Goal: Browse casually: Explore the website without a specific task or goal

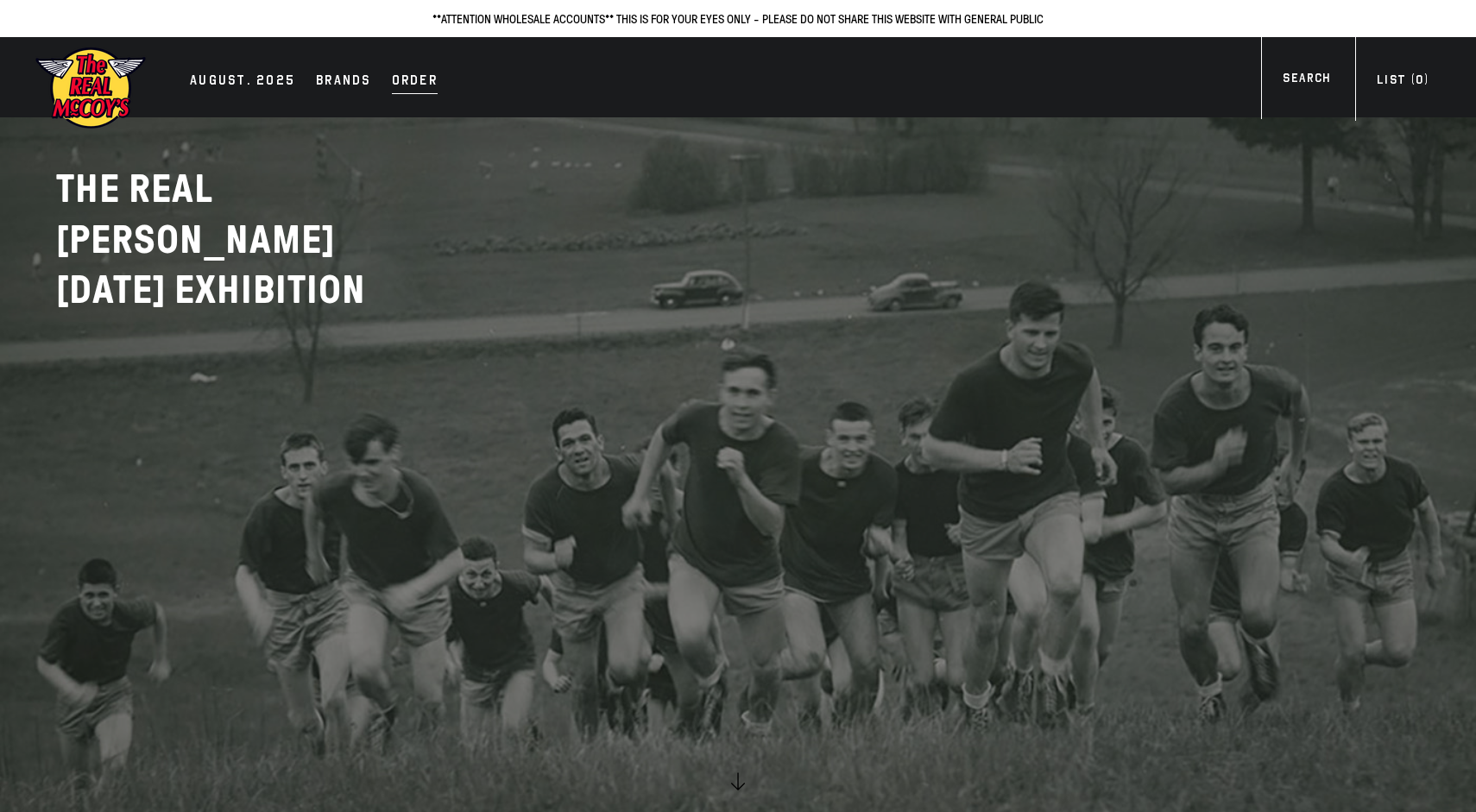
click at [416, 89] on div "Order" at bounding box center [414, 82] width 46 height 24
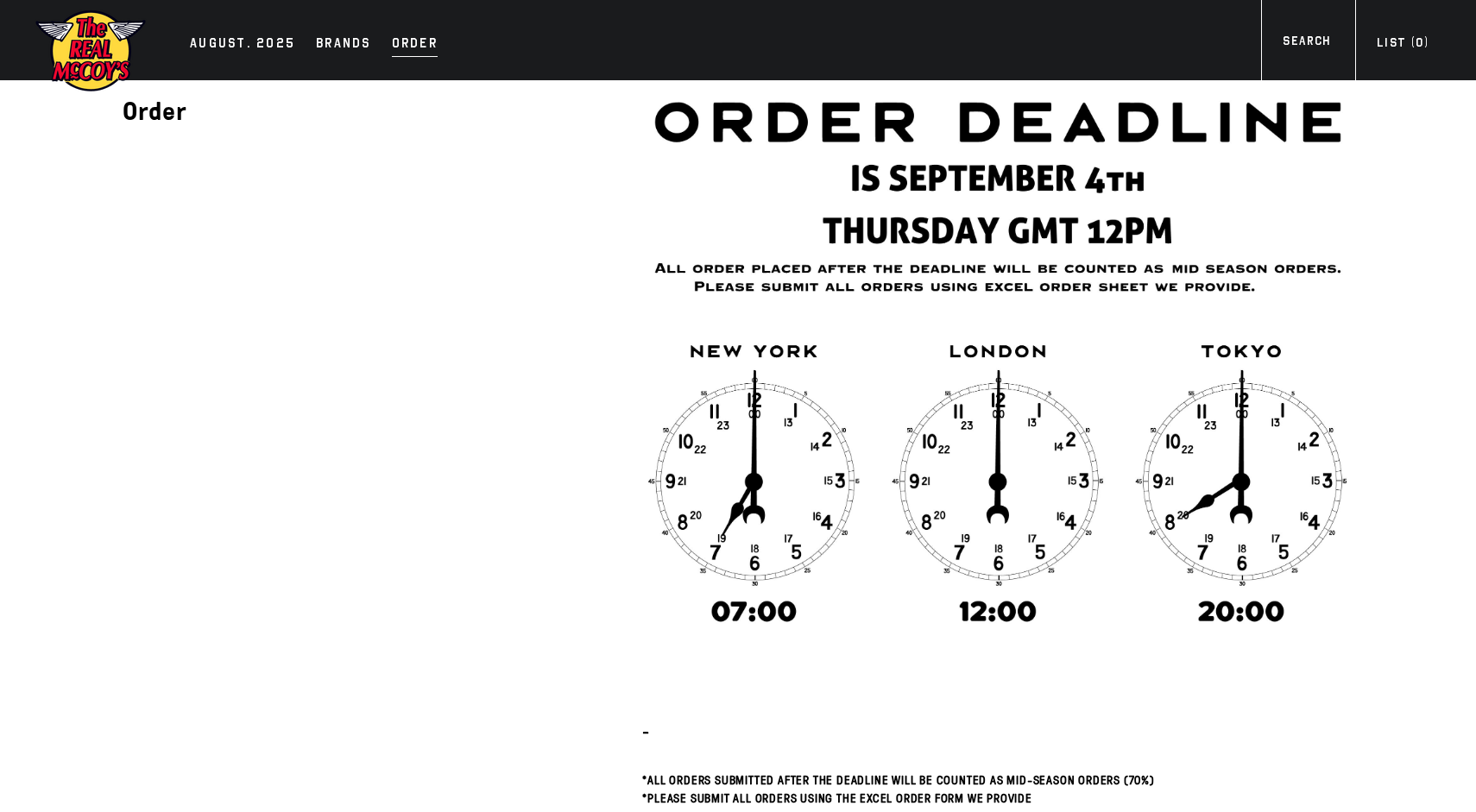
click at [415, 49] on div "Order" at bounding box center [414, 45] width 46 height 24
click at [395, 52] on div "Order" at bounding box center [414, 45] width 46 height 24
click at [260, 47] on div "AUGUST. 2025" at bounding box center [243, 45] width 105 height 24
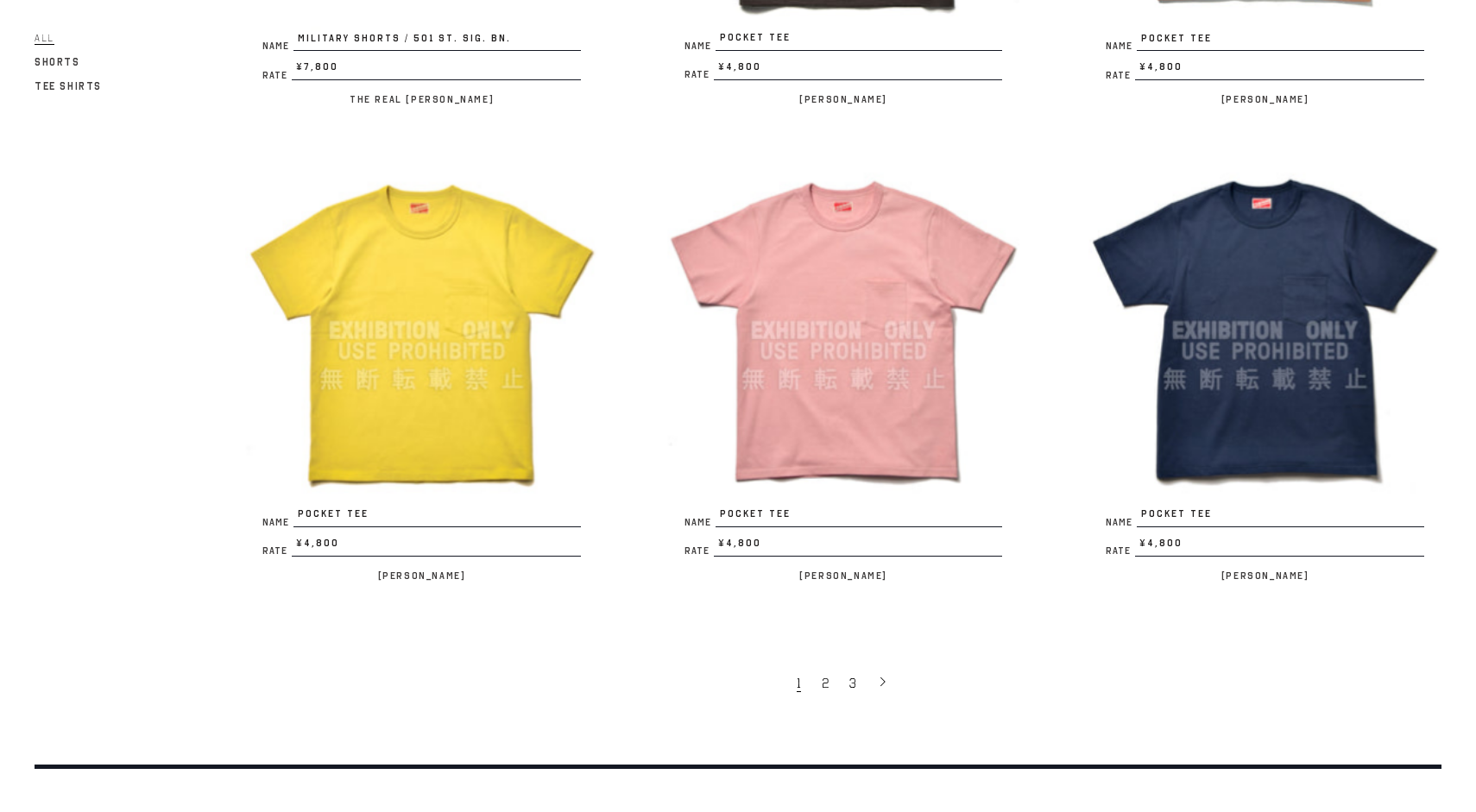
scroll to position [3443, 0]
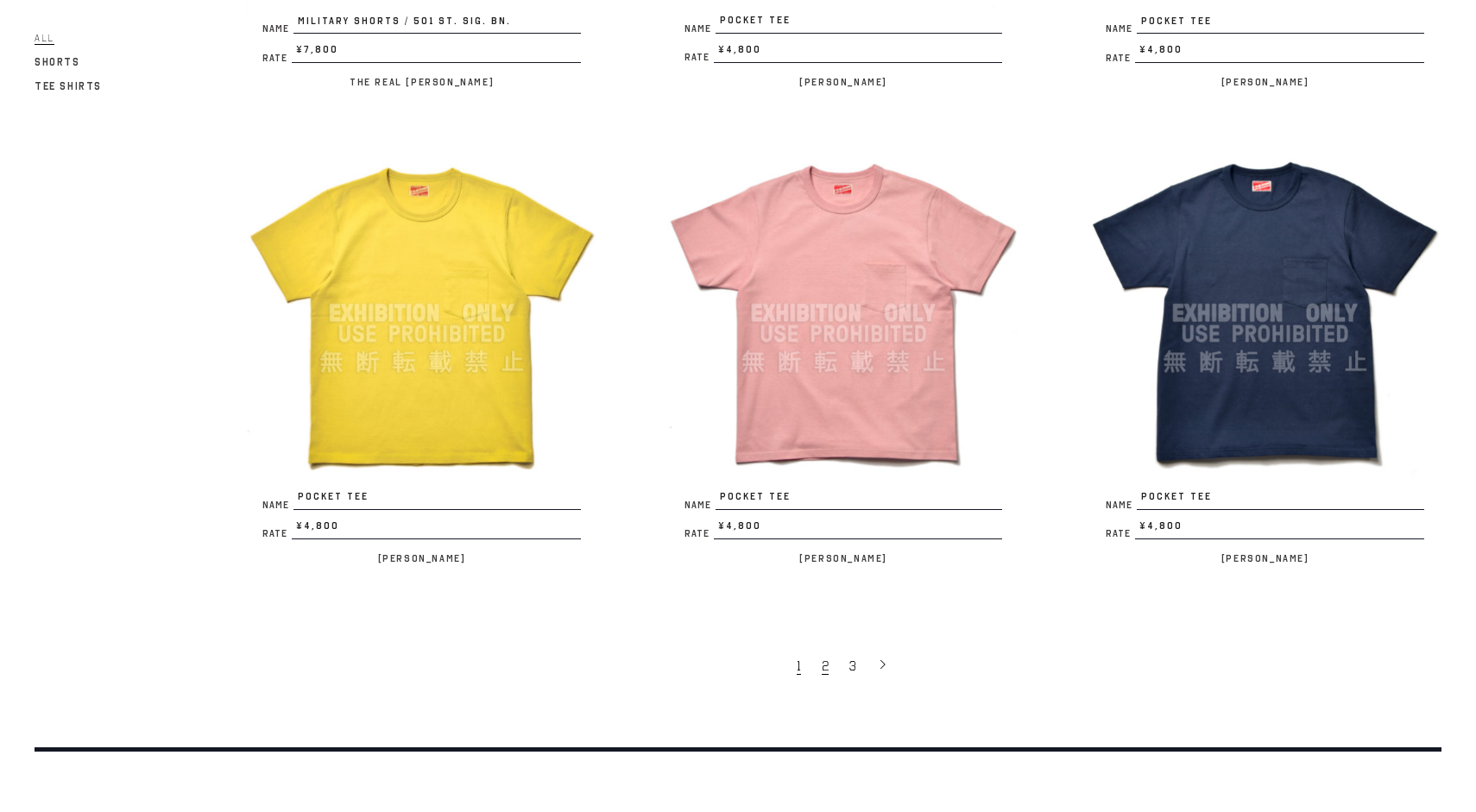
click at [830, 666] on link "2" at bounding box center [827, 665] width 27 height 36
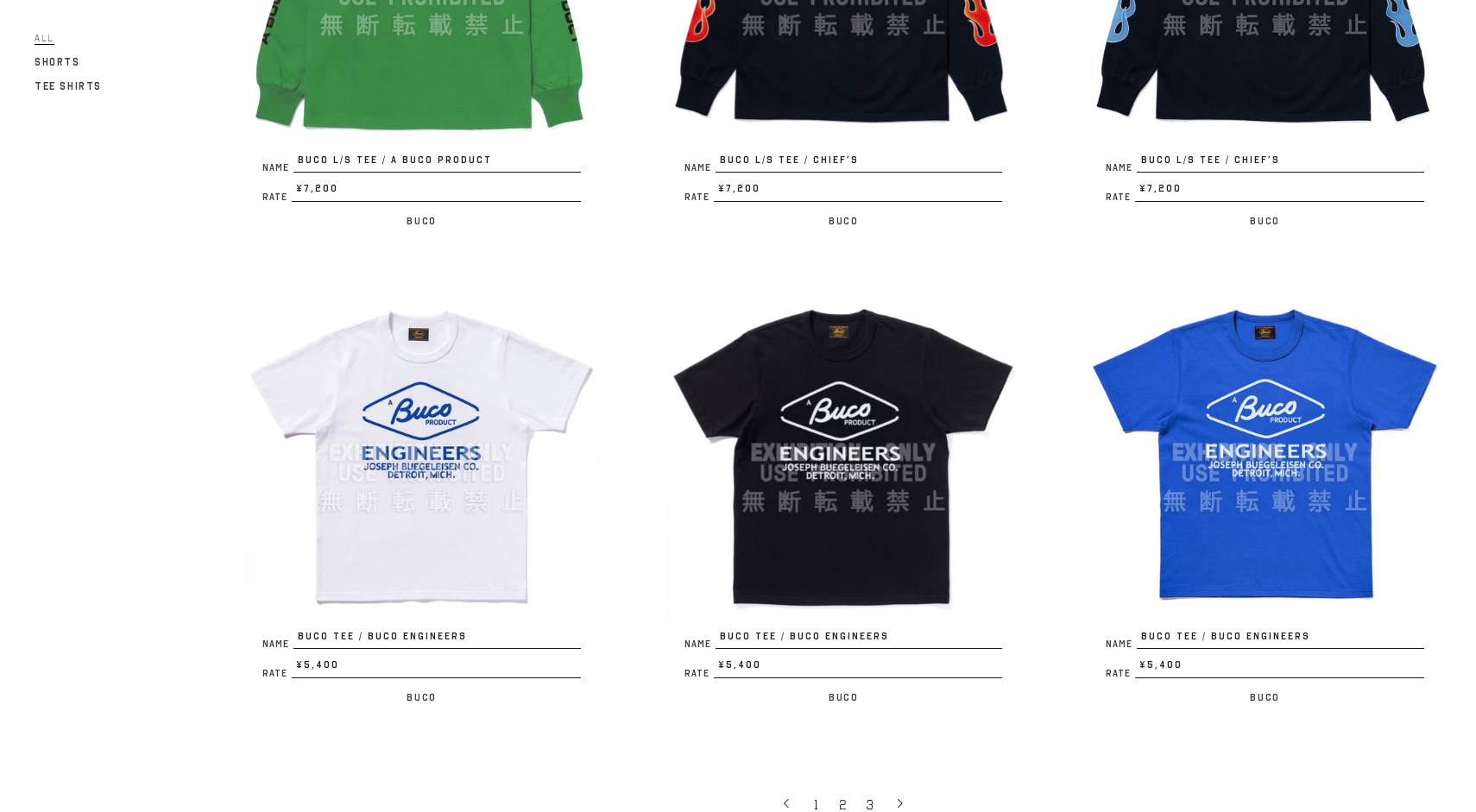
scroll to position [3354, 0]
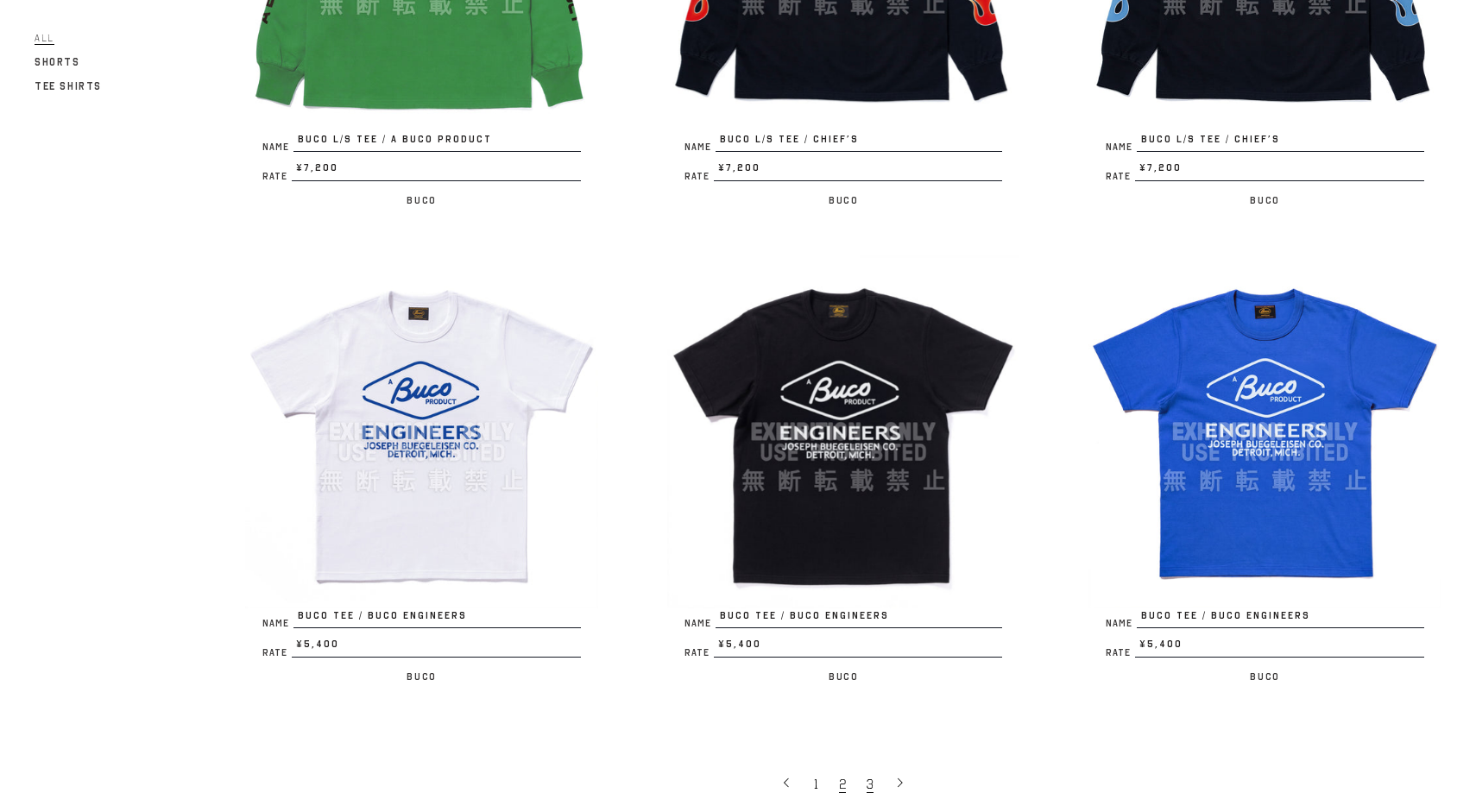
click at [869, 776] on span "3" at bounding box center [870, 785] width 7 height 18
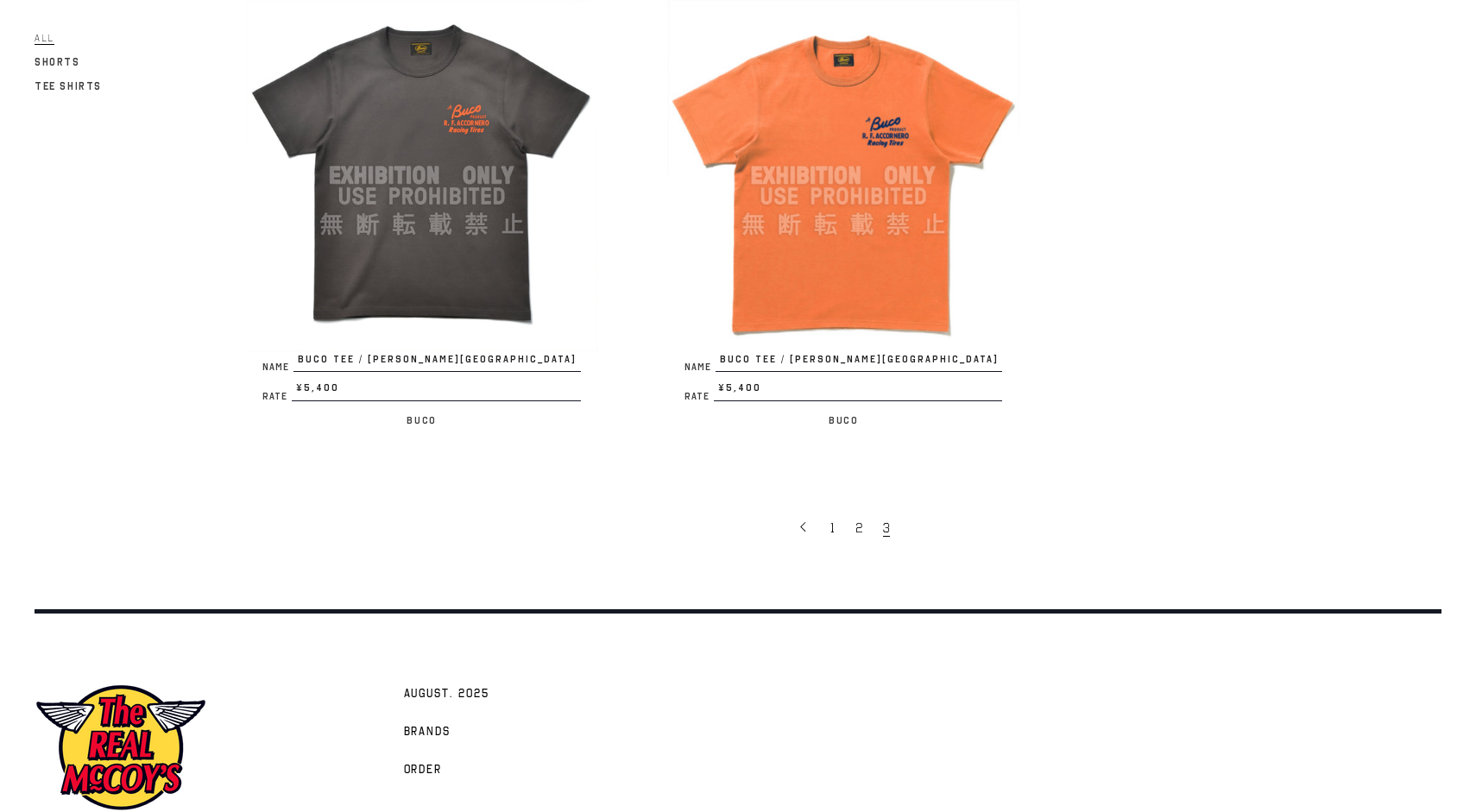
scroll to position [1293, 0]
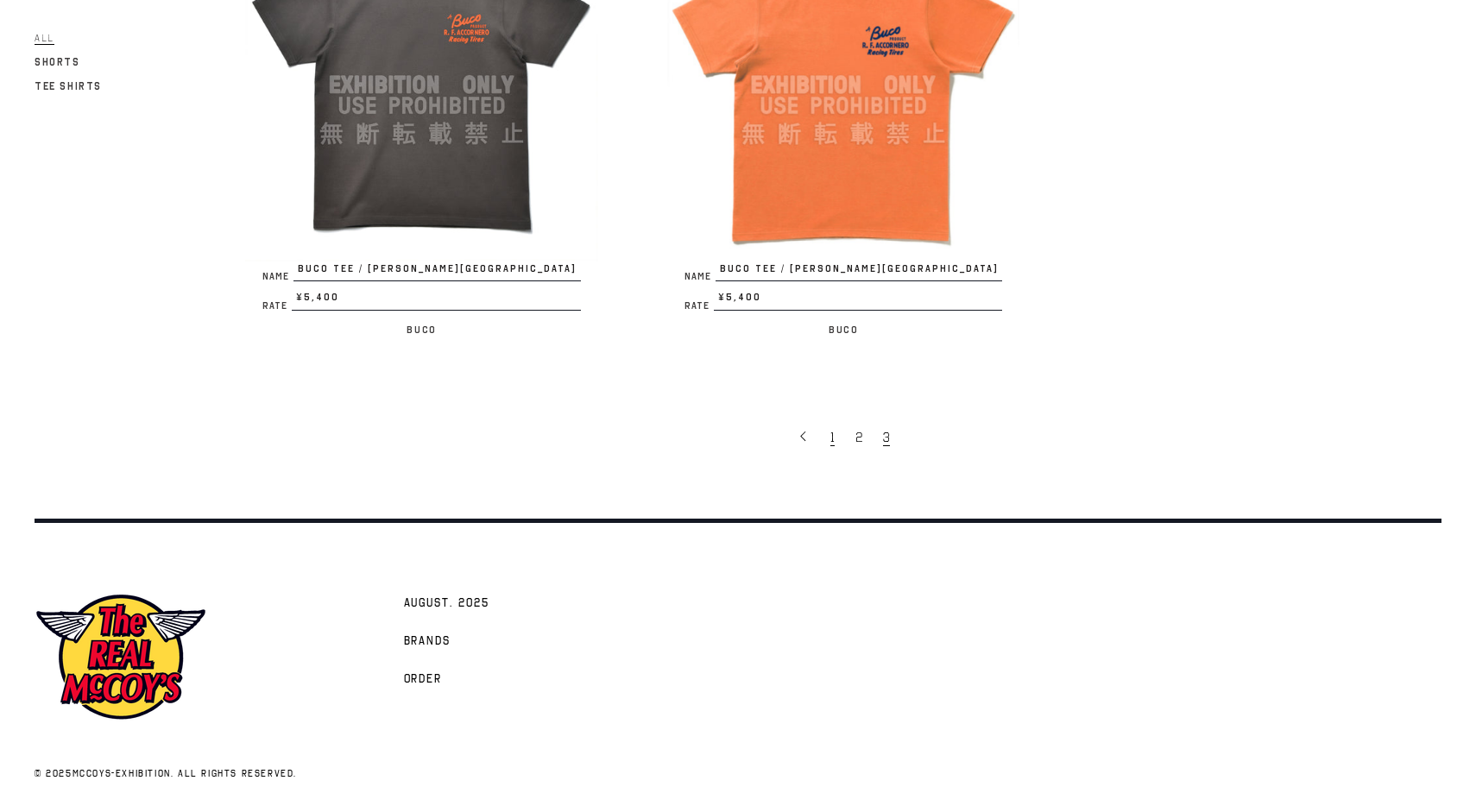
click at [833, 435] on span "1" at bounding box center [833, 438] width 4 height 18
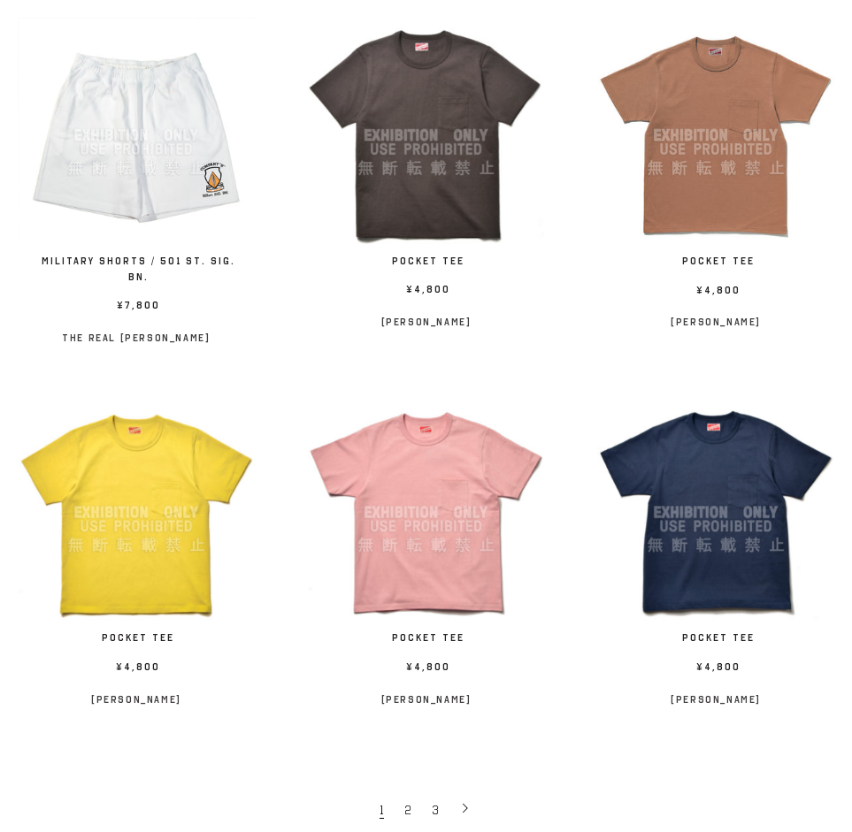
scroll to position [2529, 0]
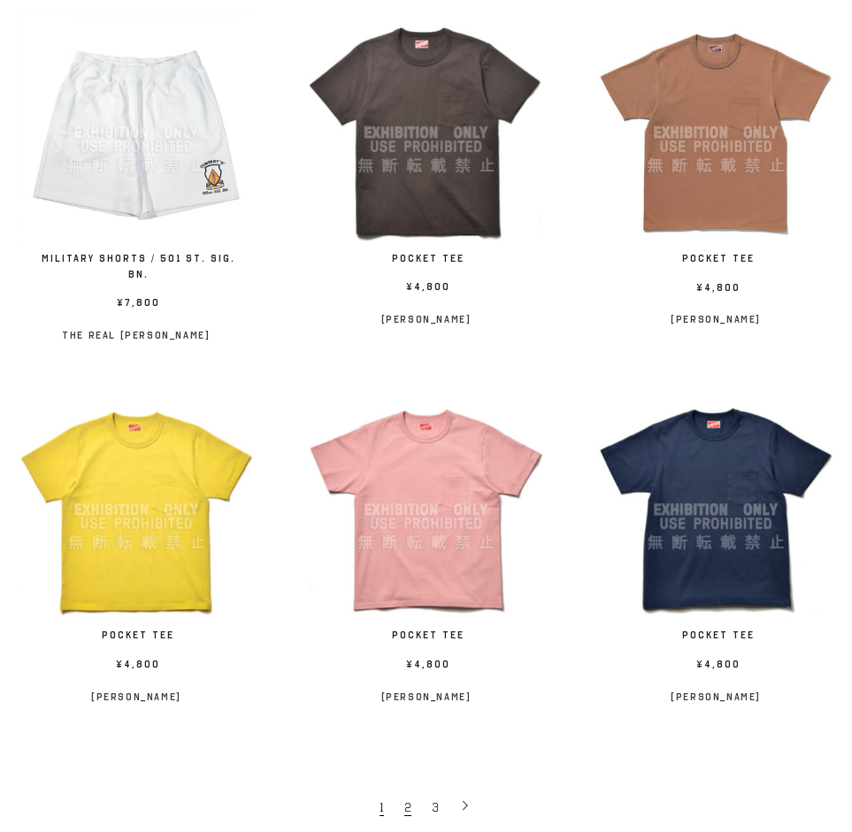
click at [407, 806] on span "2" at bounding box center [407, 807] width 7 height 17
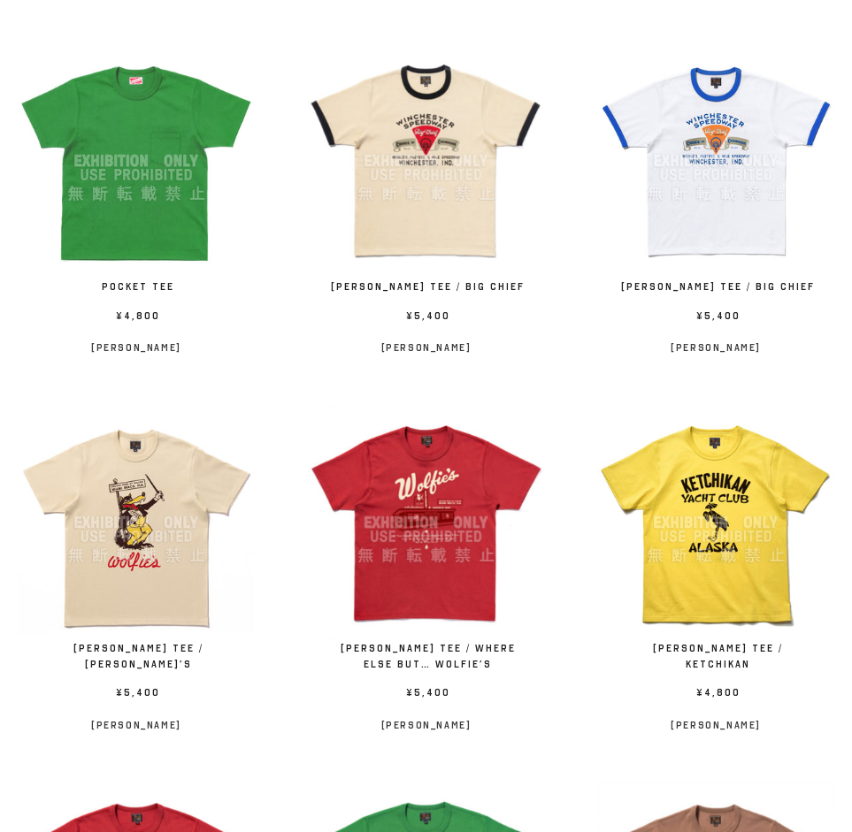
scroll to position [296, 0]
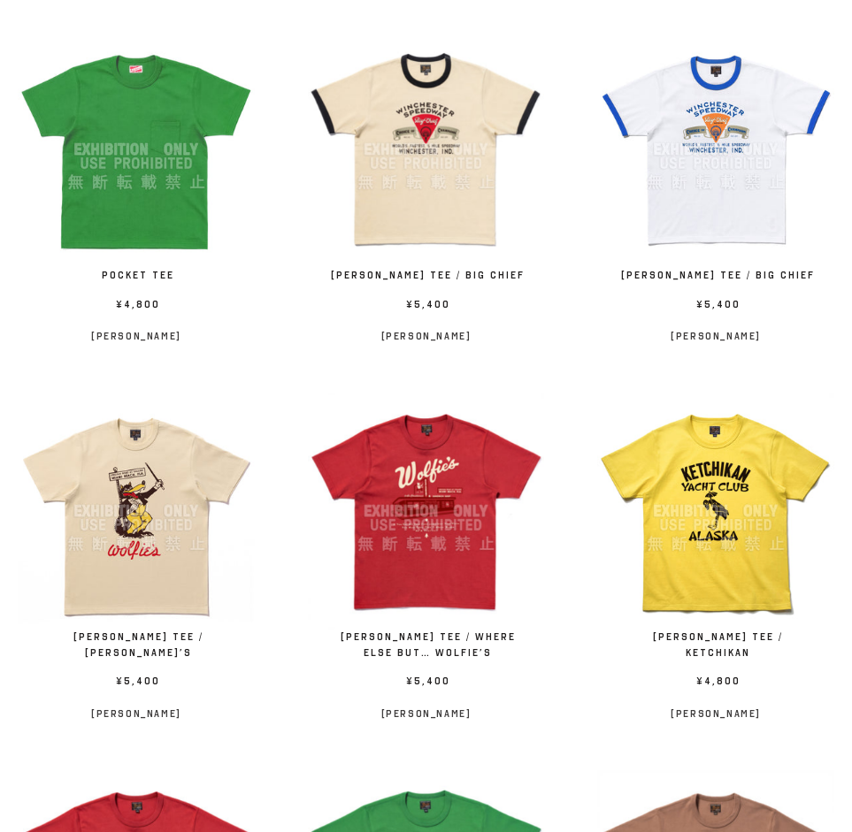
click at [420, 498] on img at bounding box center [426, 511] width 237 height 237
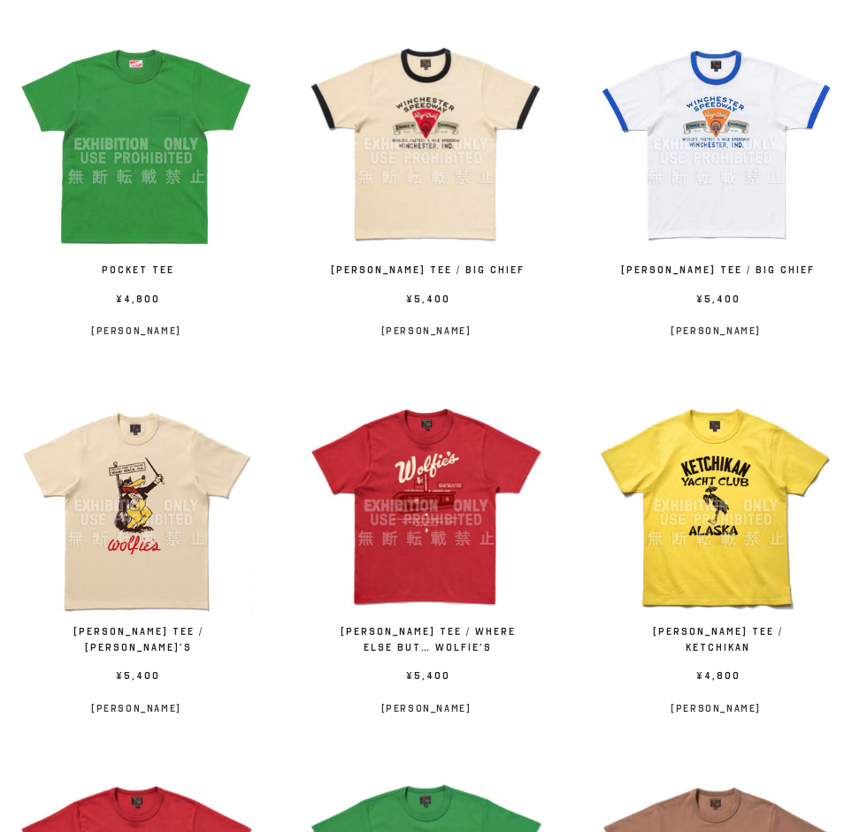
click at [127, 491] on img at bounding box center [136, 505] width 237 height 237
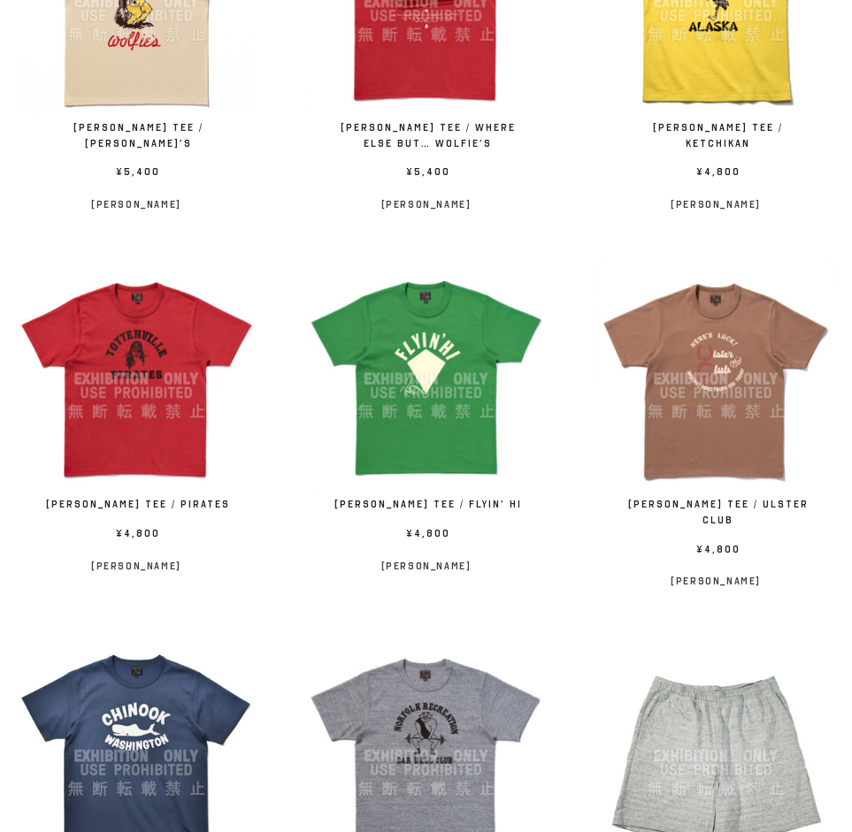
scroll to position [807, 0]
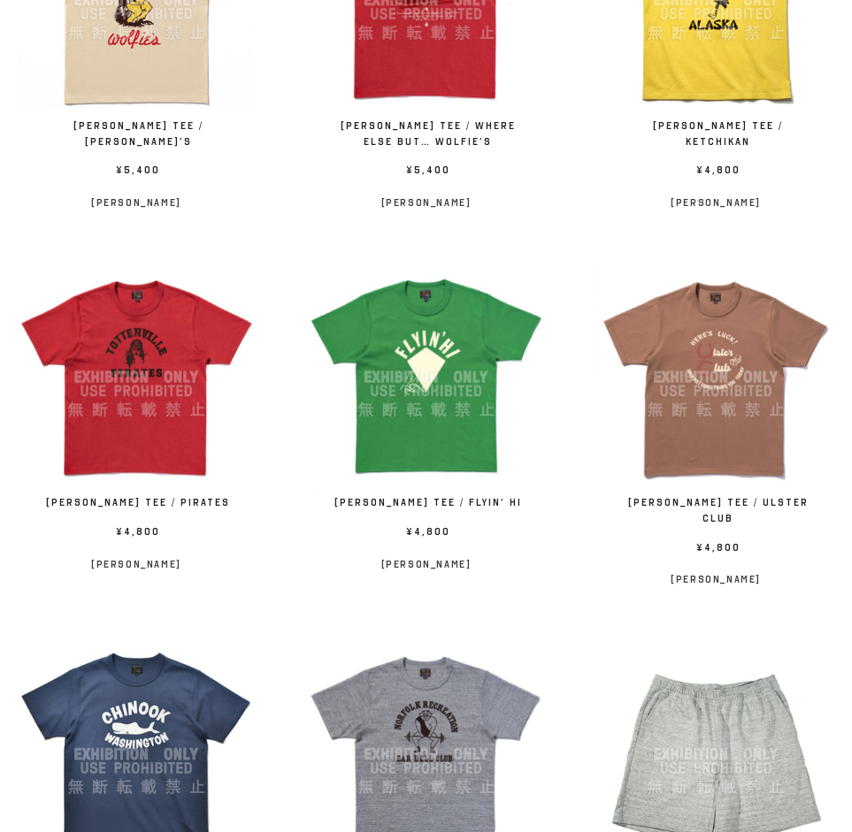
click at [462, 399] on img at bounding box center [426, 377] width 237 height 237
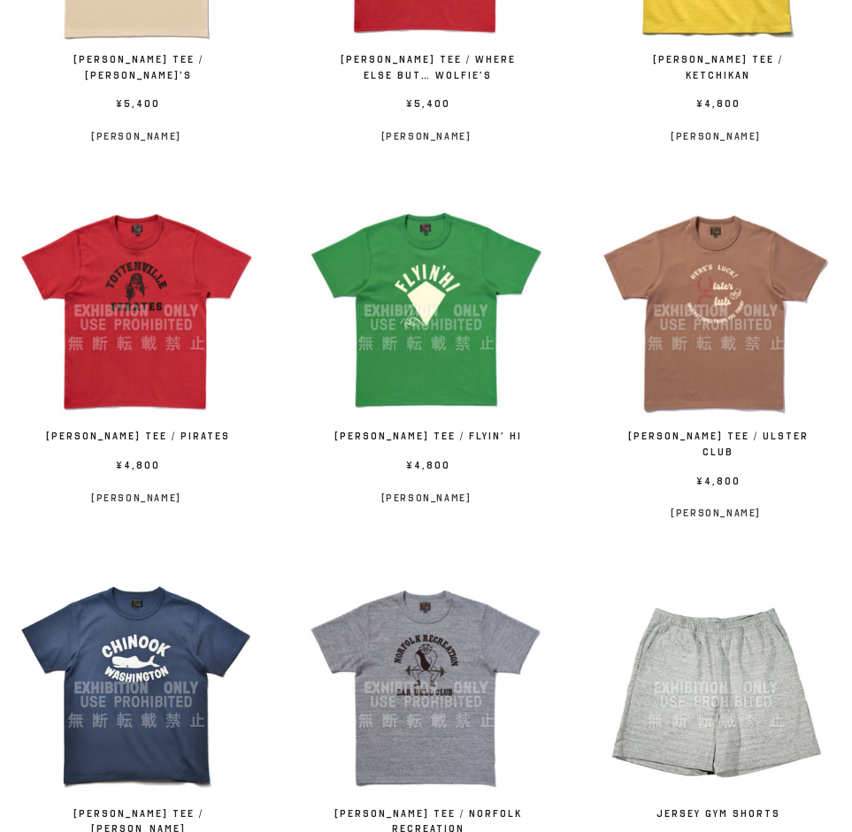
scroll to position [873, 0]
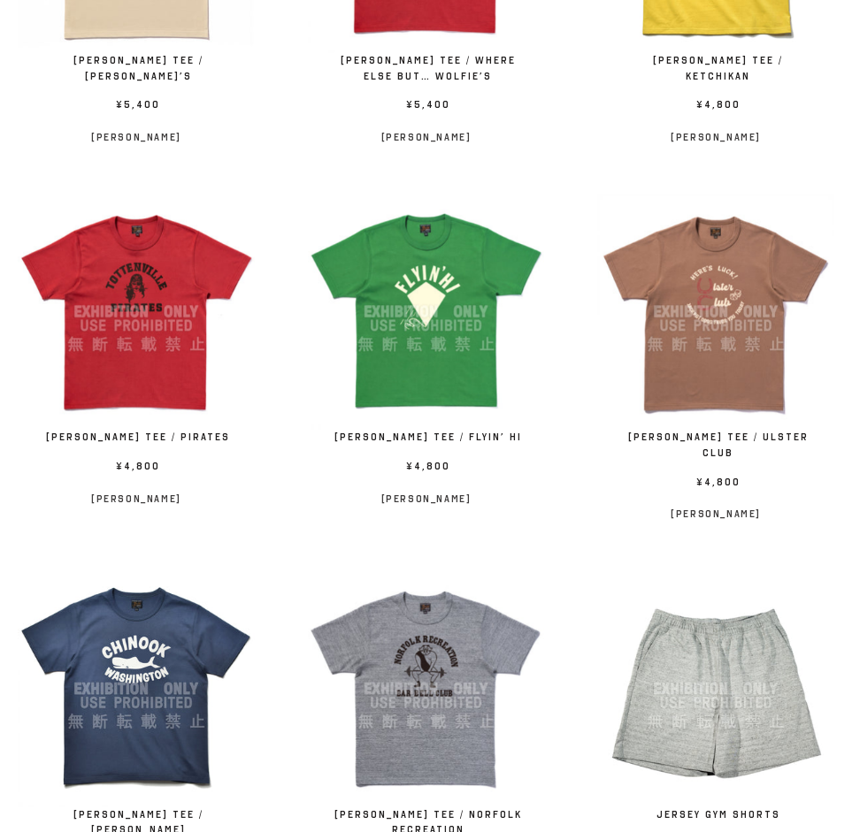
click at [749, 309] on img at bounding box center [715, 312] width 237 height 237
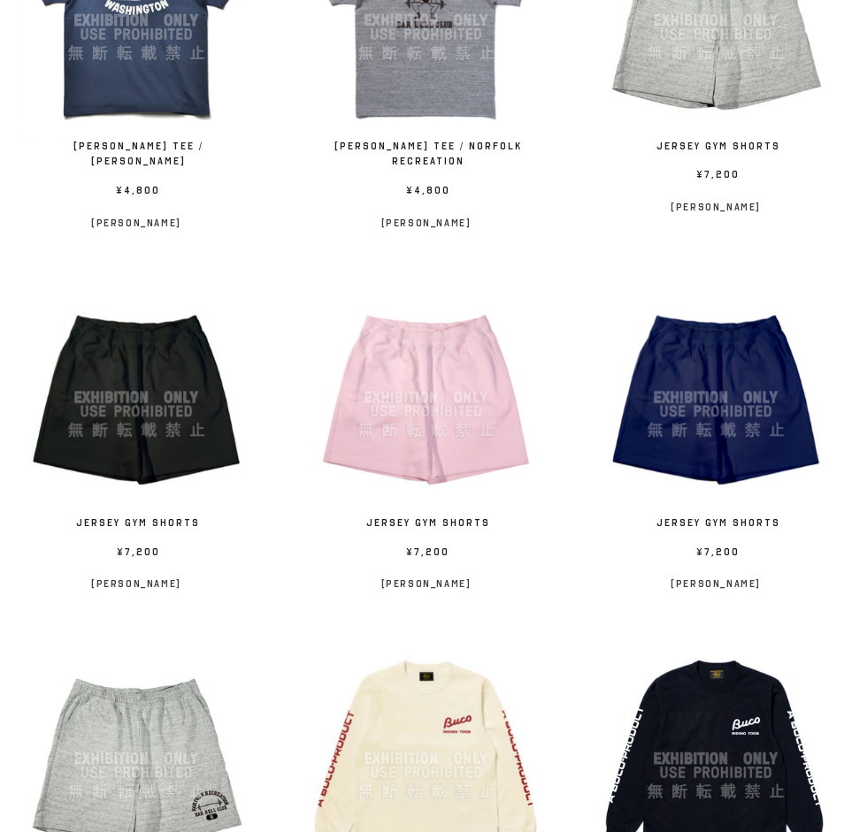
scroll to position [1545, 0]
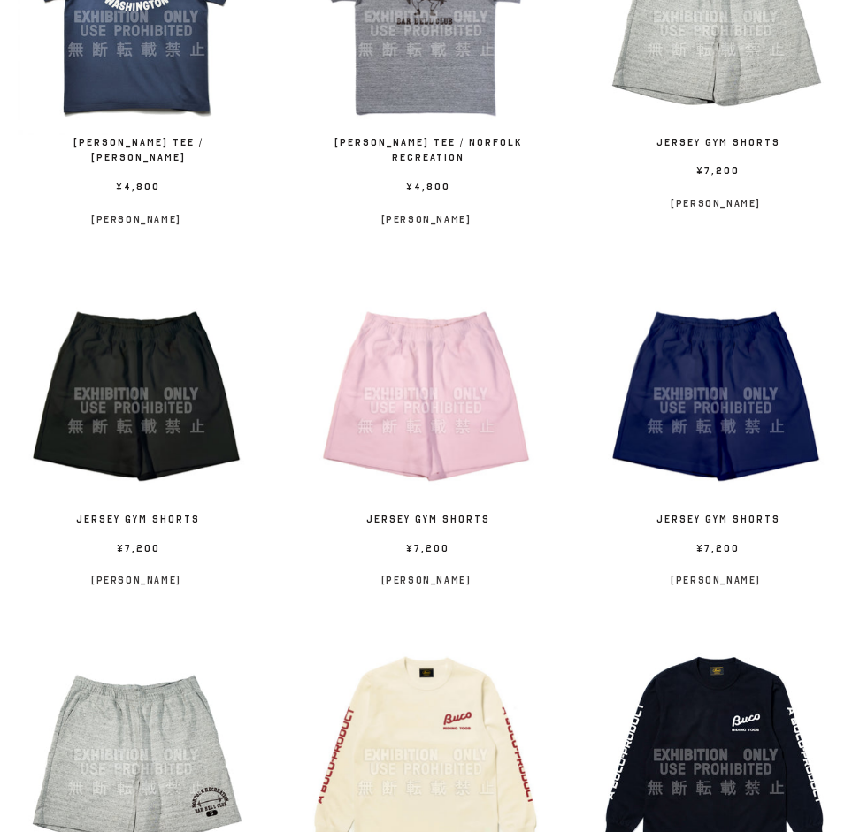
click at [159, 362] on img at bounding box center [136, 394] width 237 height 237
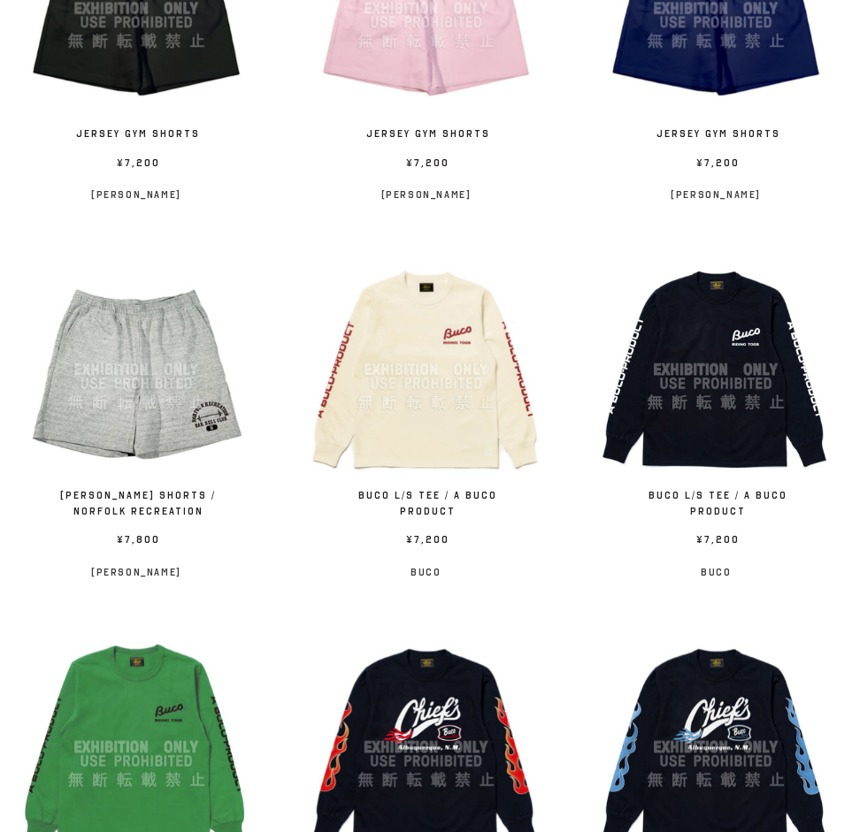
scroll to position [1933, 0]
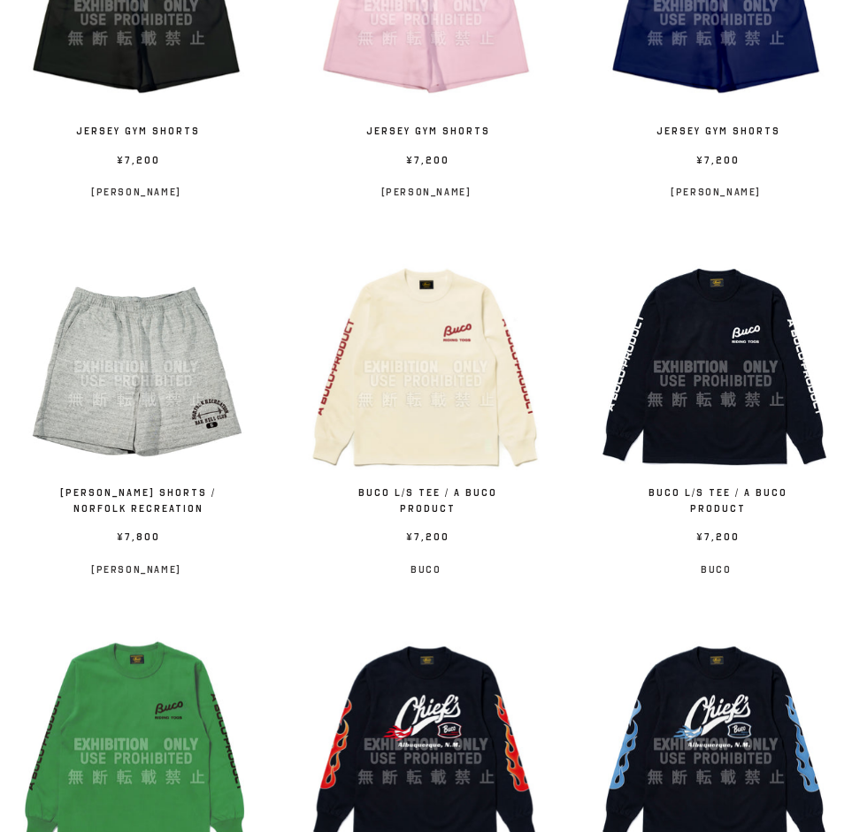
click at [432, 355] on img at bounding box center [426, 366] width 237 height 237
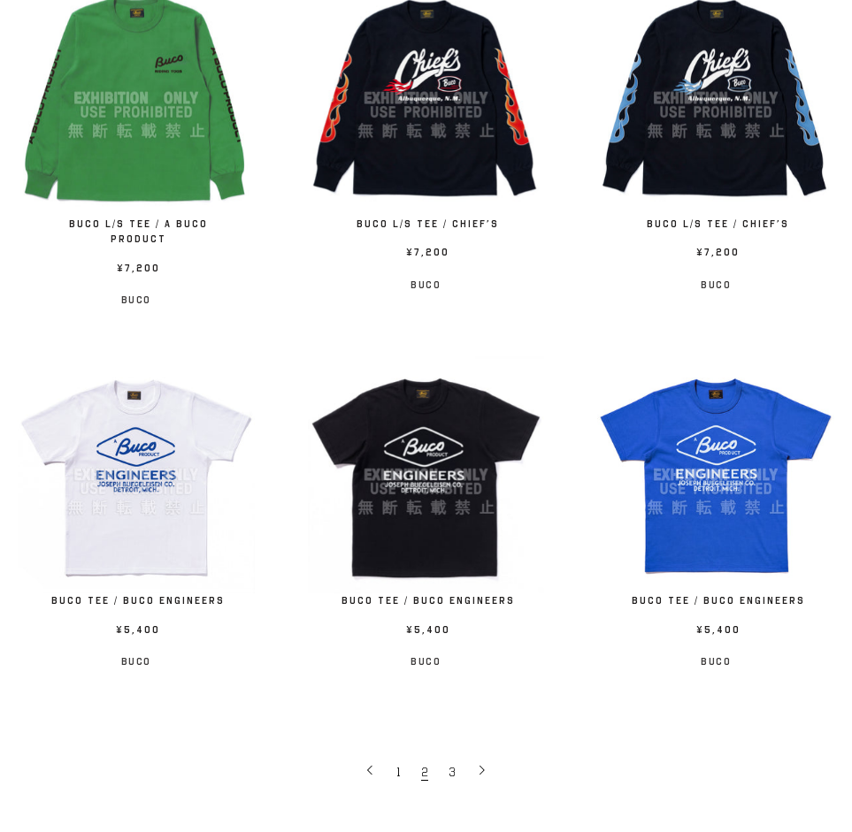
scroll to position [2588, 0]
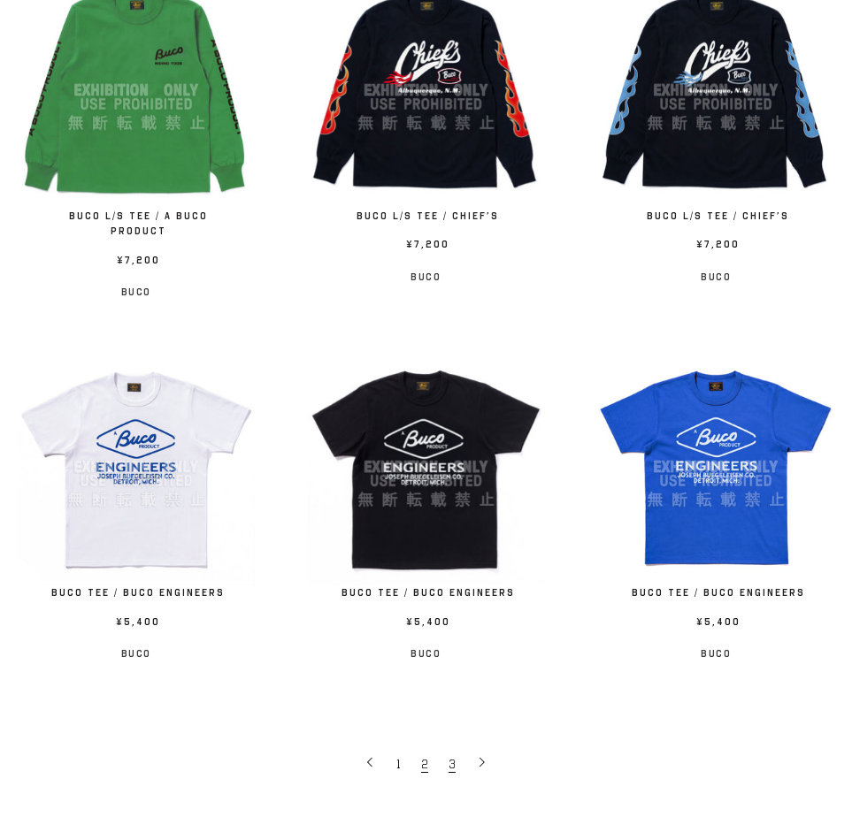
click at [452, 756] on span "3" at bounding box center [451, 764] width 7 height 17
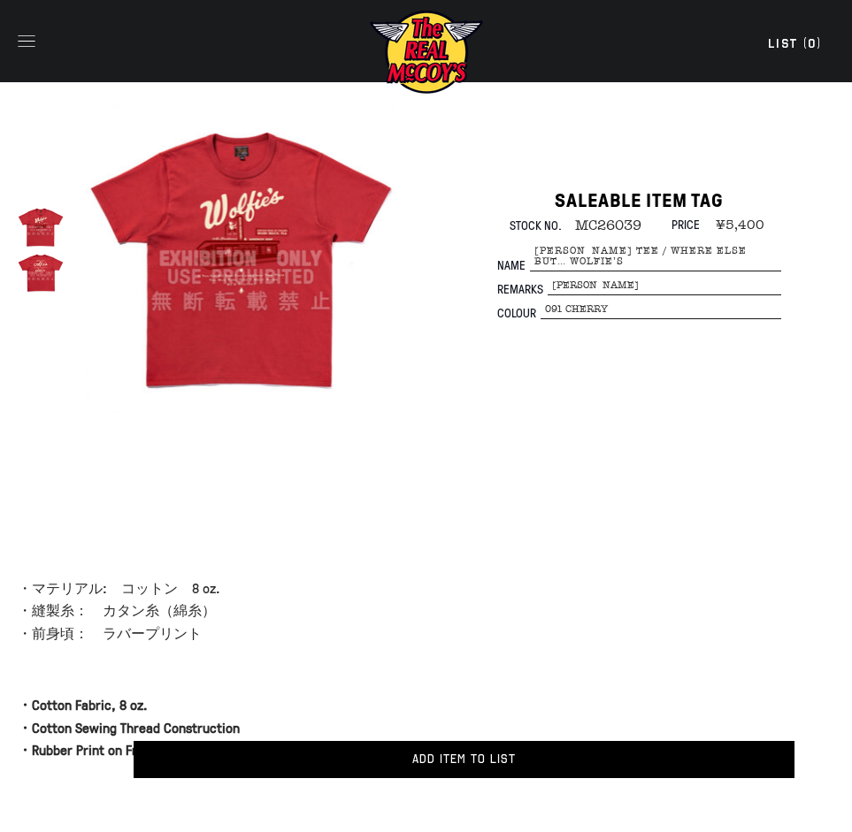
click at [233, 292] on img at bounding box center [241, 259] width 310 height 310
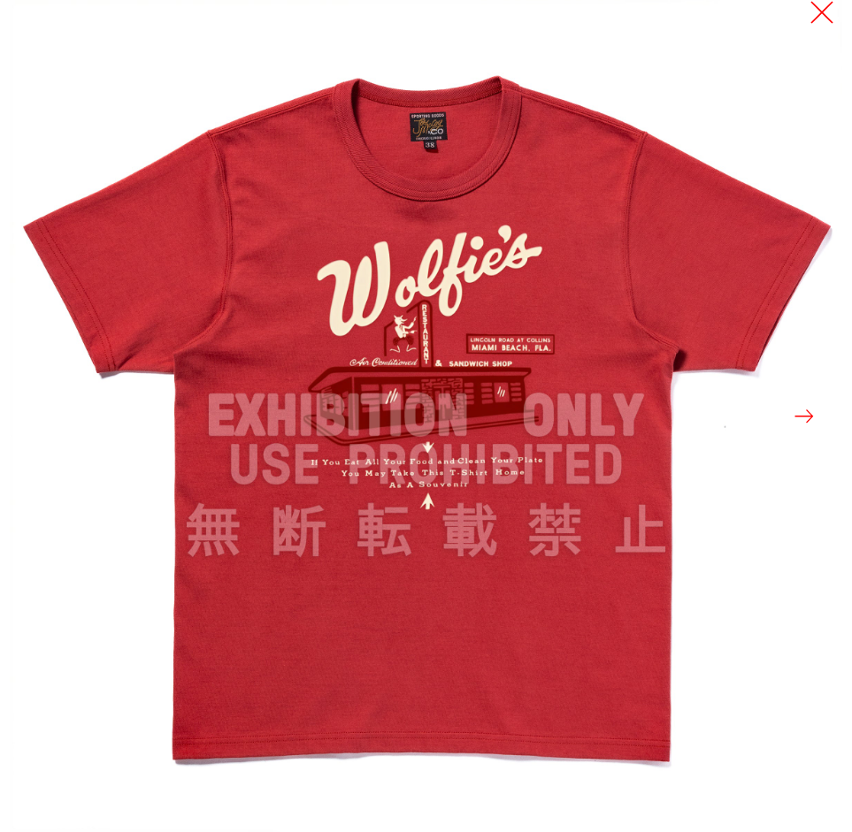
click at [822, 11] on button at bounding box center [821, 12] width 25 height 25
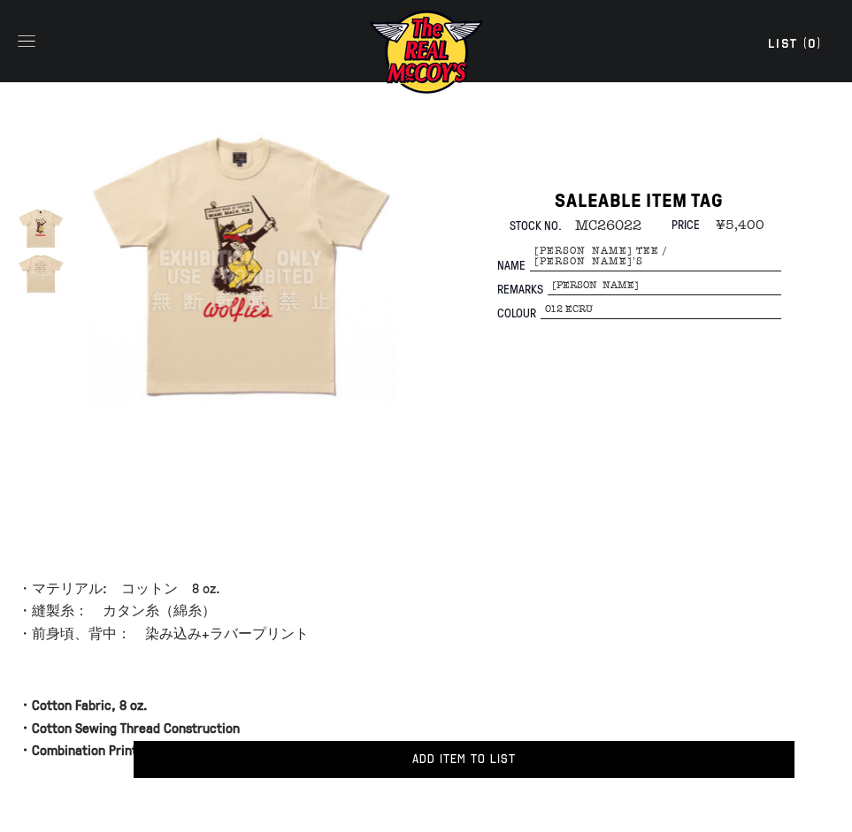
click at [275, 262] on img at bounding box center [241, 259] width 310 height 310
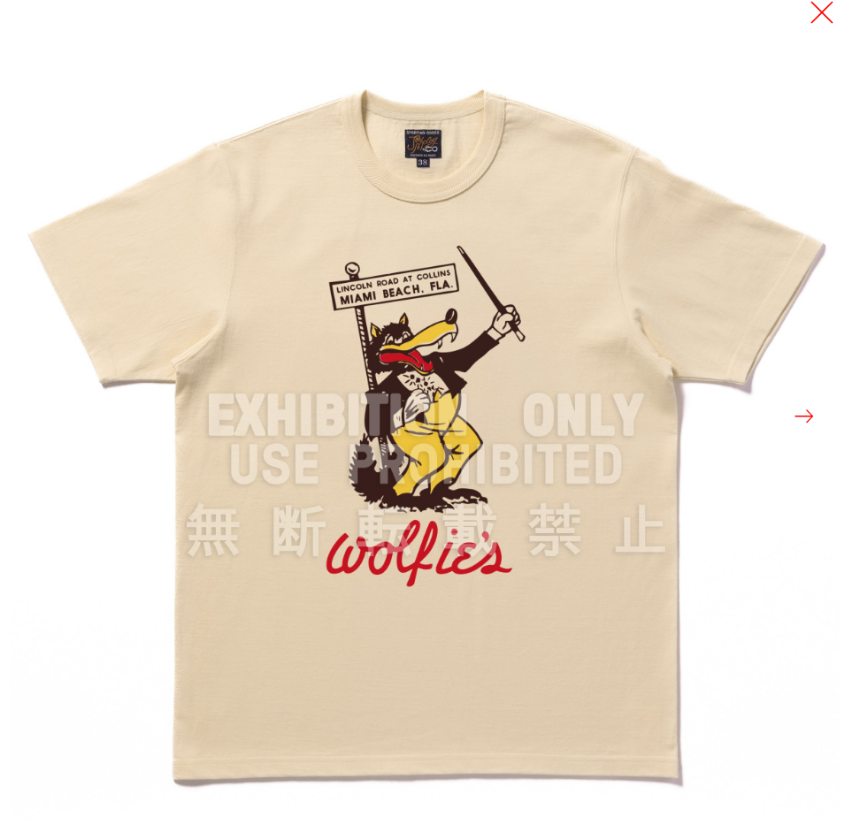
click at [823, 15] on button at bounding box center [821, 12] width 25 height 25
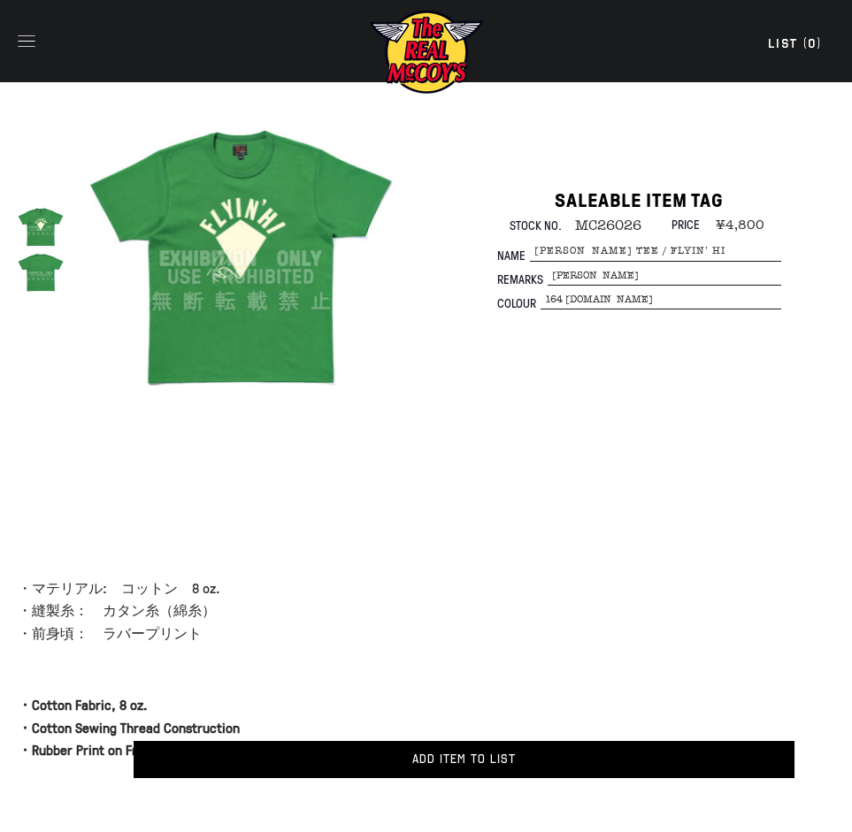
click at [61, 257] on img at bounding box center [41, 273] width 46 height 46
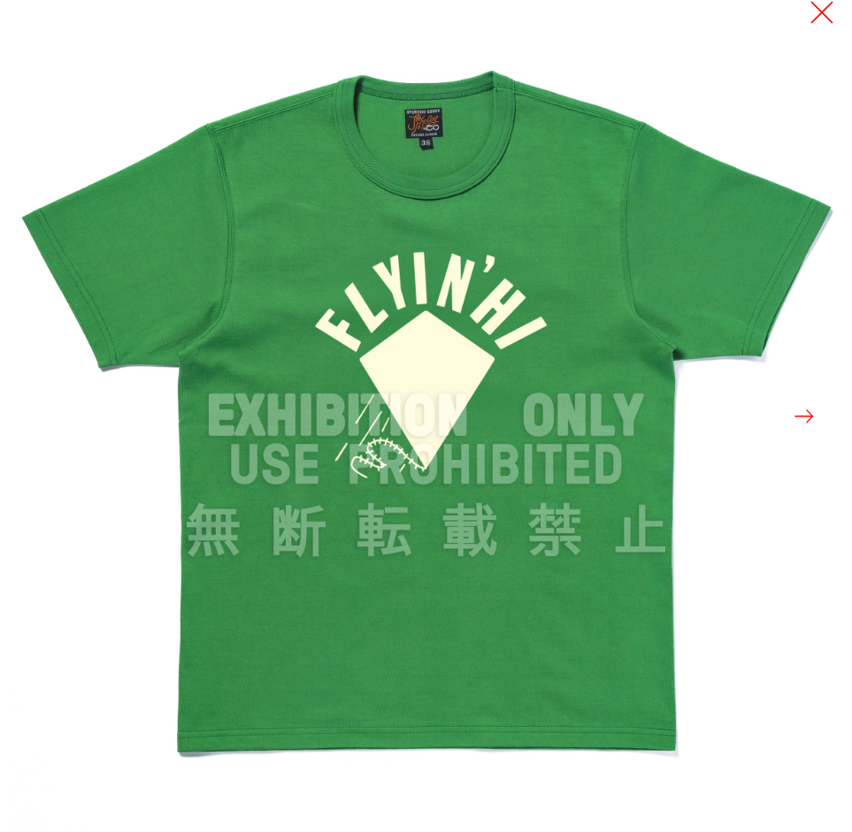
click at [822, 15] on button at bounding box center [821, 12] width 25 height 25
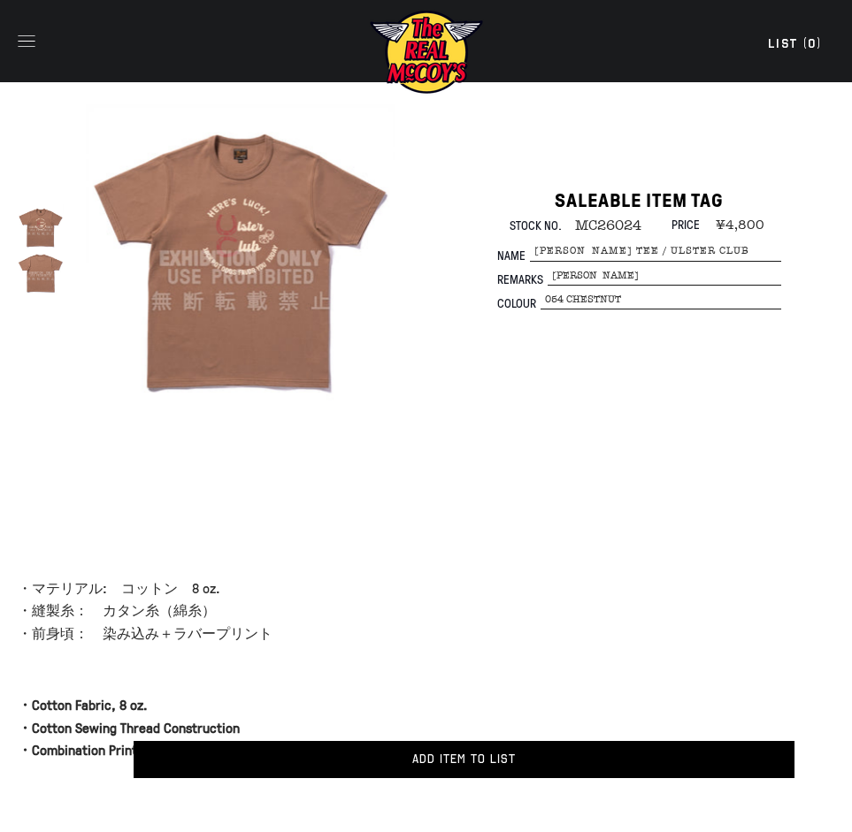
click at [264, 272] on img at bounding box center [241, 259] width 310 height 310
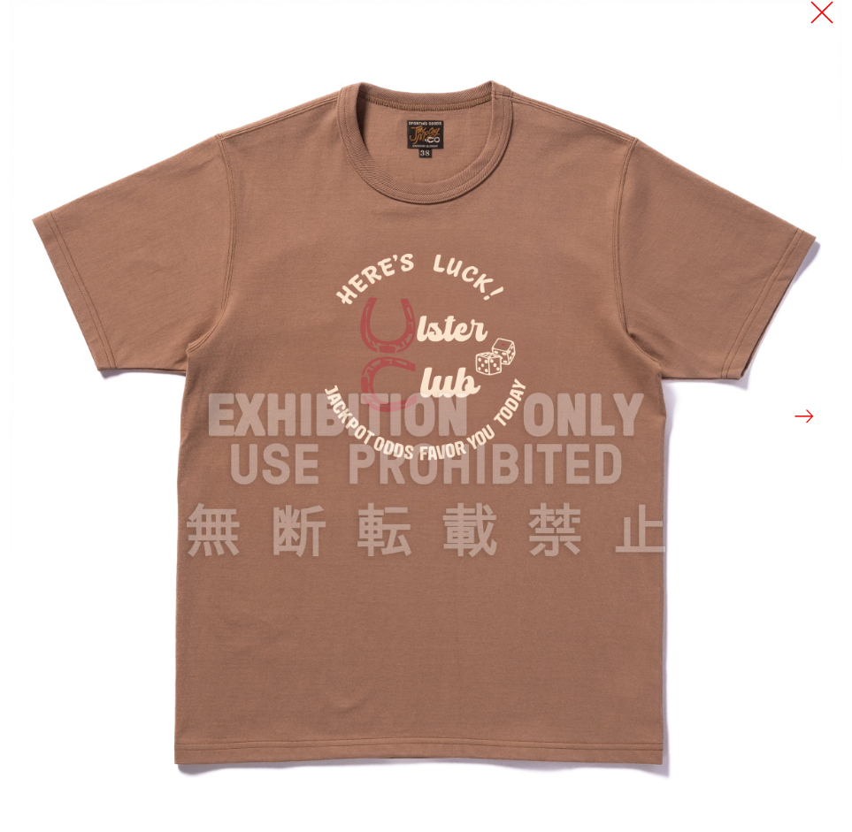
click at [823, 15] on button at bounding box center [821, 12] width 25 height 25
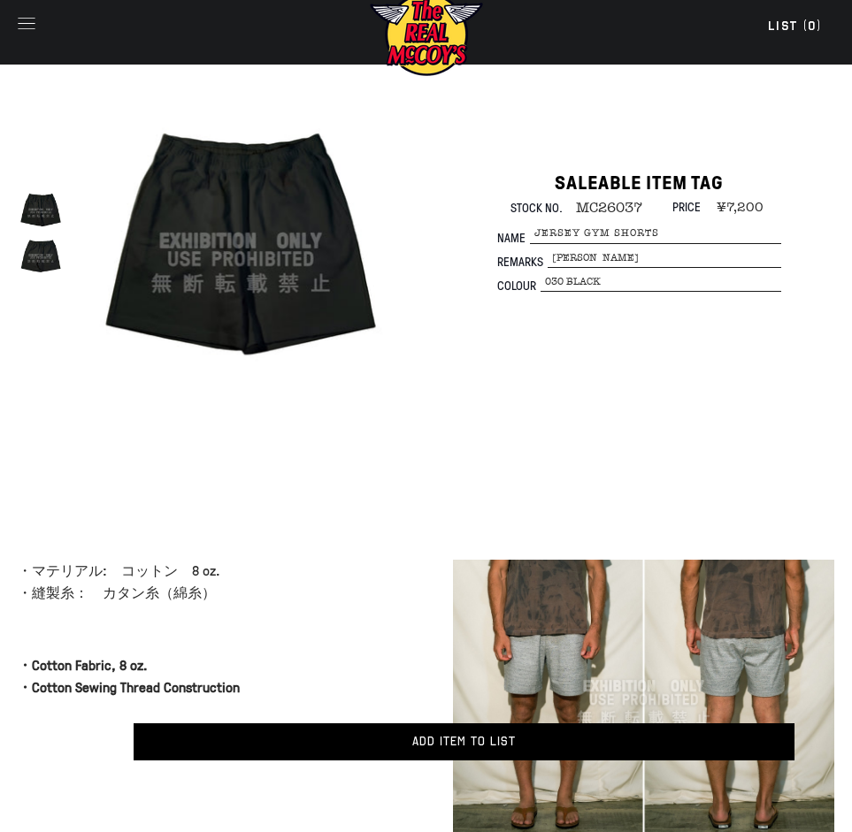
scroll to position [19, 0]
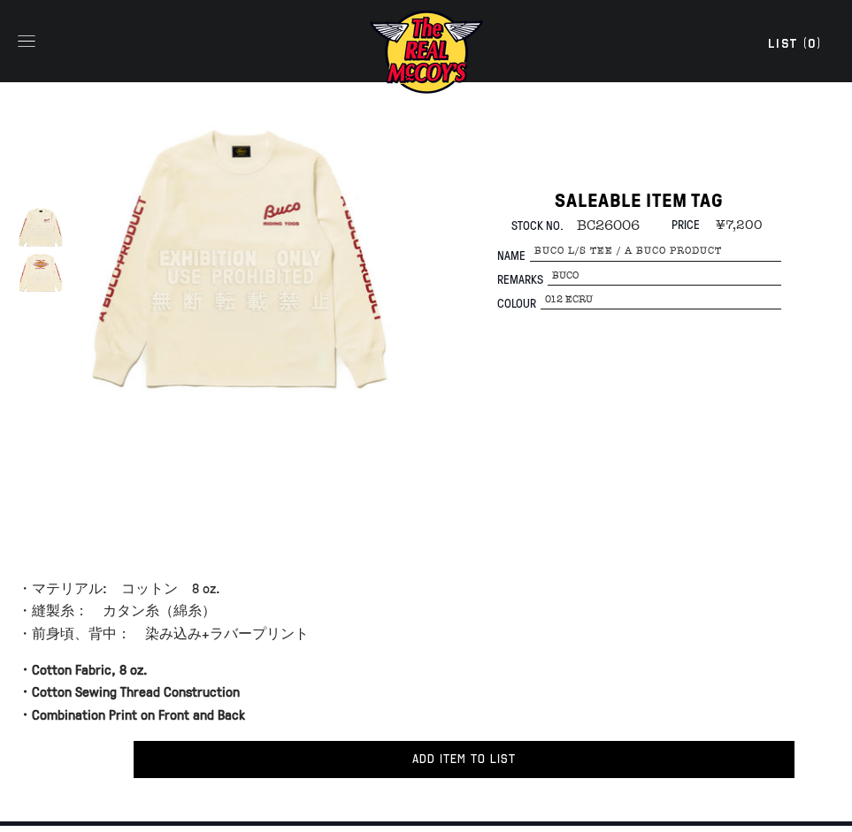
click at [49, 270] on img at bounding box center [41, 273] width 46 height 46
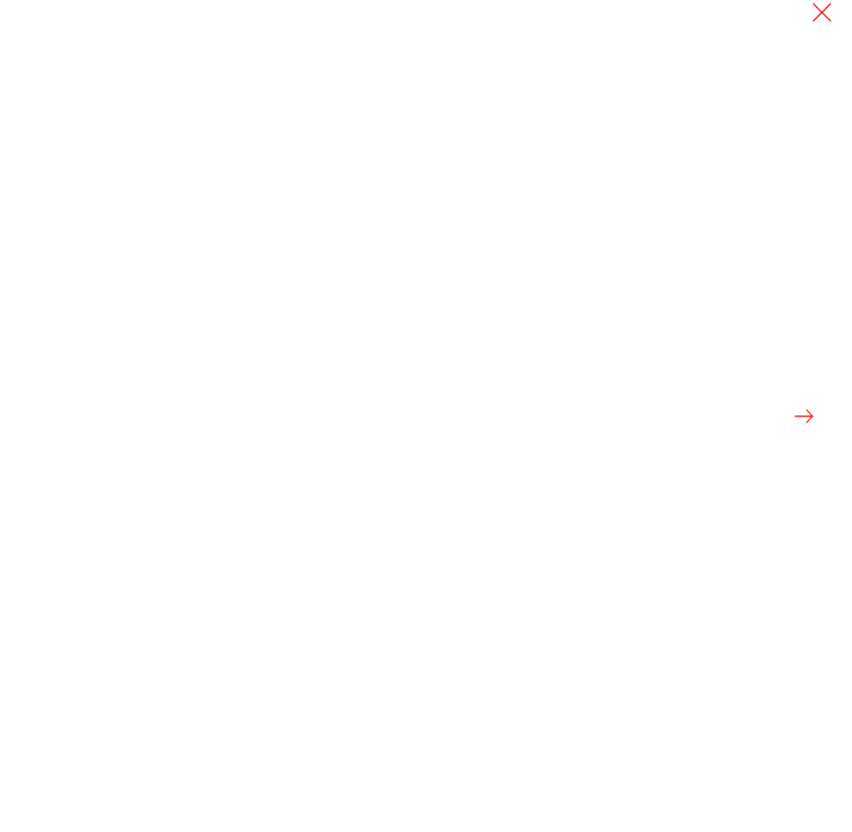
click at [49, 270] on button at bounding box center [47, 416] width 25 height 381
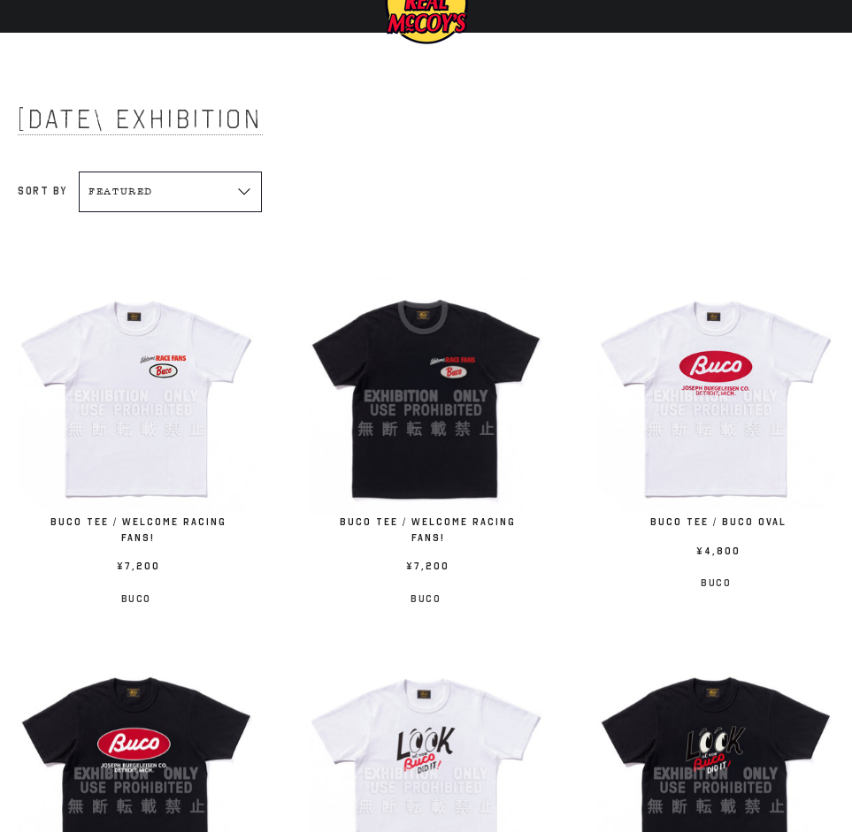
scroll to position [46, 0]
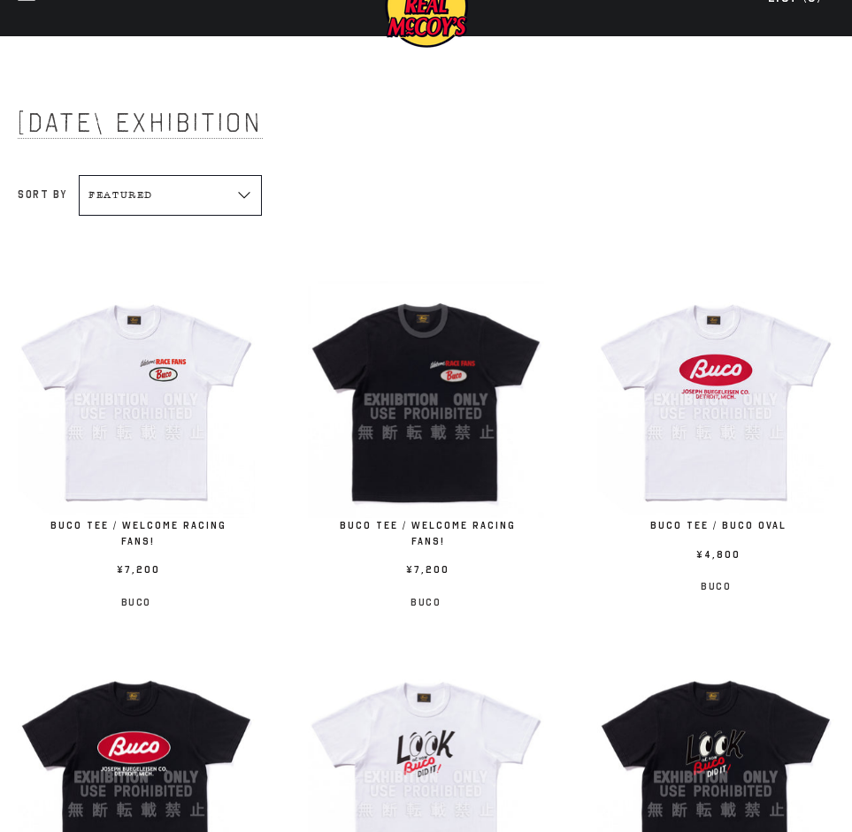
click at [427, 445] on img at bounding box center [426, 399] width 237 height 237
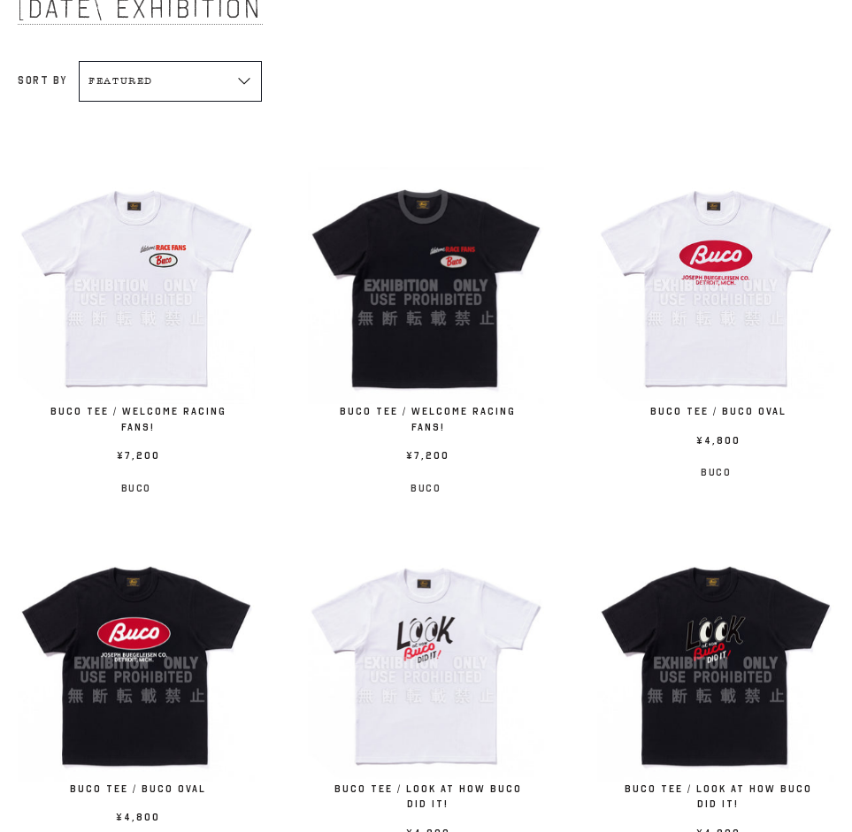
scroll to position [172, 0]
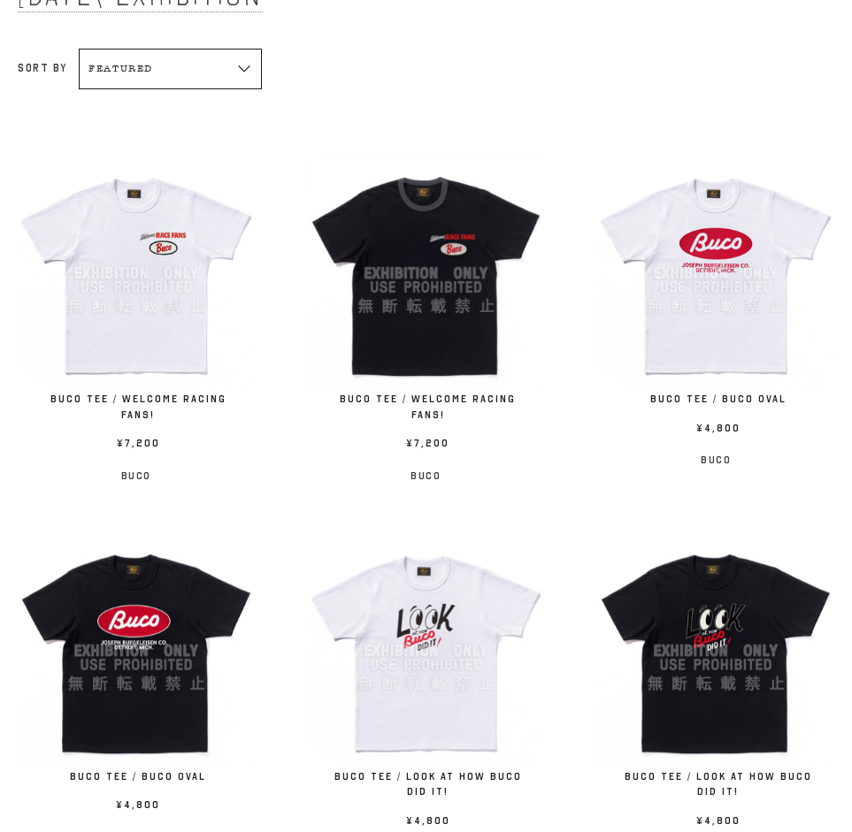
click at [692, 309] on img at bounding box center [715, 273] width 237 height 237
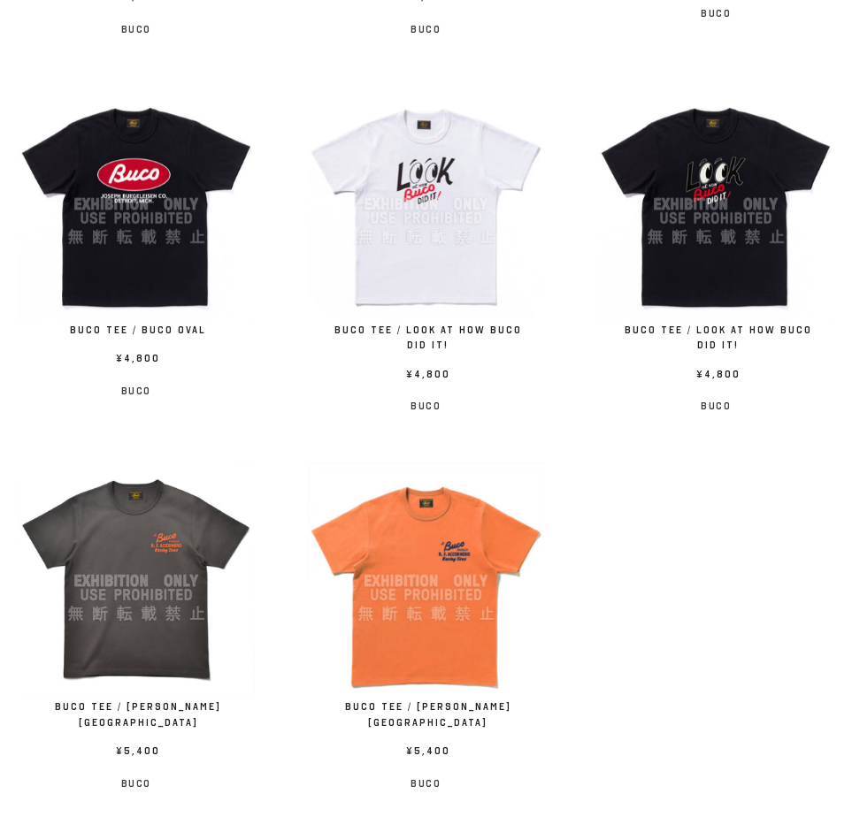
scroll to position [627, 0]
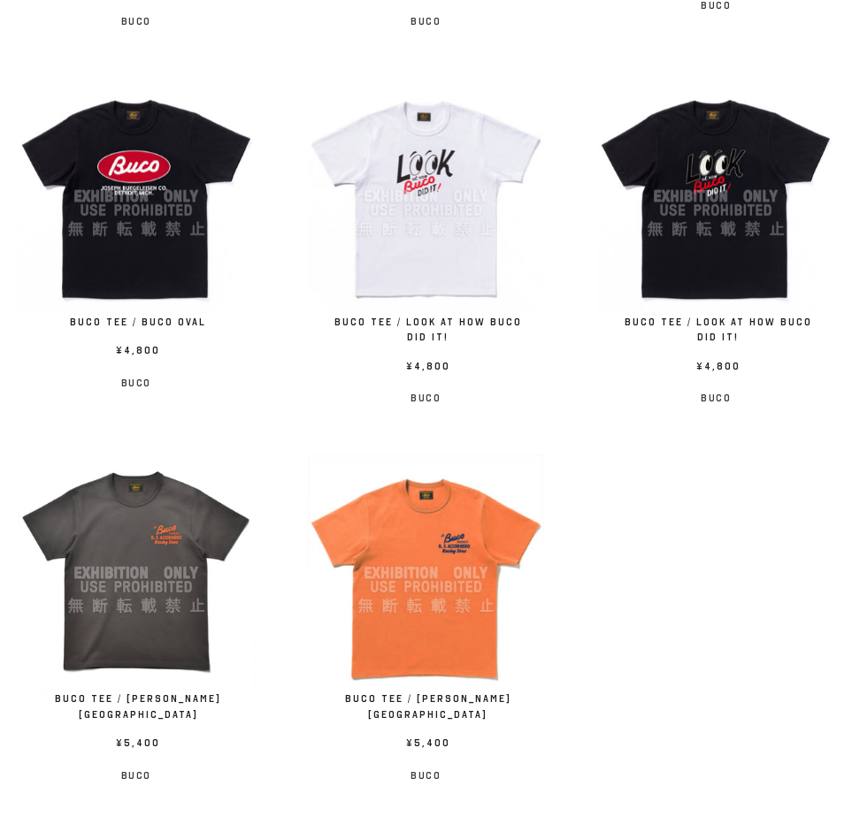
click at [445, 602] on img at bounding box center [426, 573] width 237 height 237
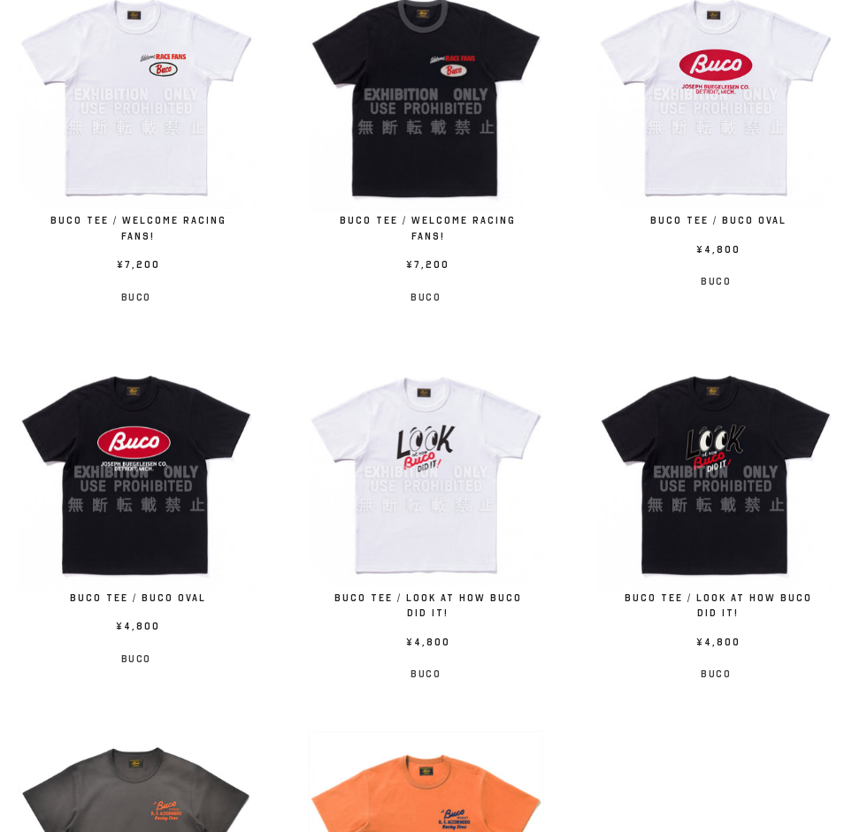
scroll to position [349, 0]
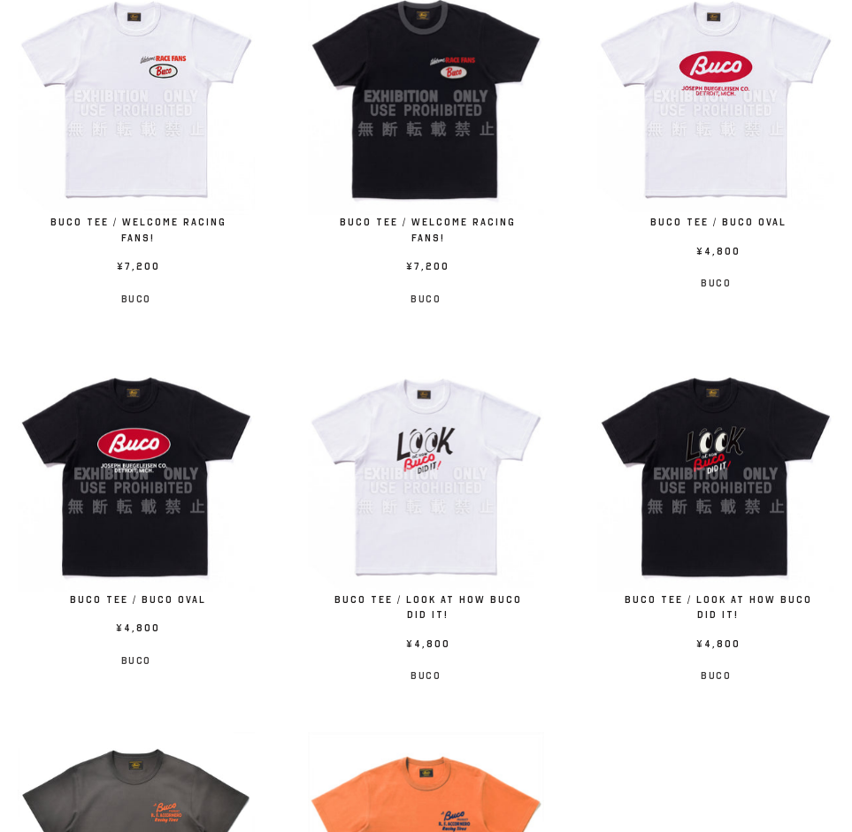
click at [456, 472] on img at bounding box center [426, 473] width 237 height 237
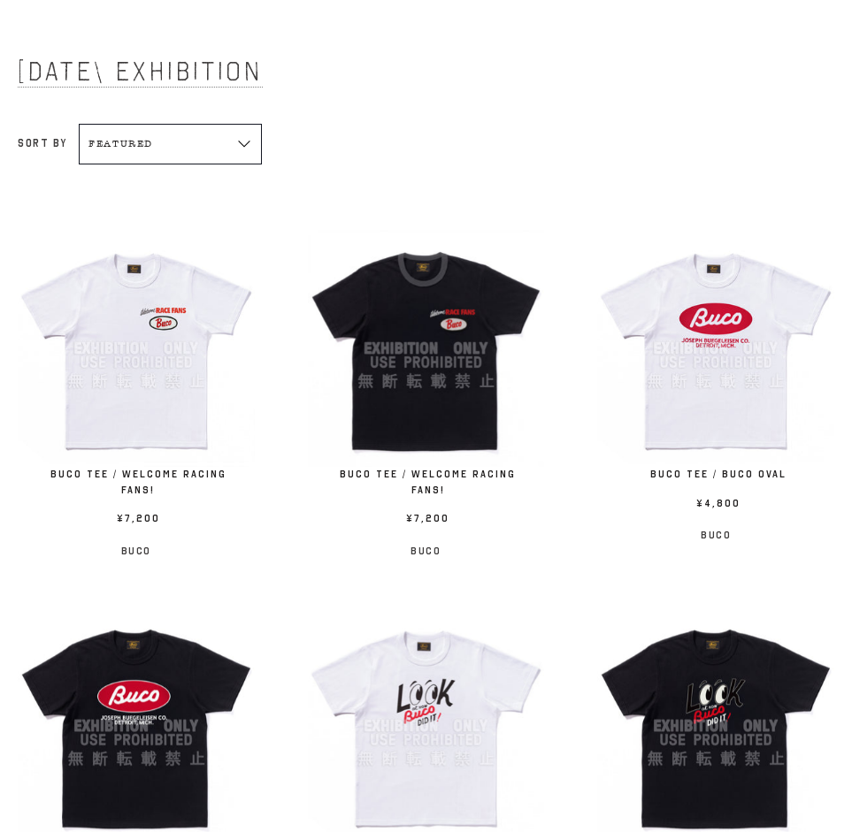
scroll to position [83, 0]
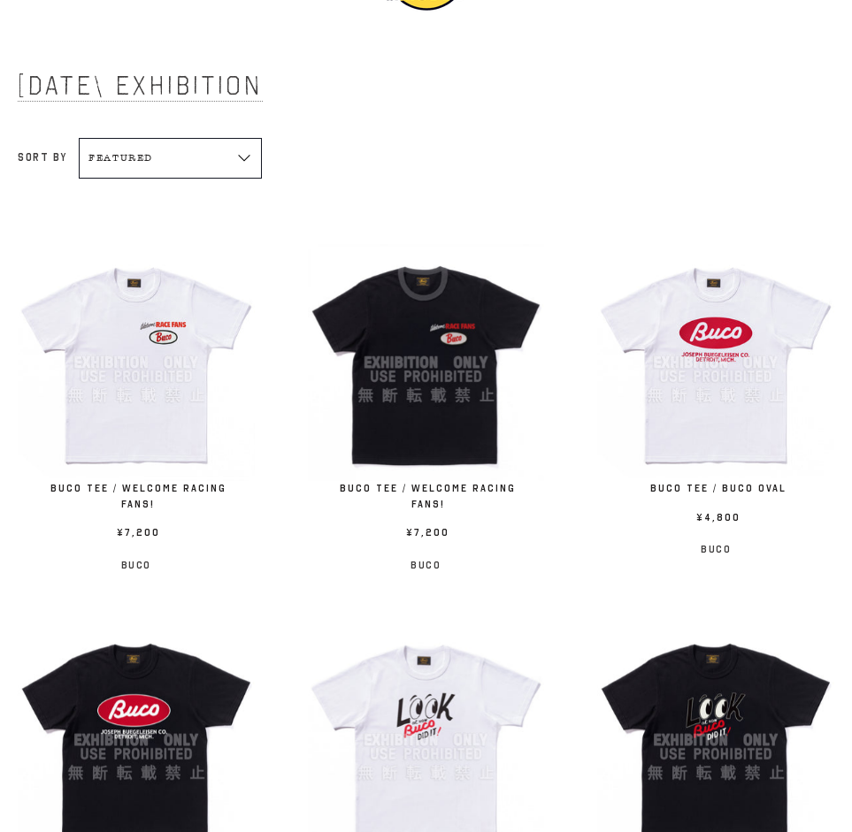
click at [116, 352] on img at bounding box center [136, 362] width 237 height 237
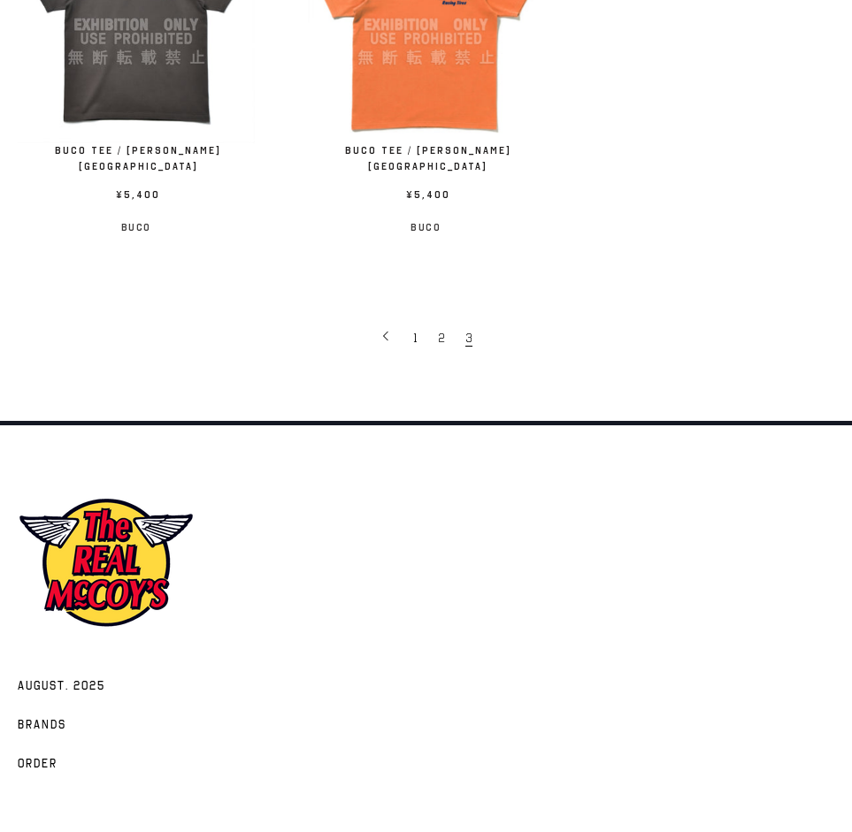
scroll to position [1144, 0]
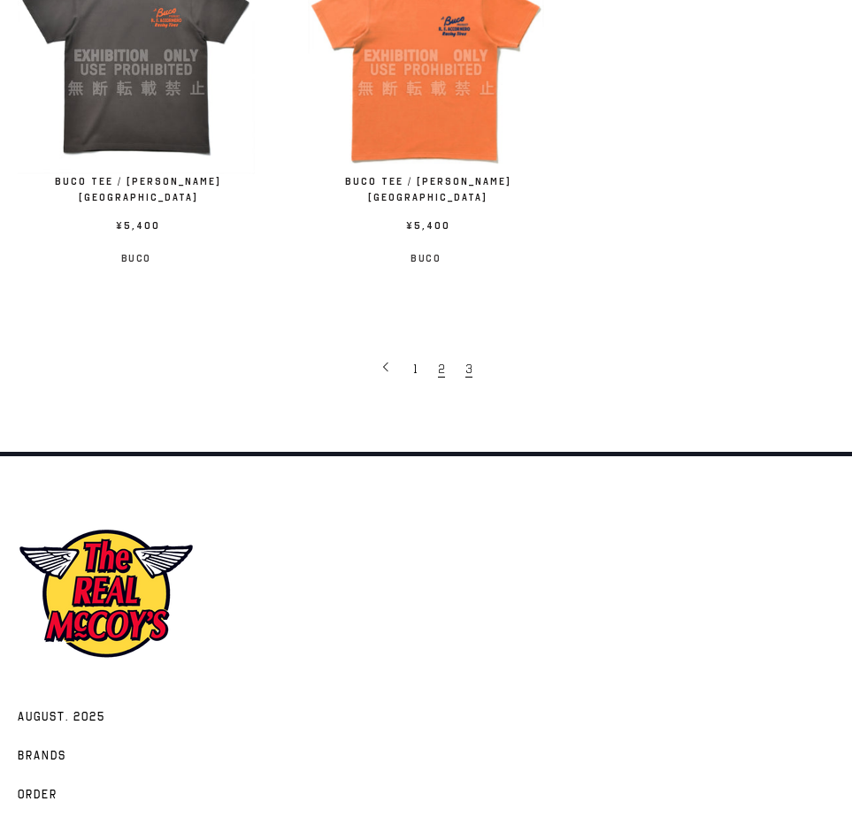
click at [441, 361] on span "2" at bounding box center [441, 369] width 7 height 17
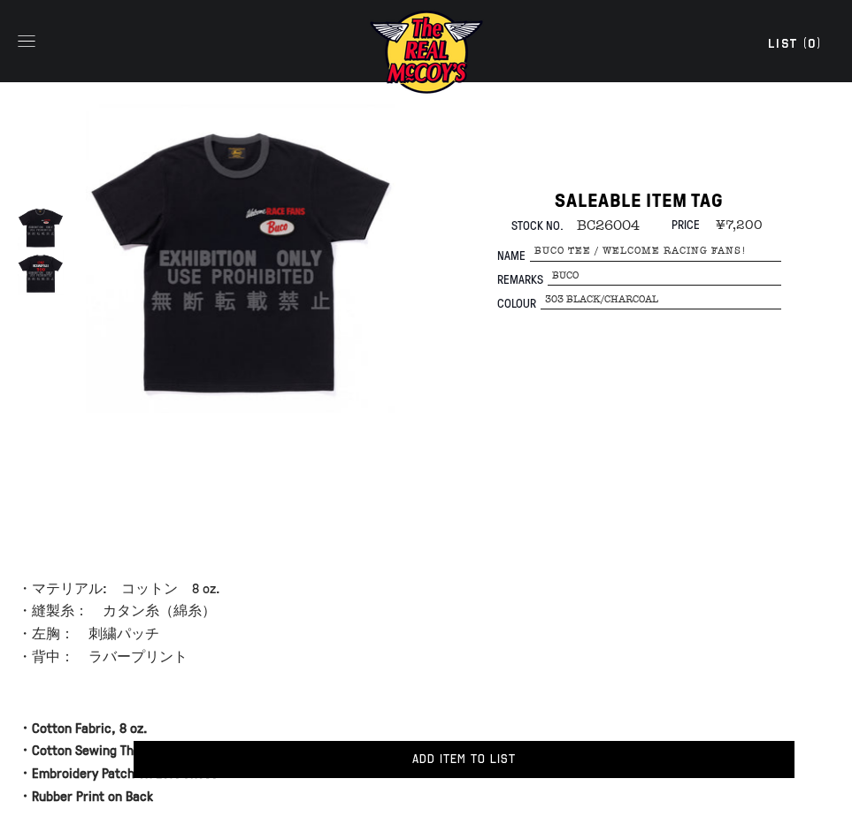
click at [44, 263] on img at bounding box center [41, 273] width 46 height 46
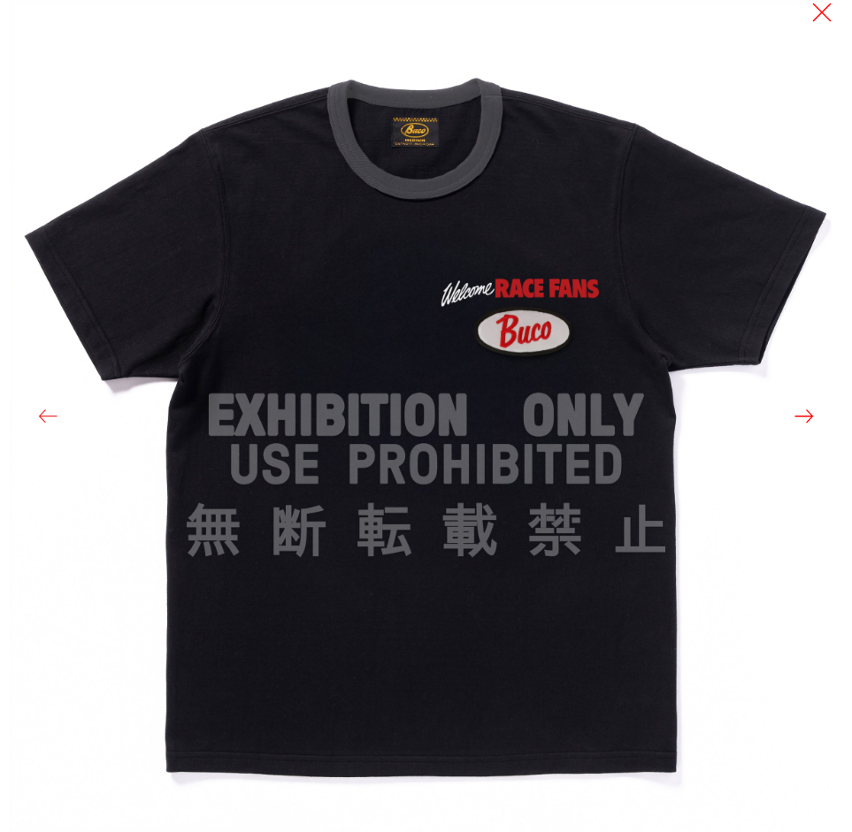
click at [45, 285] on button at bounding box center [47, 416] width 25 height 381
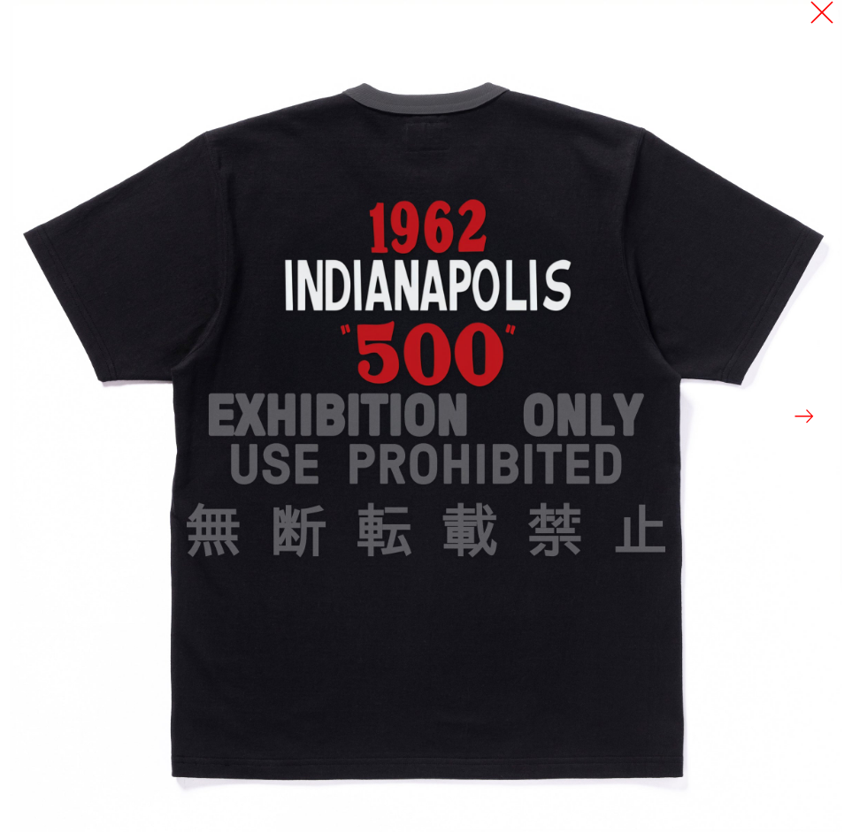
click at [821, 17] on button at bounding box center [821, 12] width 25 height 25
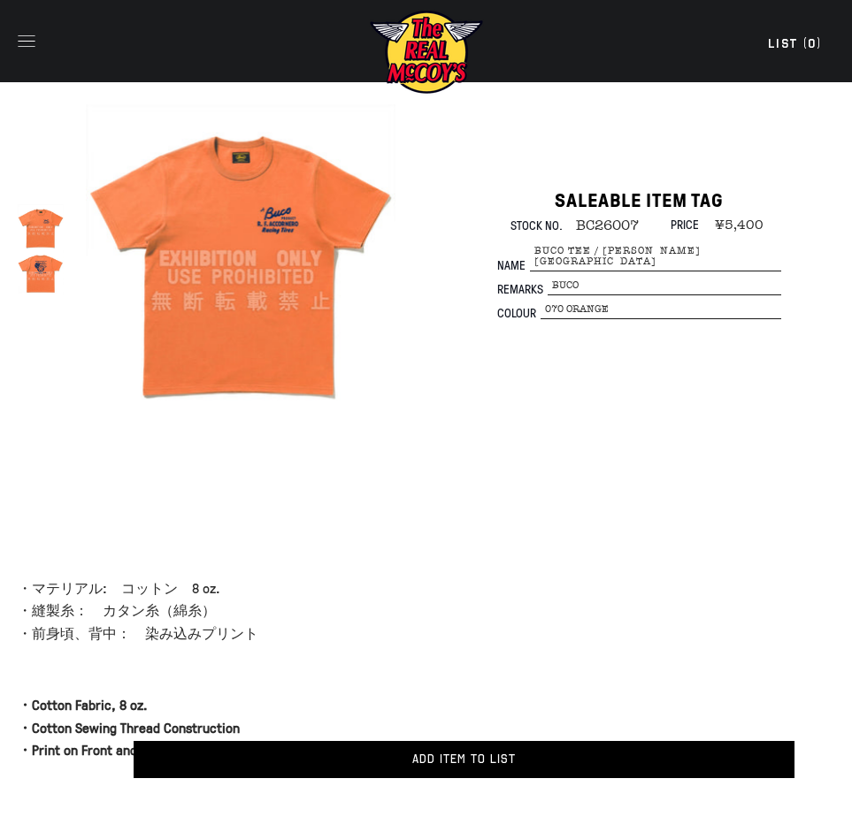
click at [45, 273] on img at bounding box center [41, 273] width 46 height 46
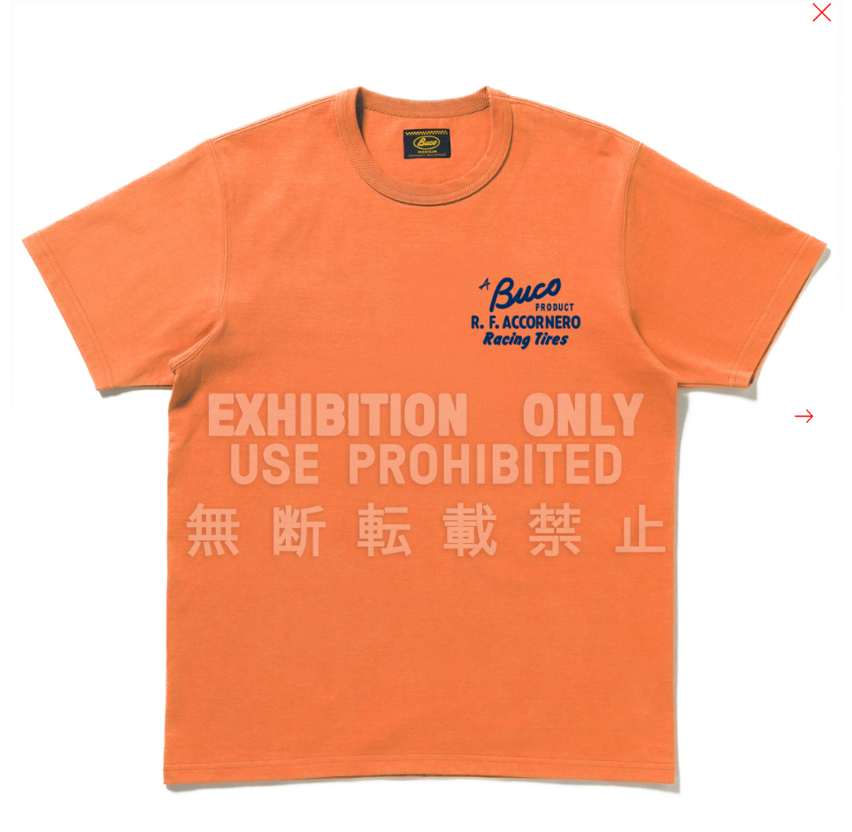
click at [45, 273] on button at bounding box center [47, 416] width 25 height 381
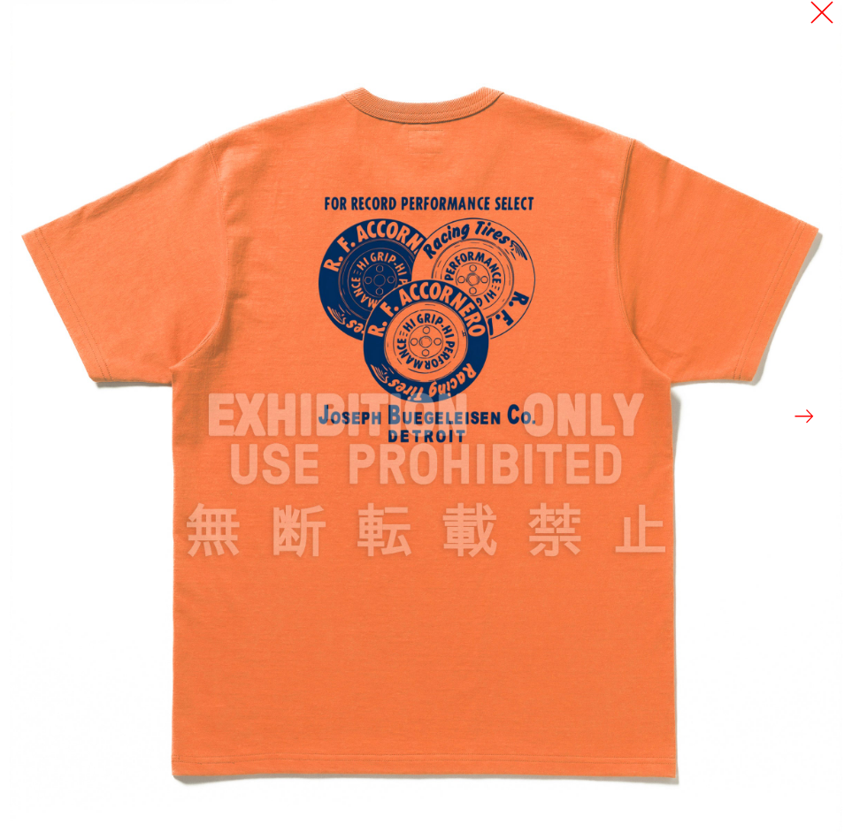
click at [822, 19] on button at bounding box center [821, 12] width 25 height 25
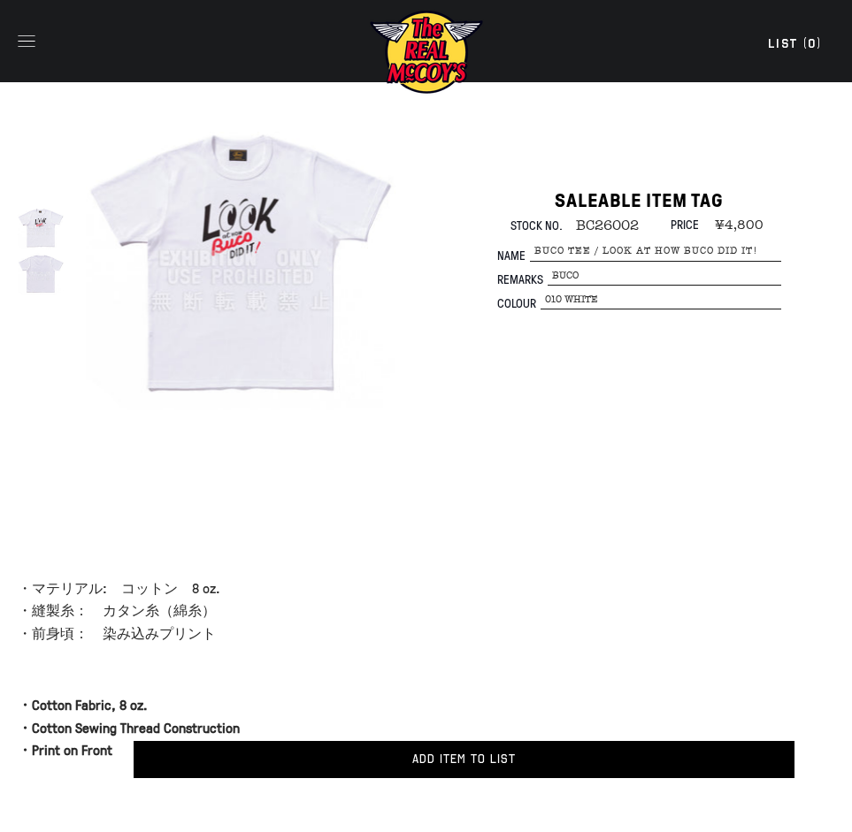
click at [36, 217] on img at bounding box center [41, 227] width 46 height 46
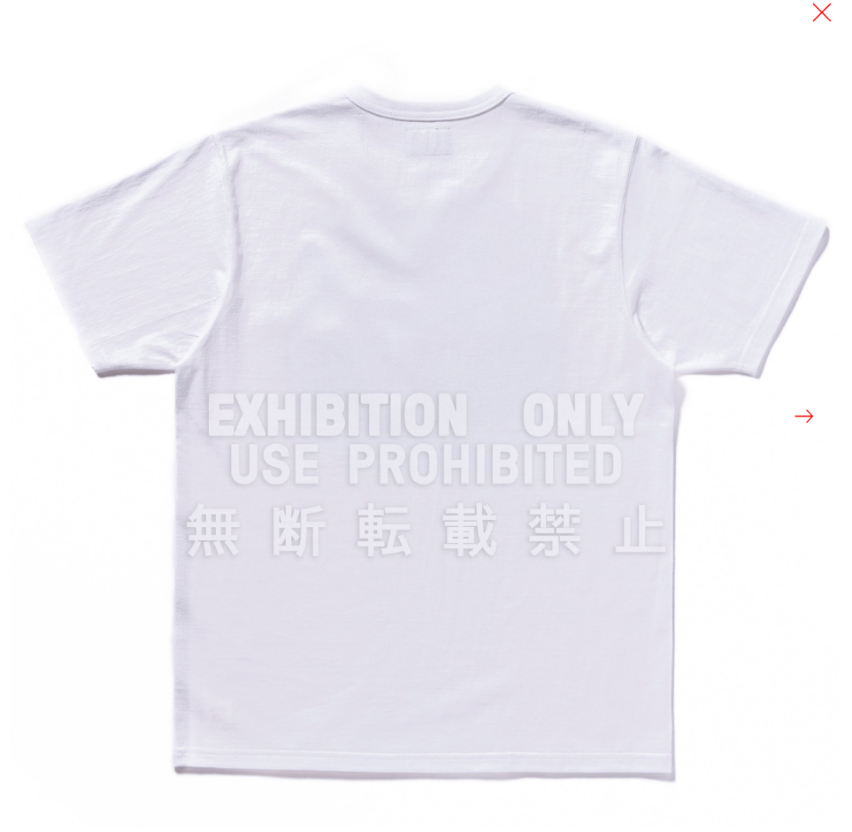
click at [806, 414] on button at bounding box center [803, 416] width 25 height 381
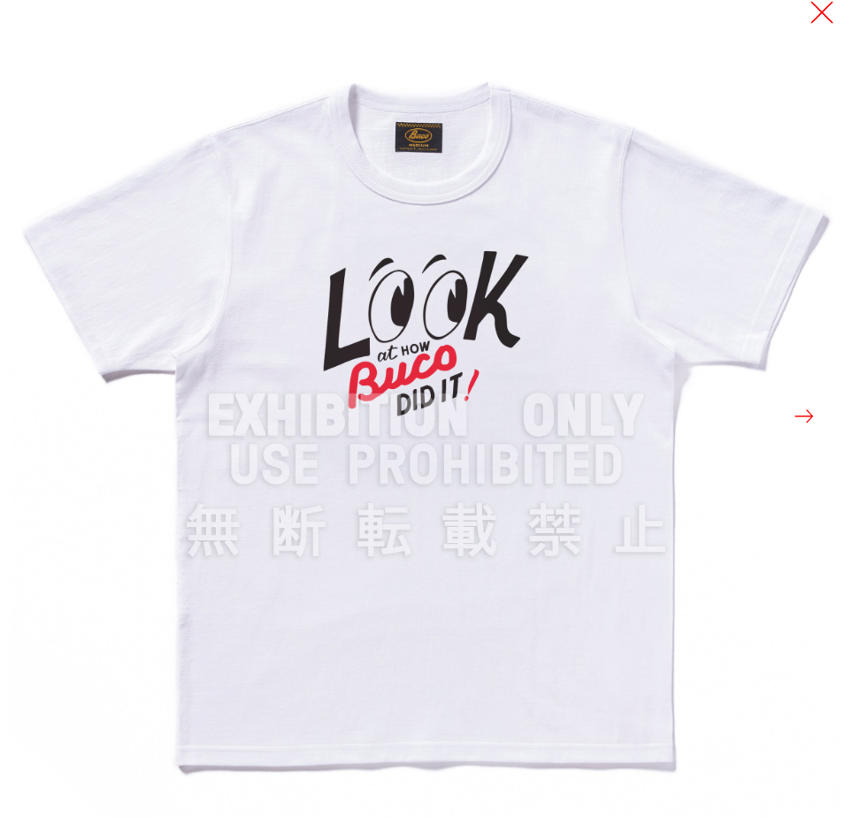
click at [821, 16] on button at bounding box center [821, 12] width 25 height 25
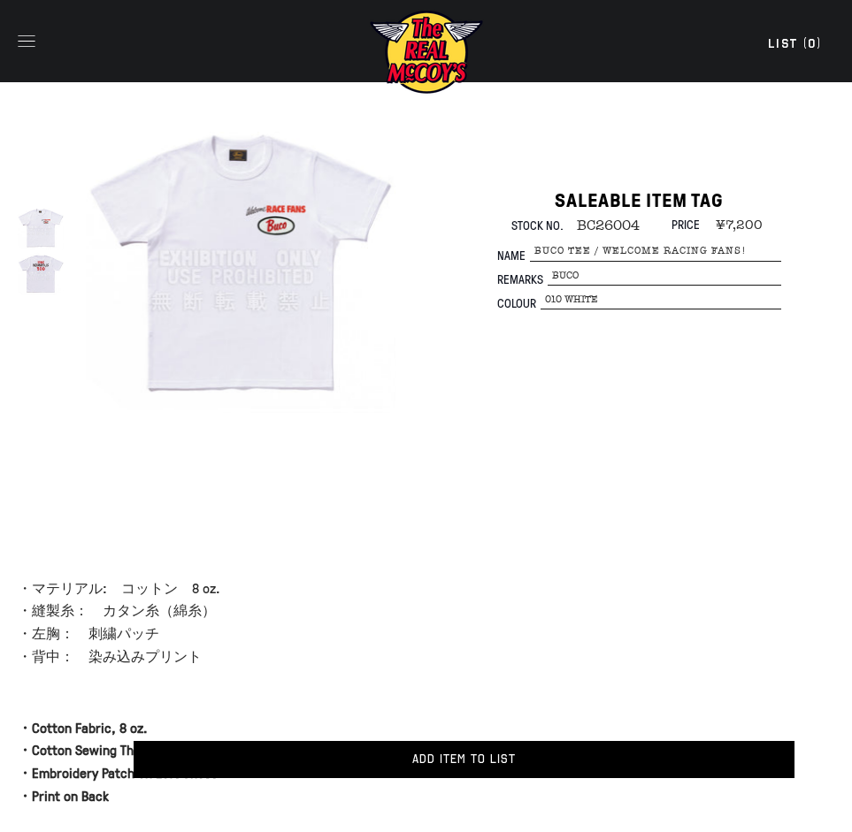
click at [23, 248] on img at bounding box center [41, 227] width 46 height 46
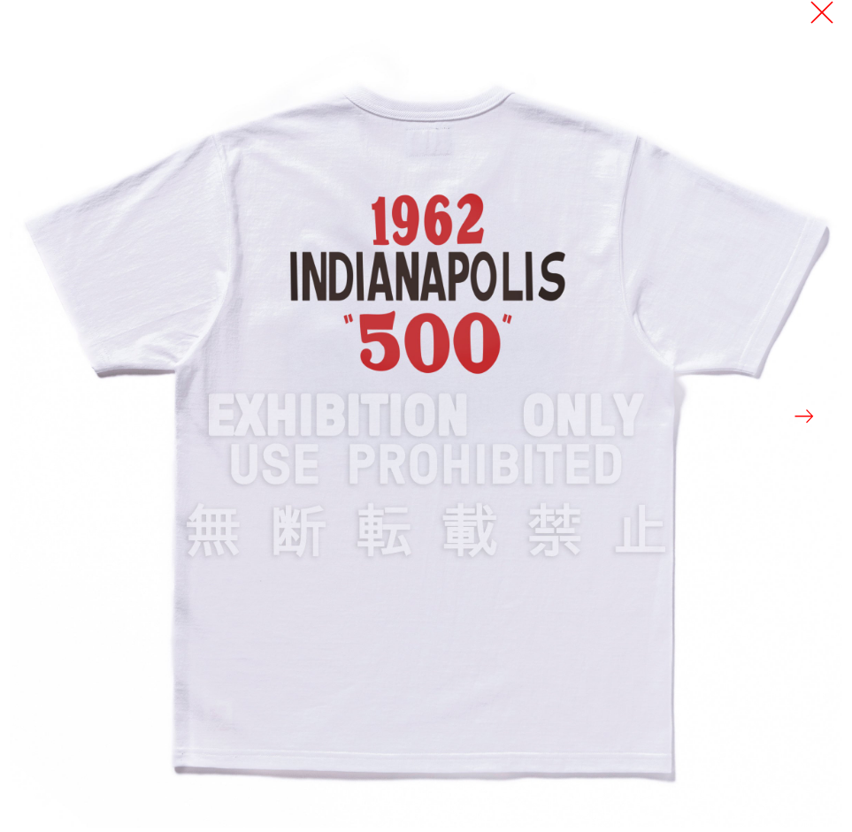
click at [827, 11] on button at bounding box center [821, 12] width 25 height 25
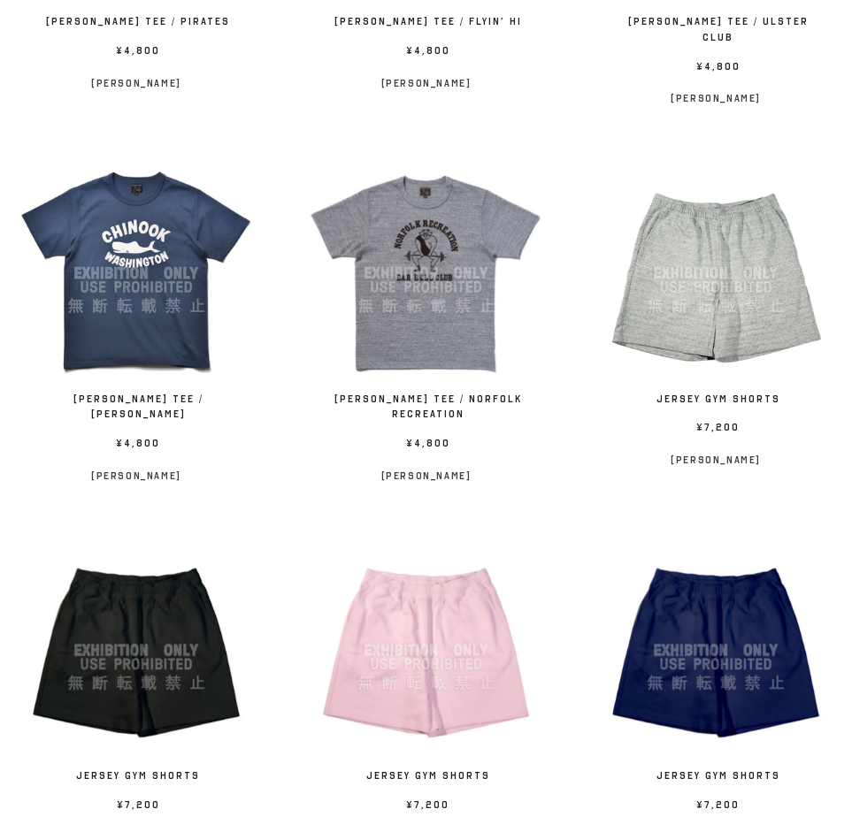
scroll to position [1291, 0]
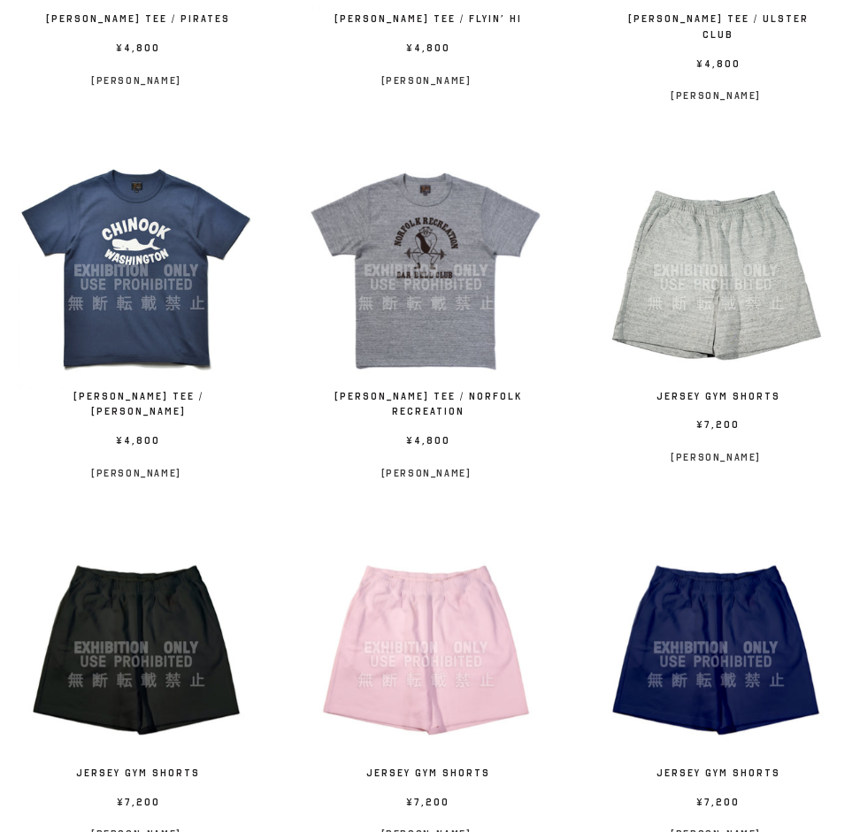
click at [421, 629] on img at bounding box center [426, 648] width 237 height 237
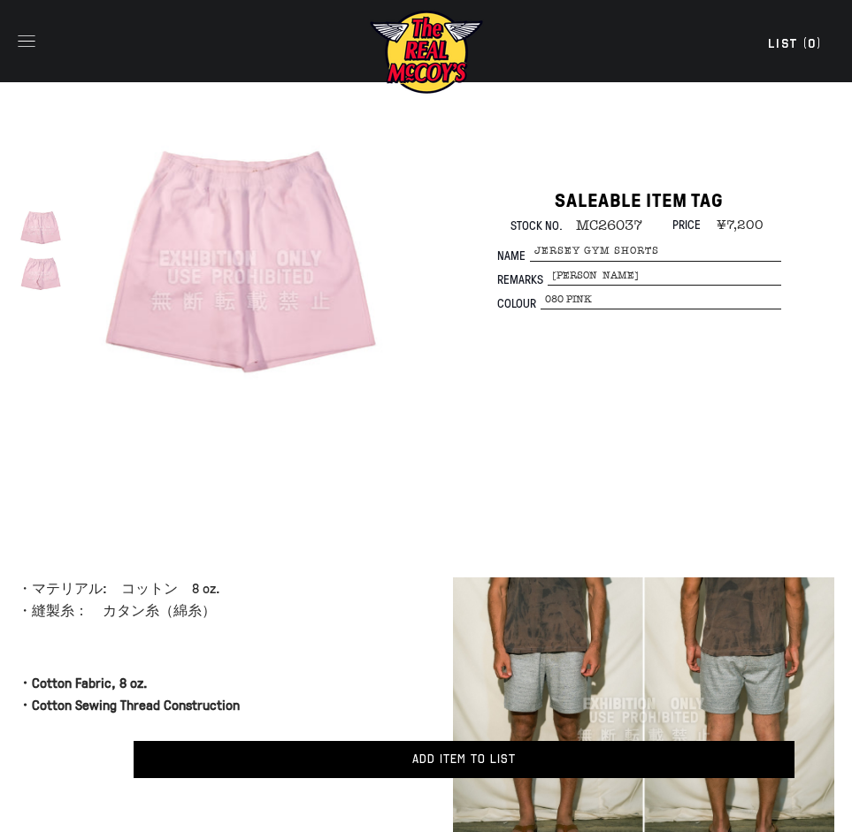
click at [209, 279] on img at bounding box center [241, 259] width 310 height 310
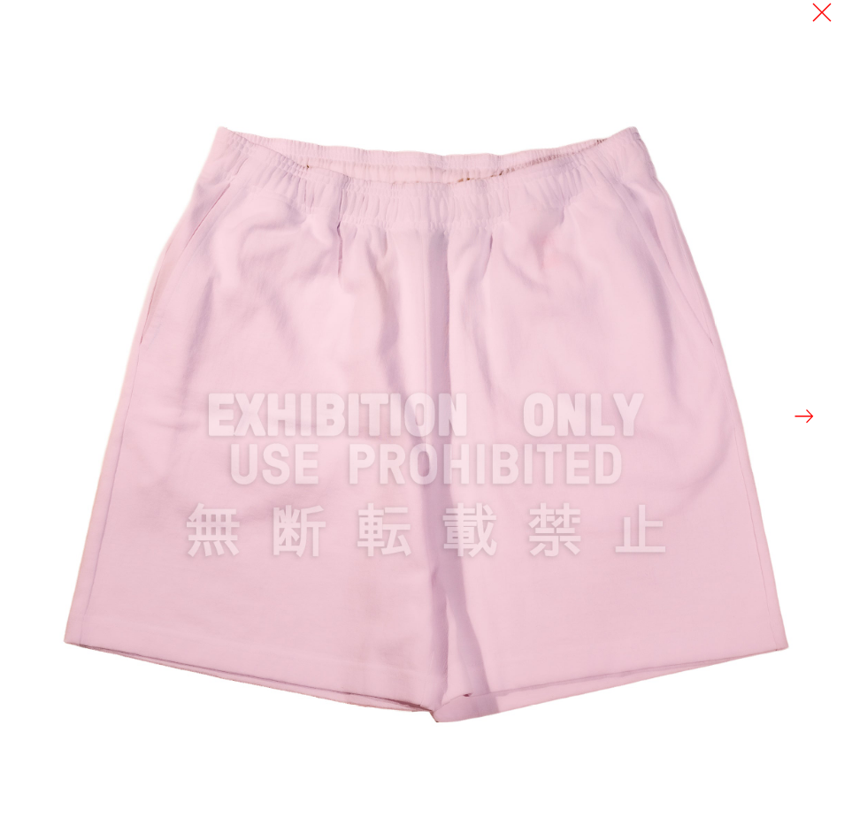
click at [806, 413] on button at bounding box center [803, 416] width 25 height 381
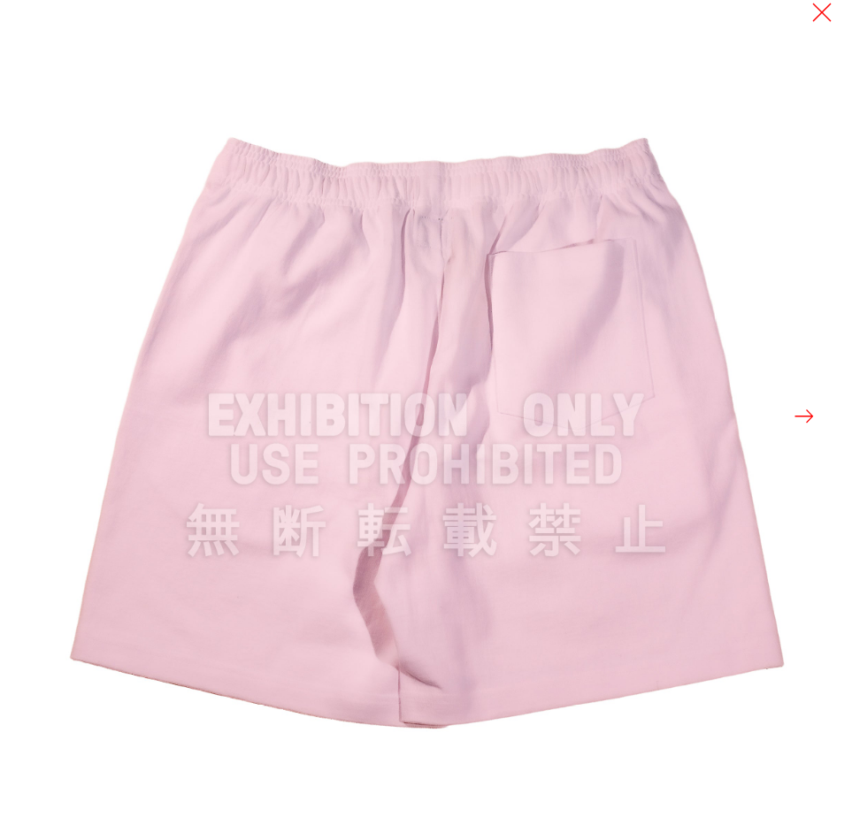
click at [804, 416] on button at bounding box center [803, 416] width 25 height 381
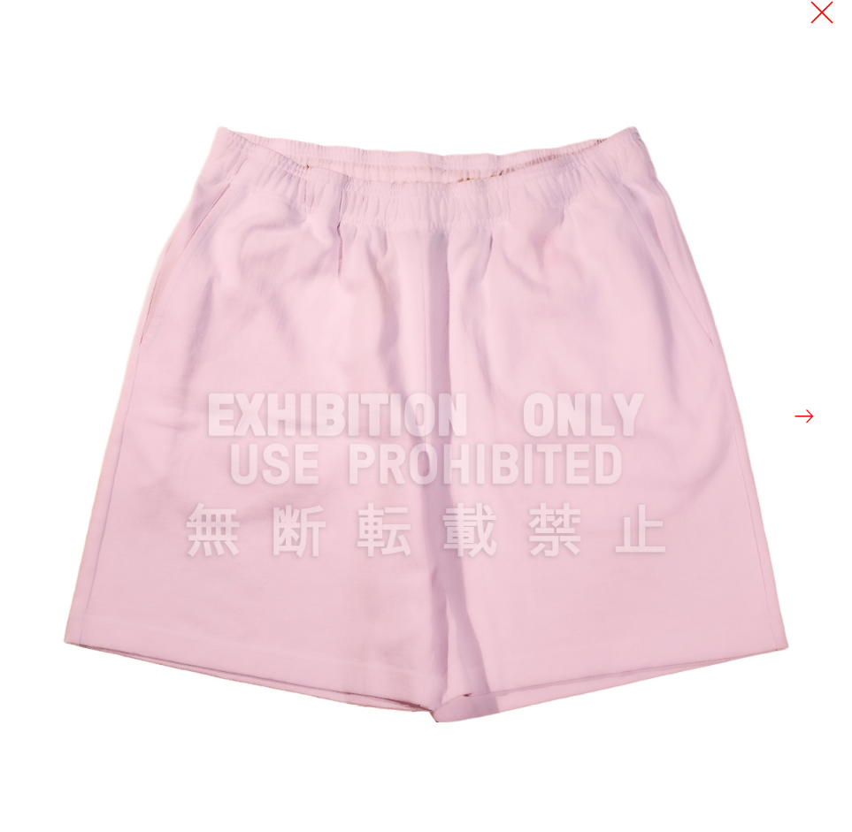
click at [827, 14] on button at bounding box center [821, 12] width 25 height 25
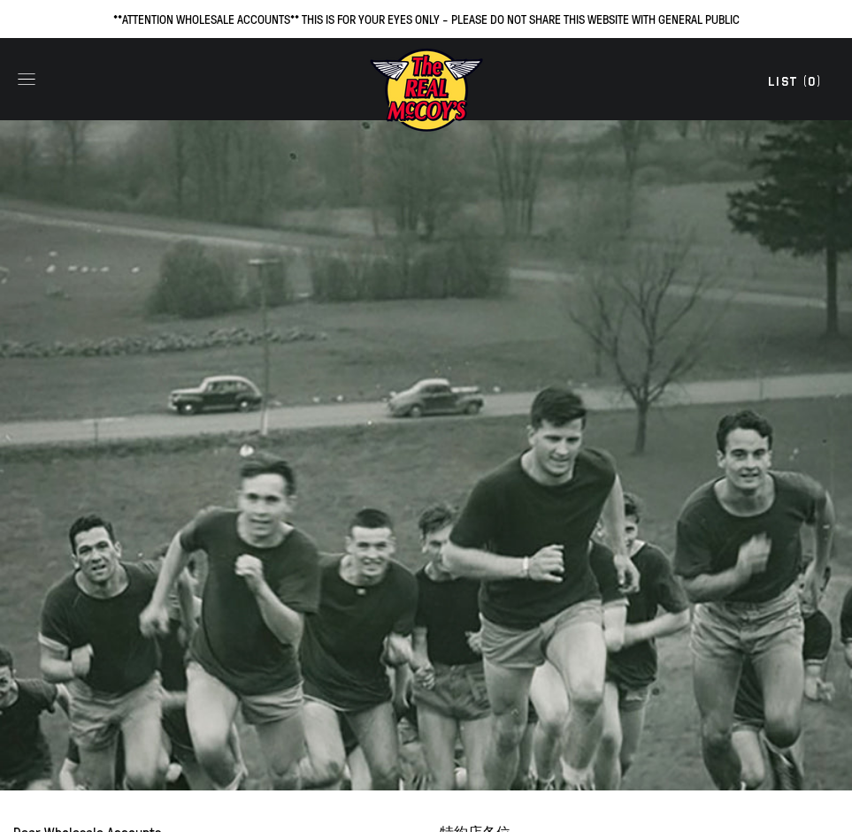
click at [26, 70] on icon "button" at bounding box center [26, 78] width 25 height 25
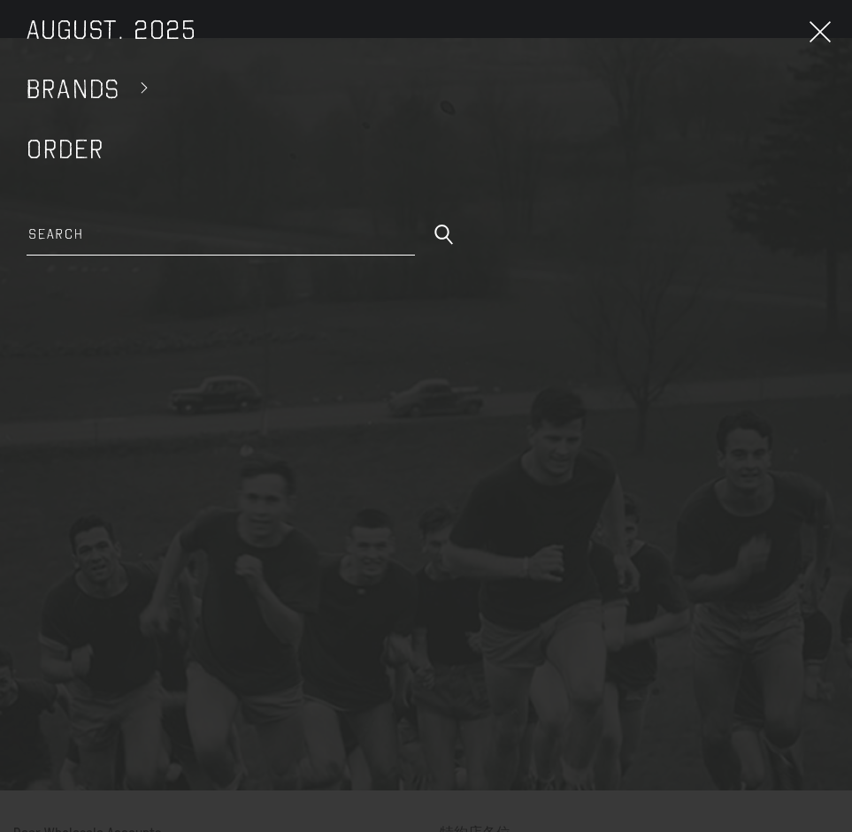
click at [111, 26] on link "AUGUST. 2025" at bounding box center [426, 29] width 816 height 59
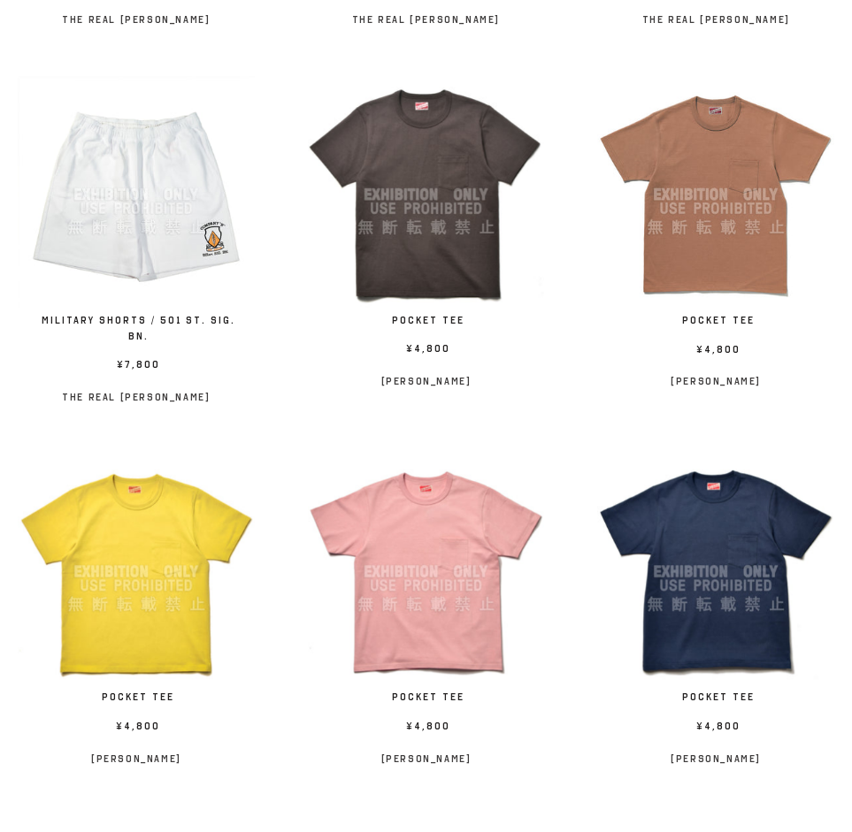
scroll to position [3067, 0]
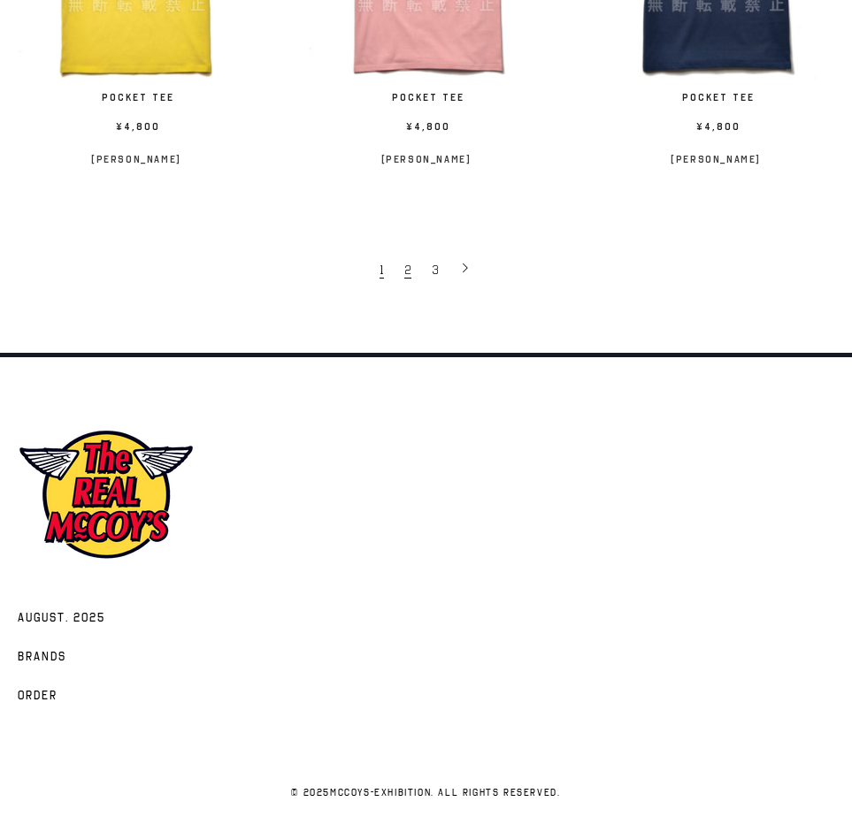
click at [410, 266] on span "2" at bounding box center [407, 270] width 7 height 17
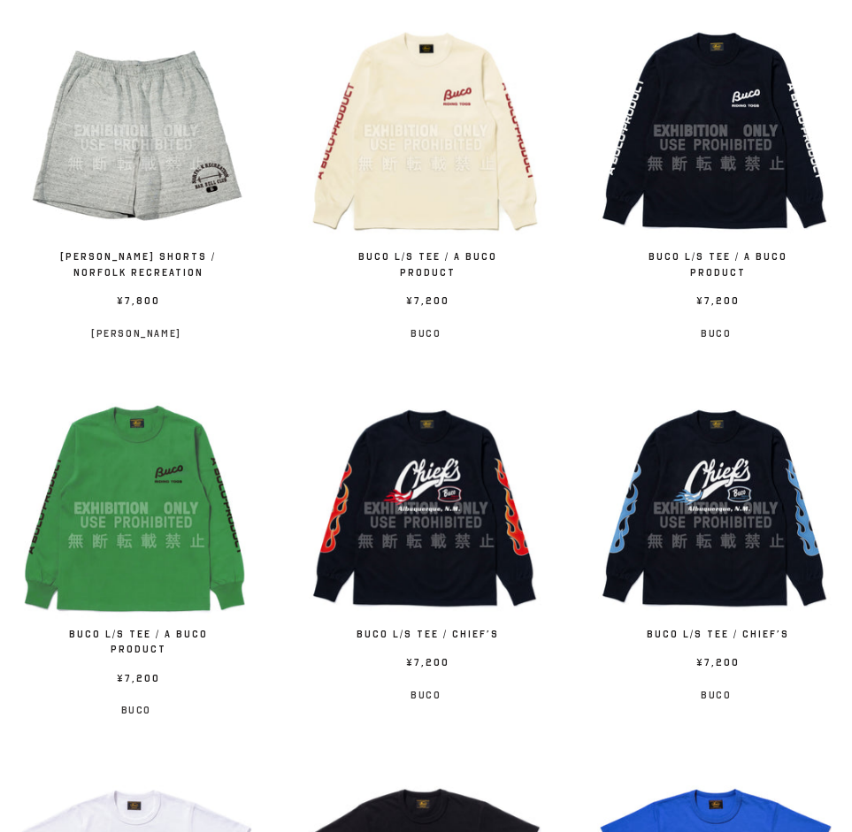
scroll to position [2174, 0]
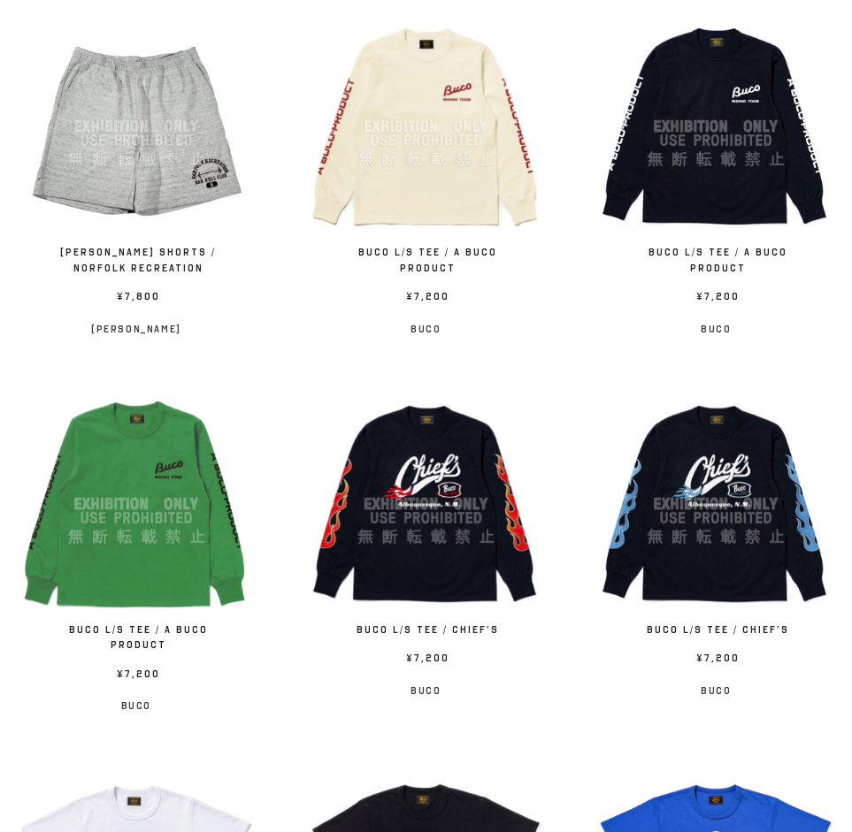
click at [437, 478] on img at bounding box center [426, 504] width 237 height 237
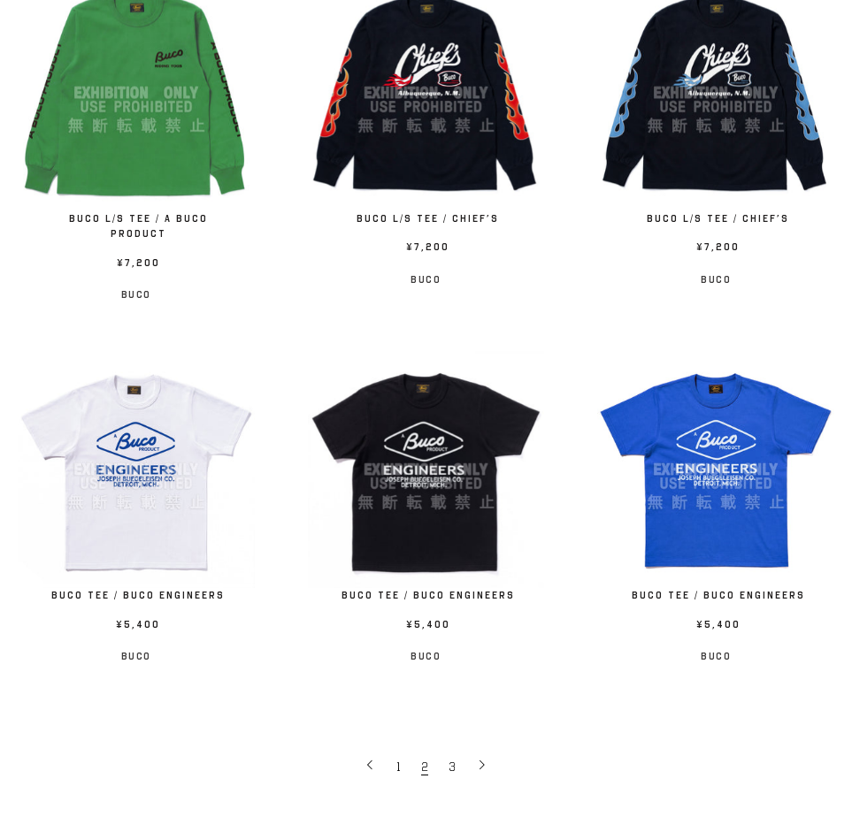
scroll to position [2617, 0]
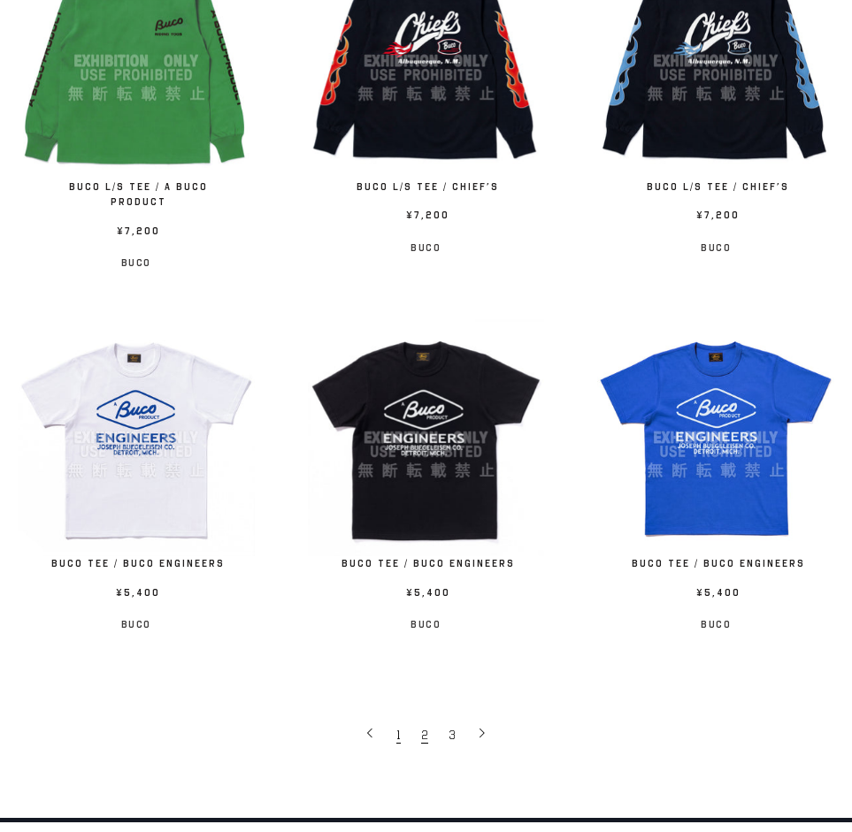
click at [399, 727] on span "1" at bounding box center [398, 735] width 4 height 17
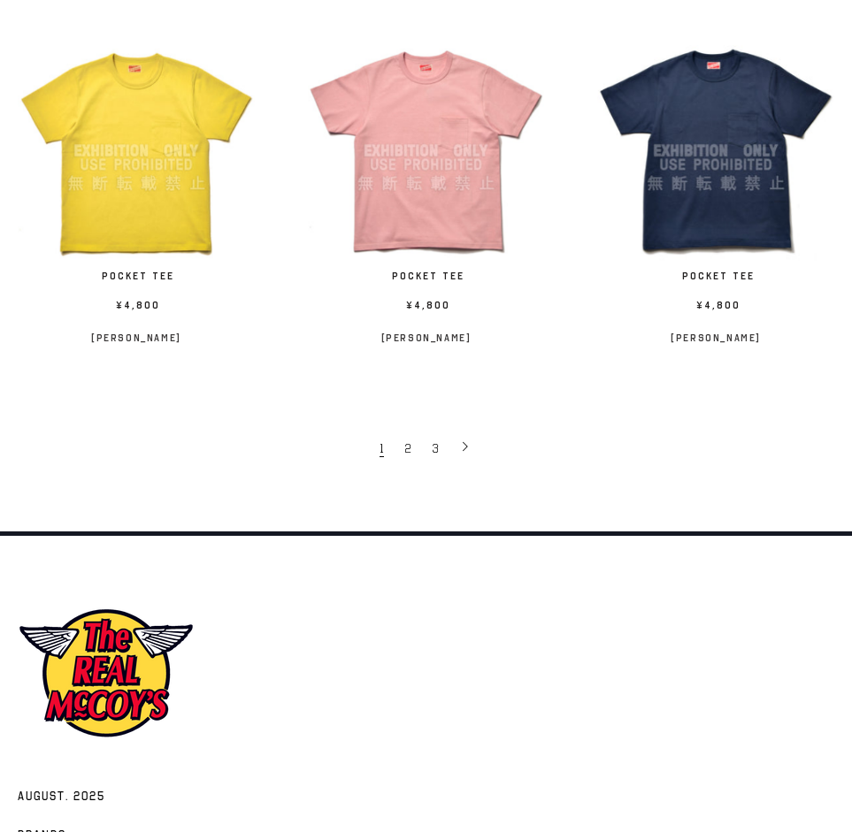
scroll to position [2890, 0]
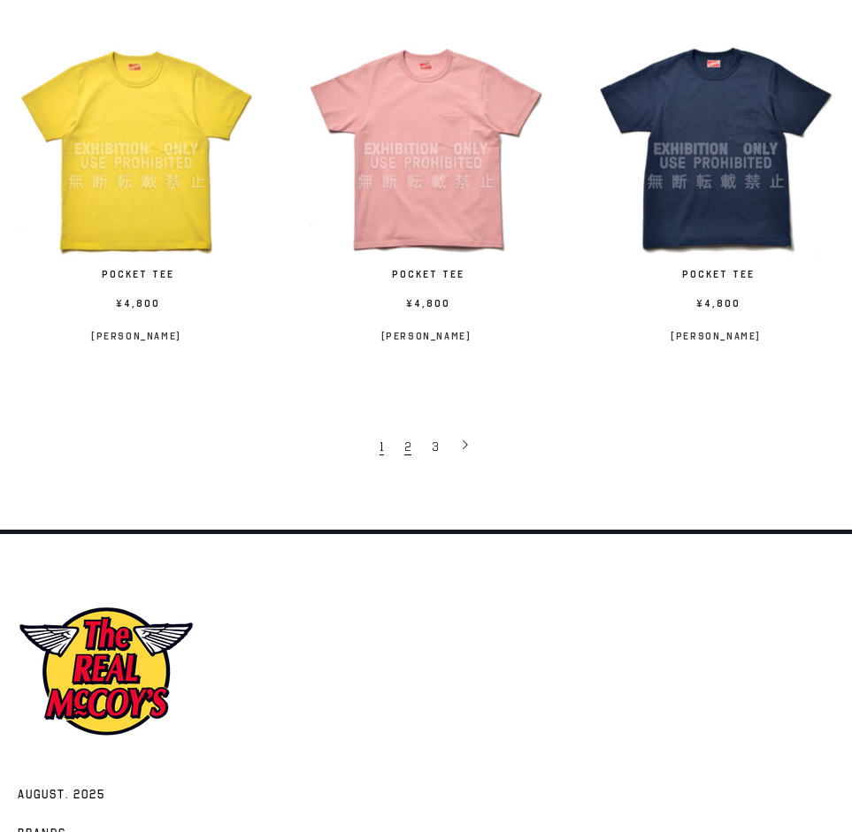
click at [407, 452] on span "2" at bounding box center [407, 447] width 7 height 17
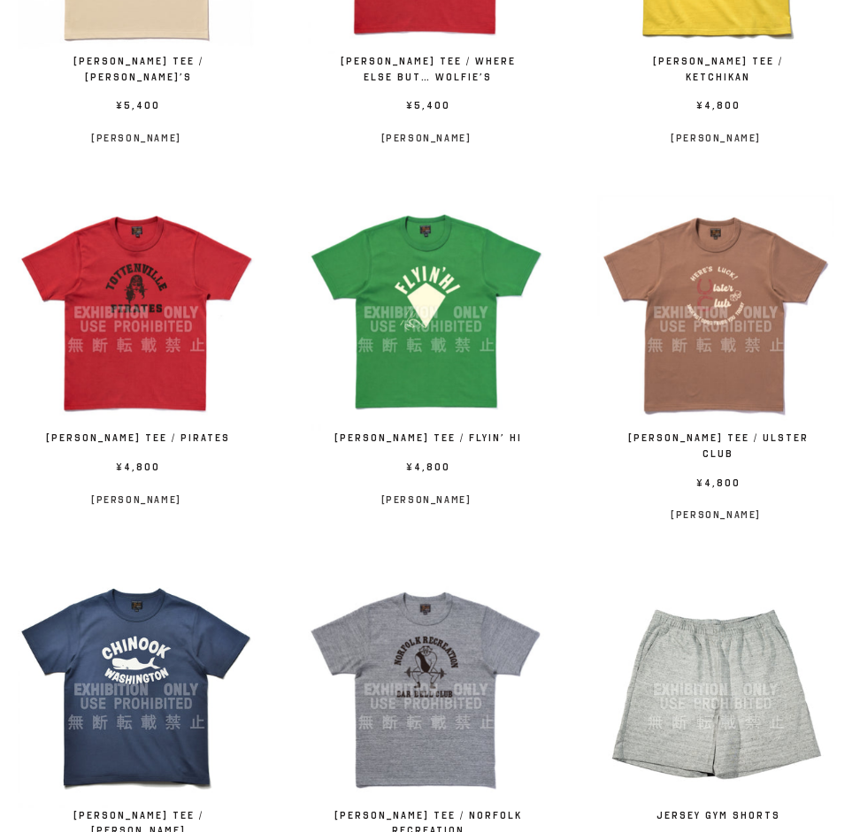
scroll to position [692, 0]
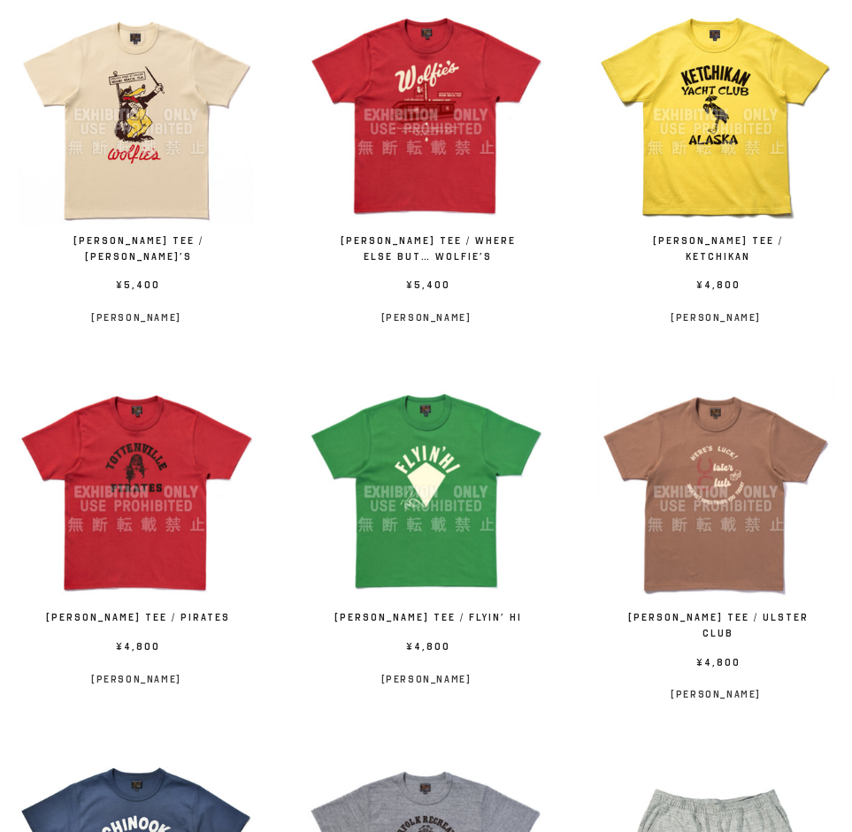
click at [124, 175] on img at bounding box center [136, 114] width 237 height 237
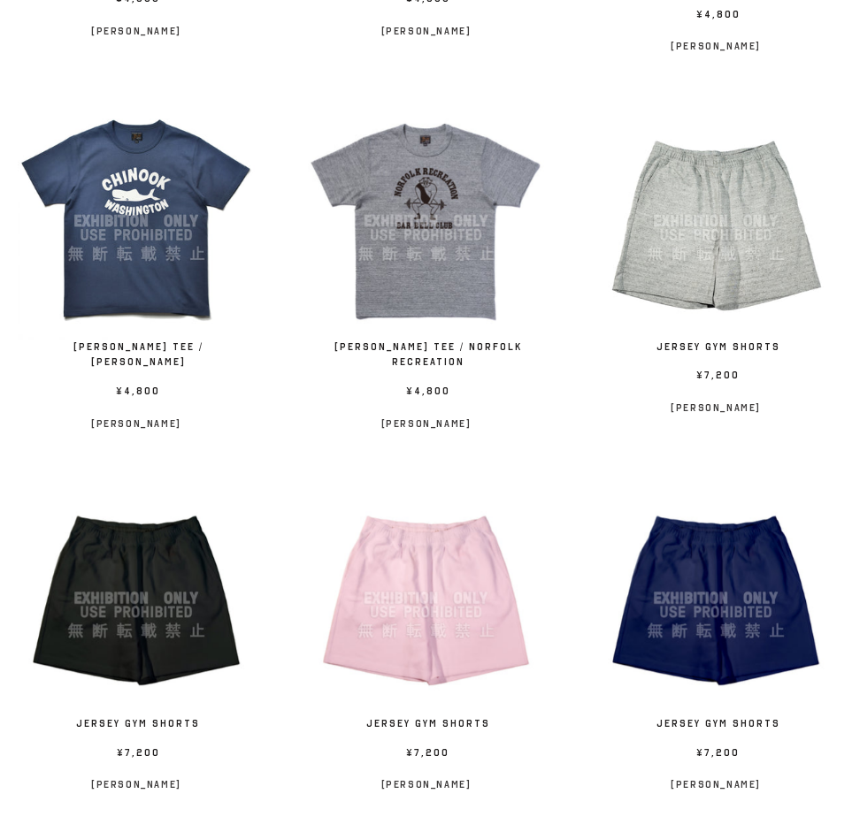
scroll to position [1342, 0]
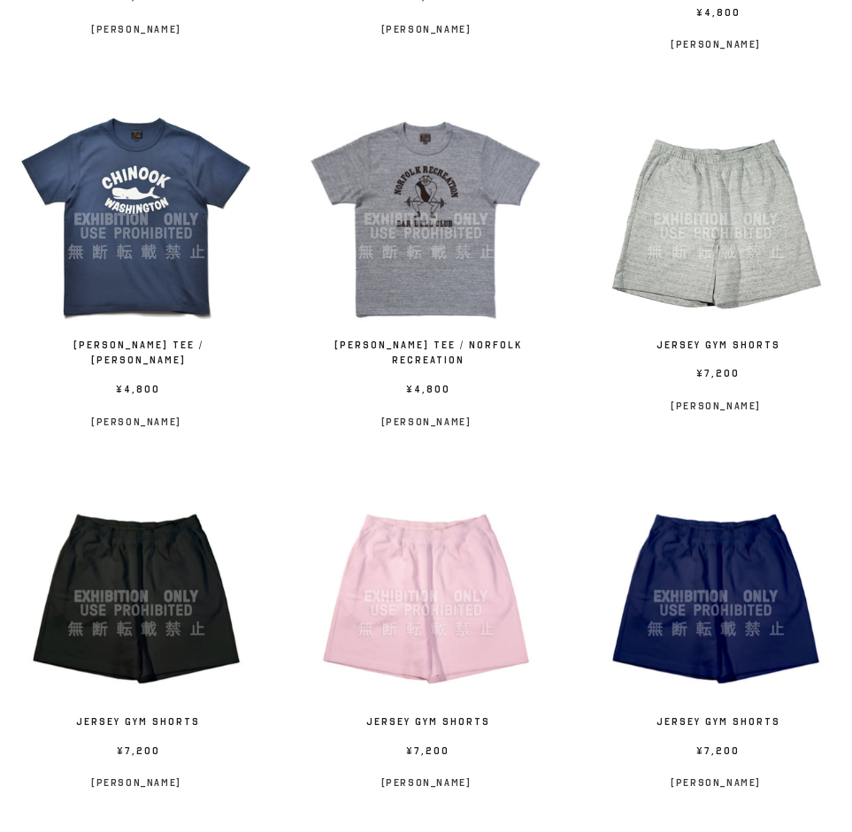
click at [456, 522] on img at bounding box center [426, 596] width 237 height 237
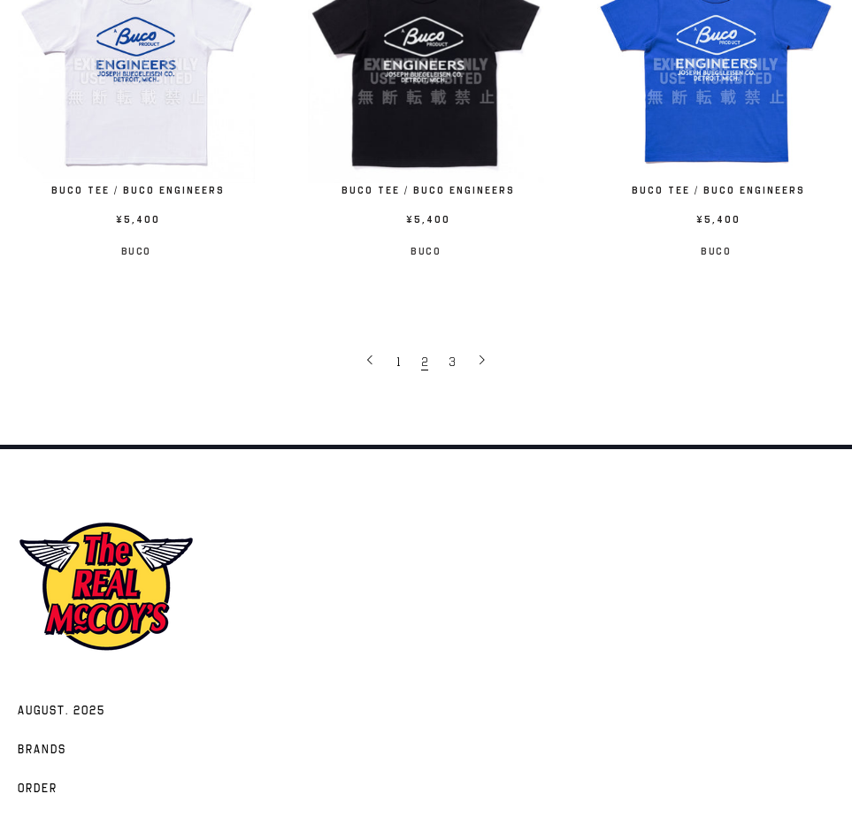
scroll to position [2848, 0]
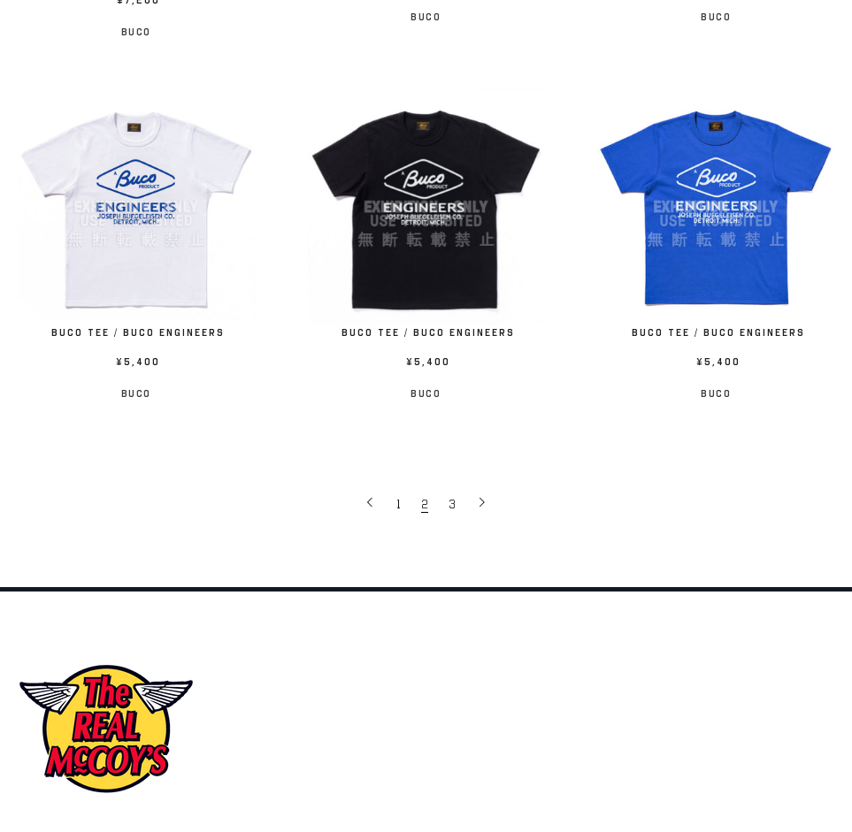
click at [674, 172] on img at bounding box center [715, 206] width 237 height 237
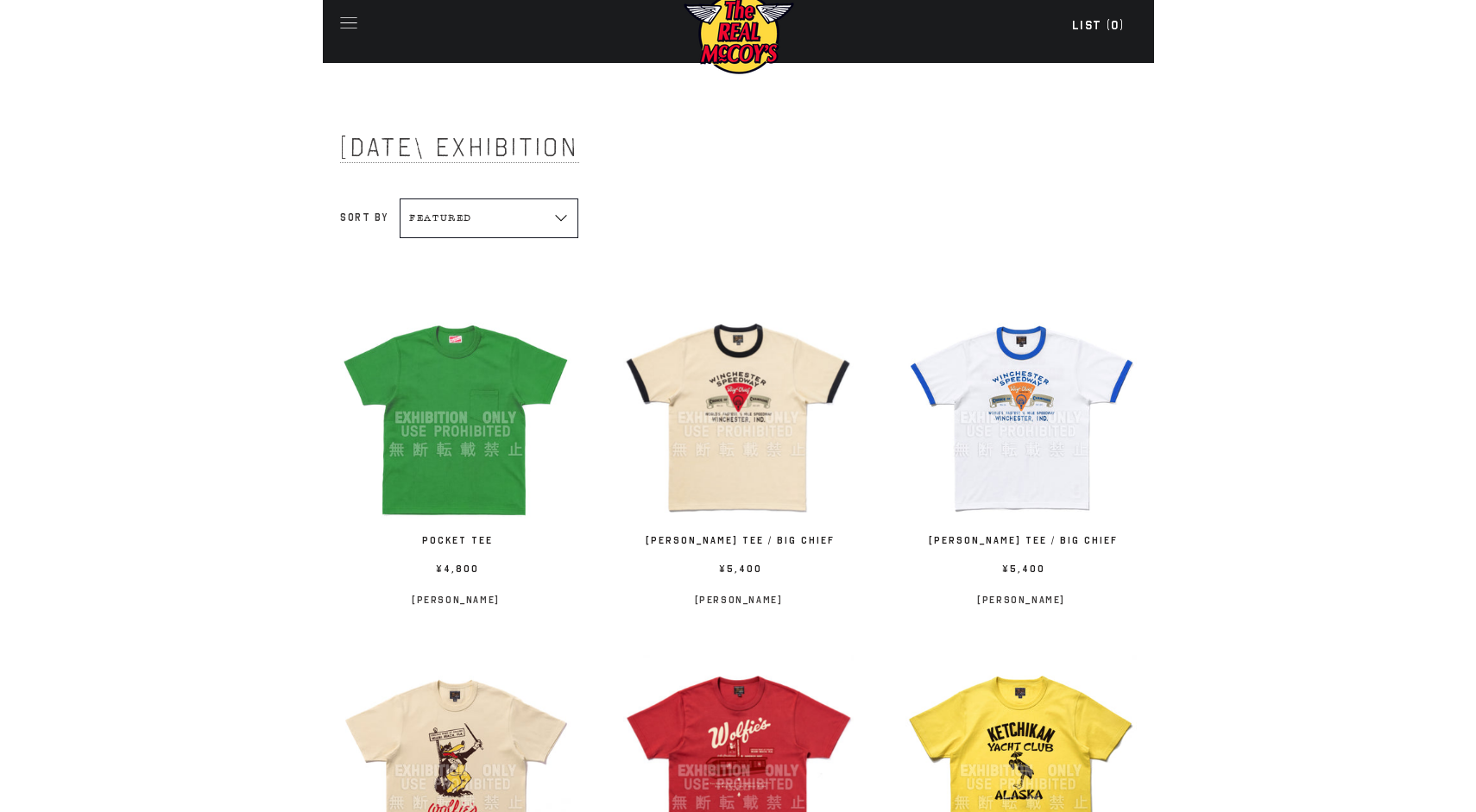
scroll to position [0, 0]
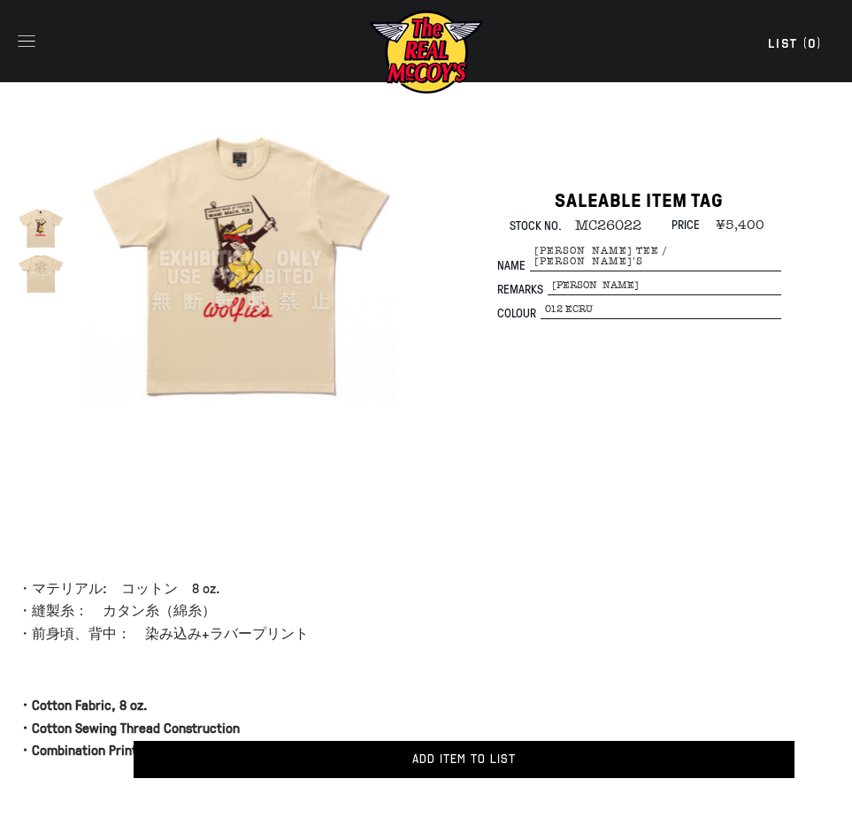
click at [238, 292] on img at bounding box center [241, 259] width 310 height 310
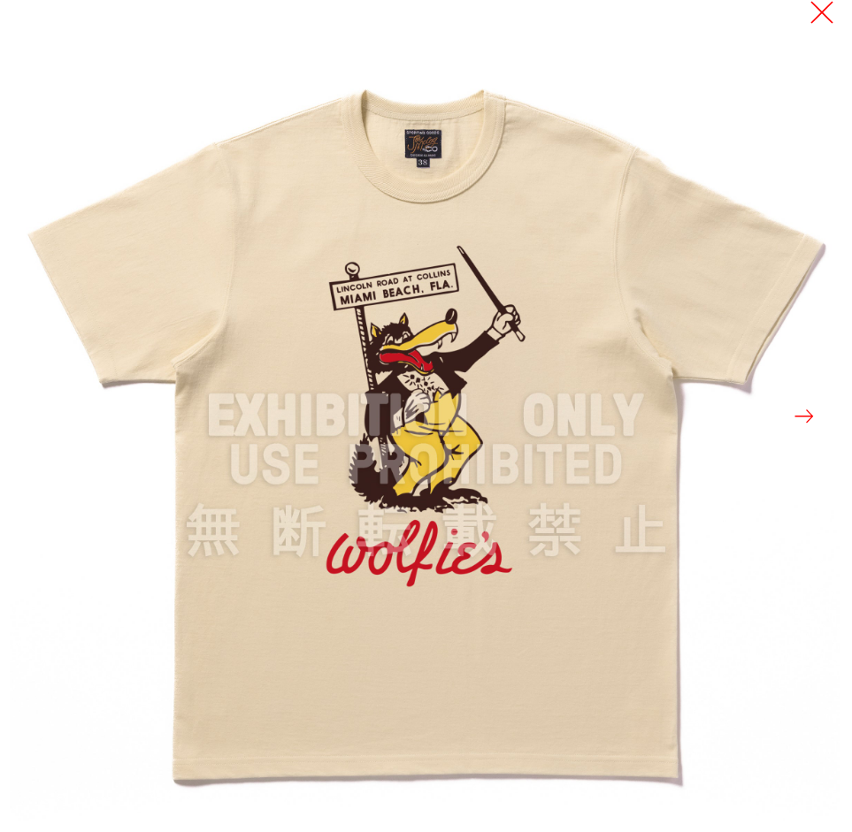
click at [822, 16] on button at bounding box center [821, 12] width 25 height 25
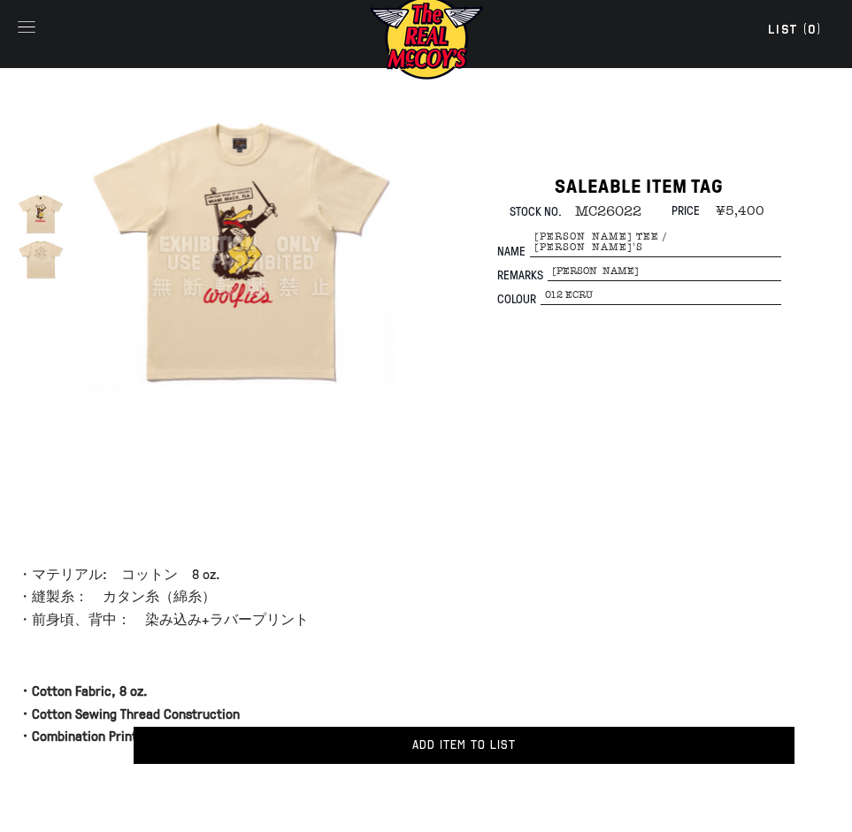
scroll to position [16, 0]
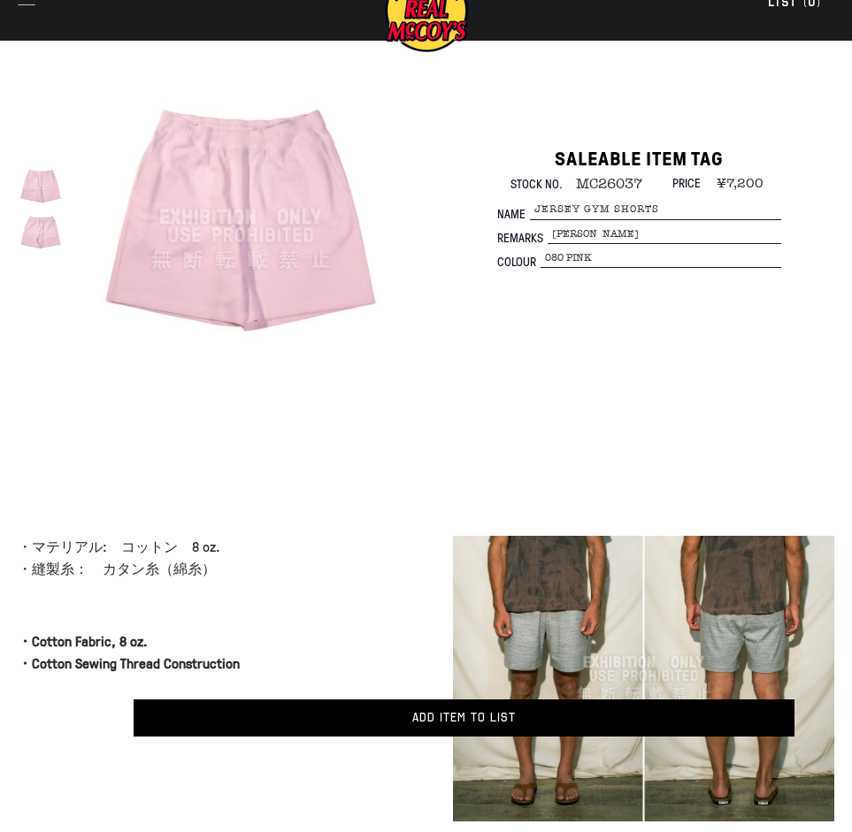
scroll to position [40, 0]
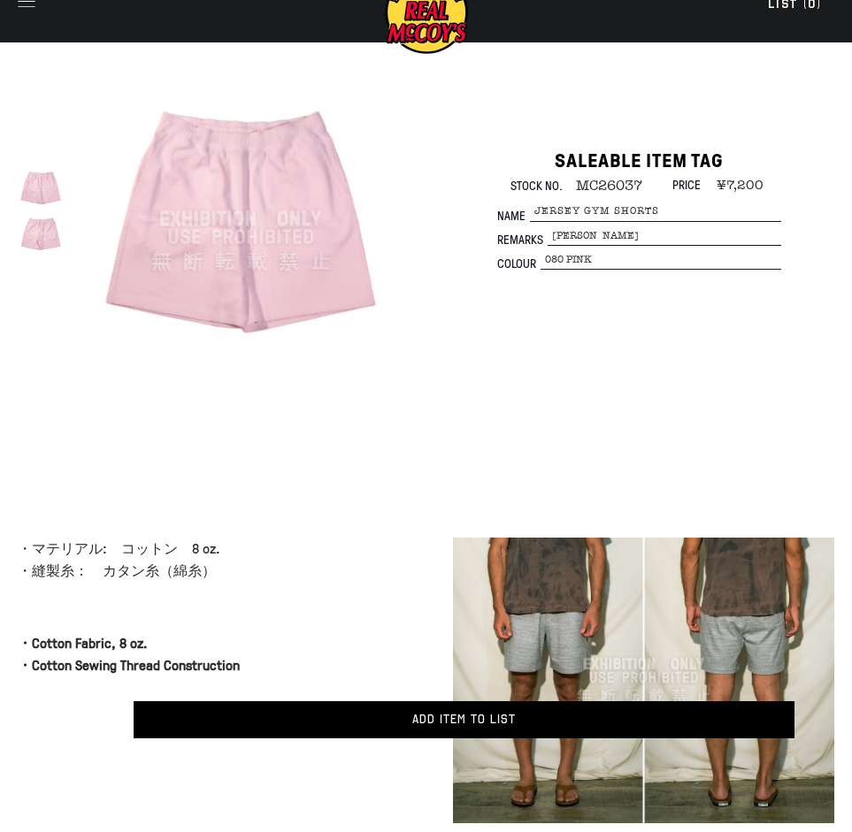
click at [340, 192] on img at bounding box center [241, 220] width 310 height 310
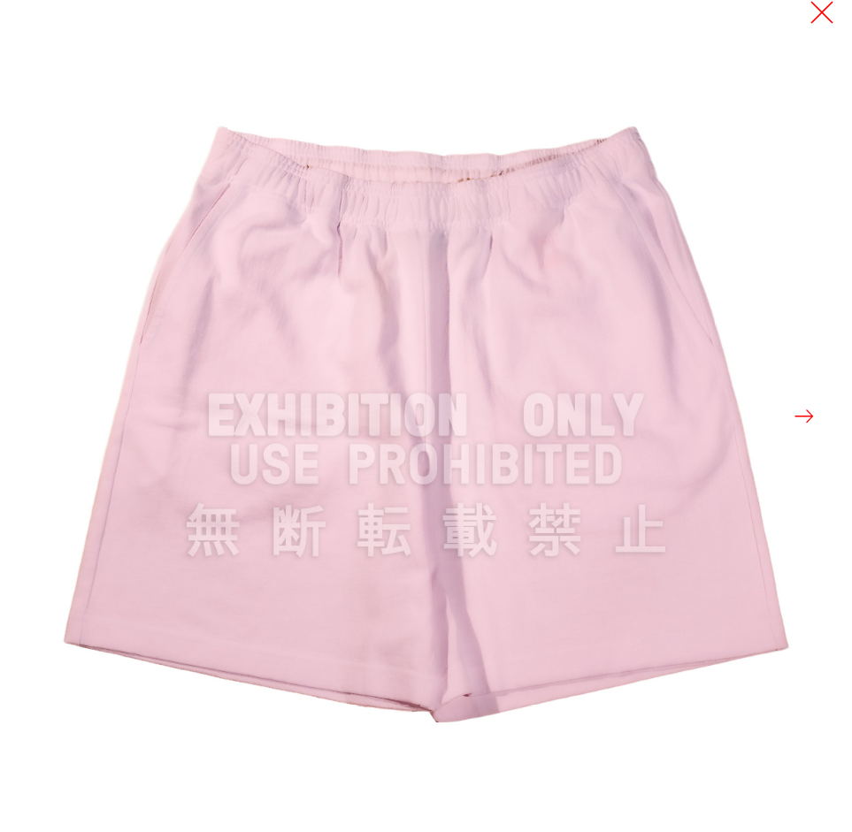
click at [819, 14] on button at bounding box center [821, 12] width 25 height 25
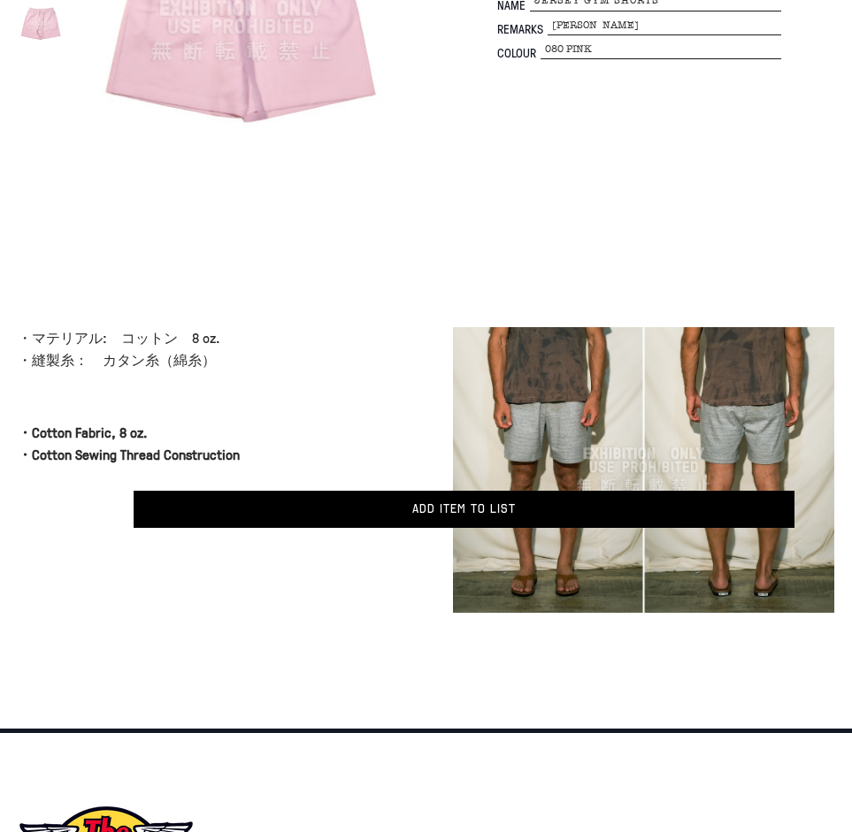
scroll to position [553, 0]
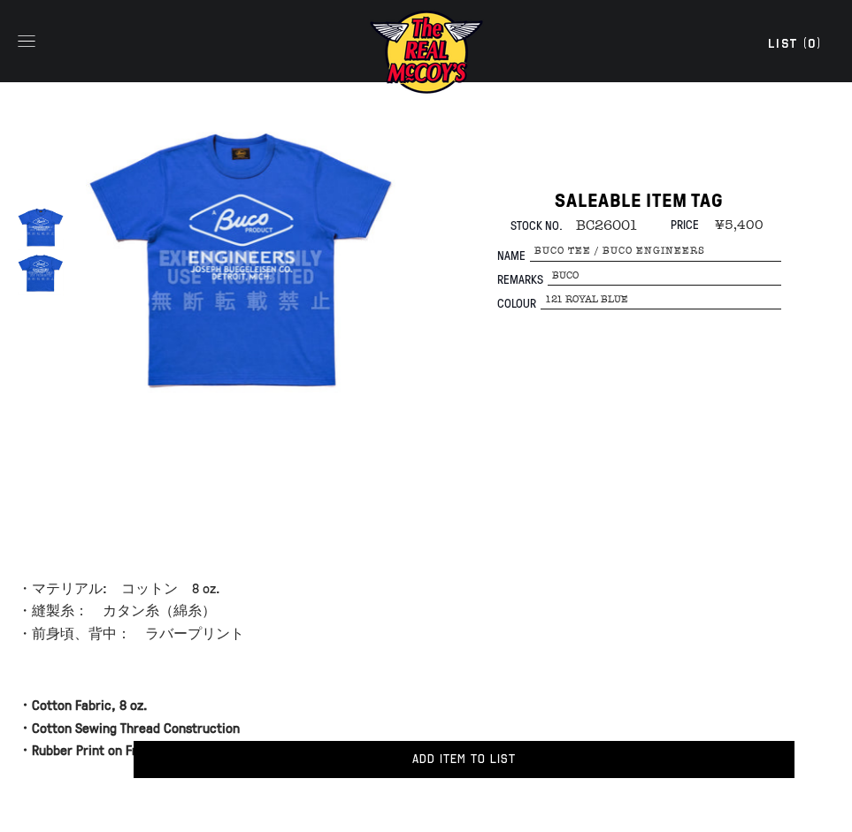
click at [47, 276] on img at bounding box center [41, 273] width 46 height 46
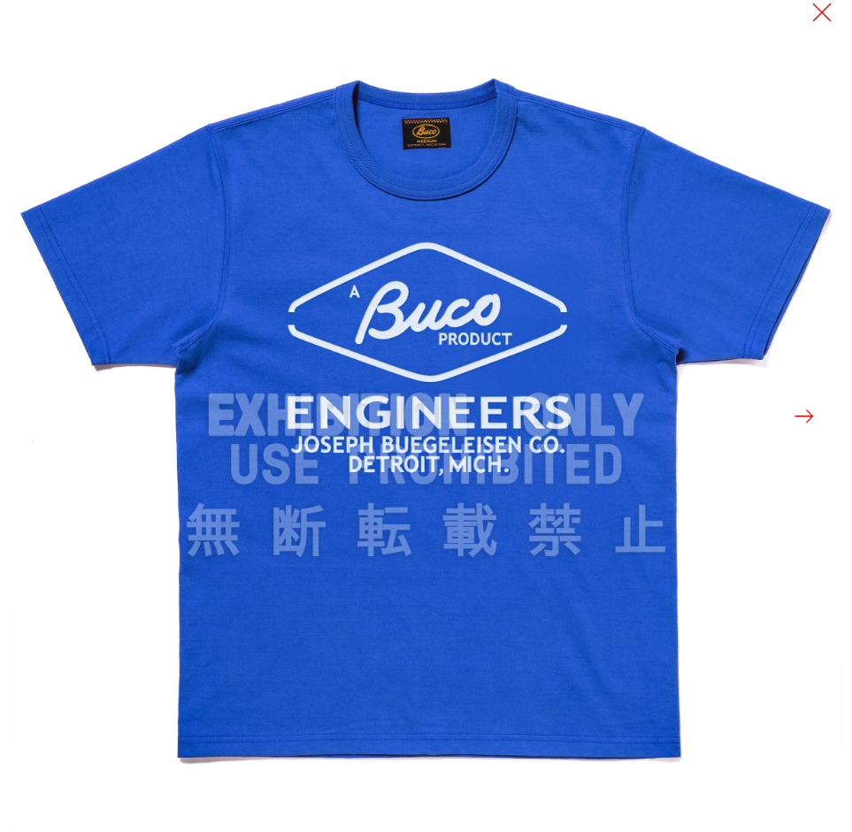
click at [810, 416] on button at bounding box center [803, 416] width 25 height 381
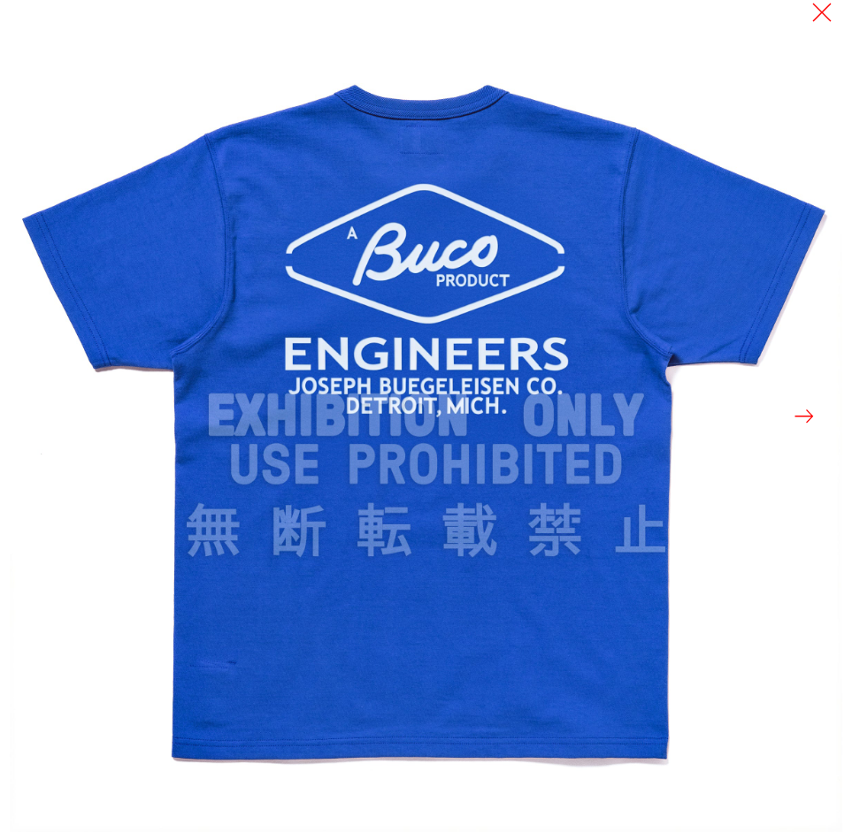
click at [795, 412] on button at bounding box center [803, 416] width 25 height 381
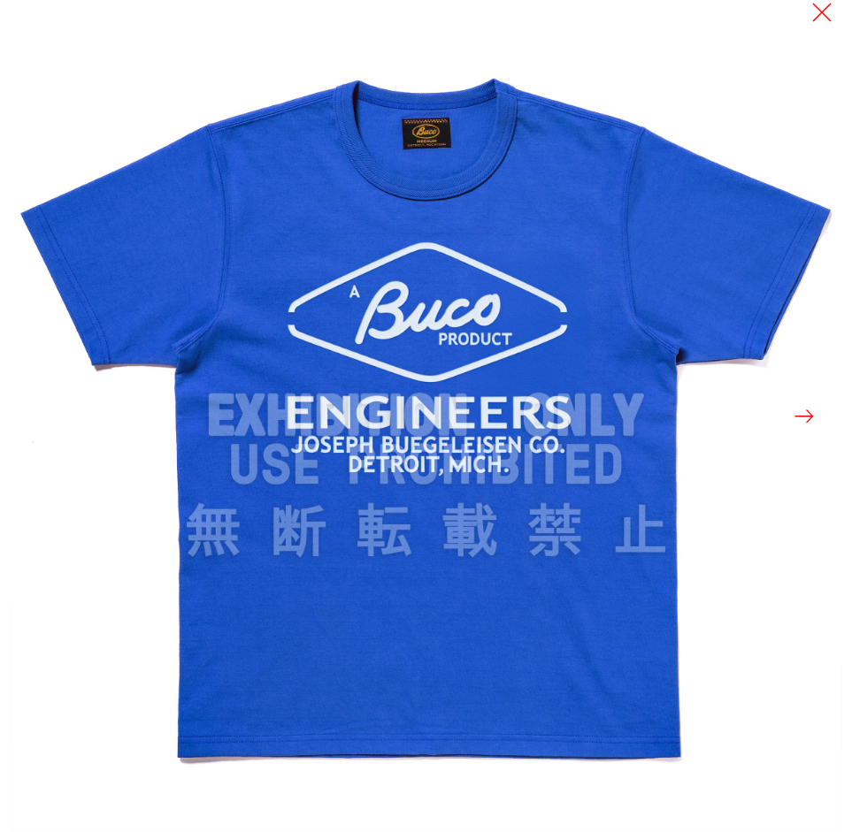
click at [795, 412] on button at bounding box center [803, 416] width 25 height 381
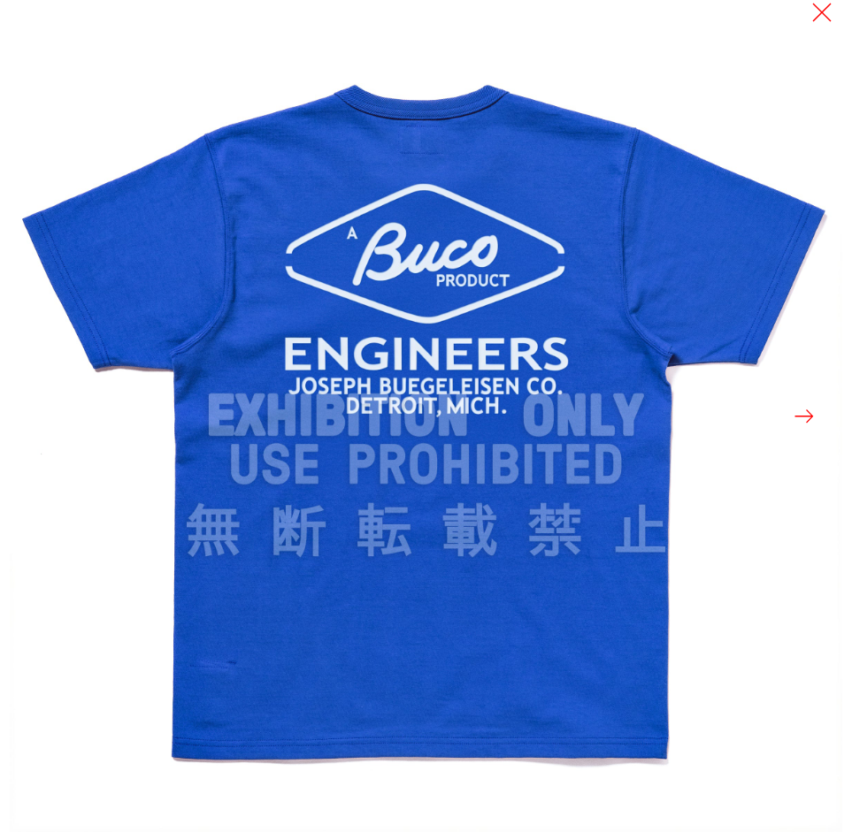
click at [795, 412] on button at bounding box center [803, 416] width 25 height 381
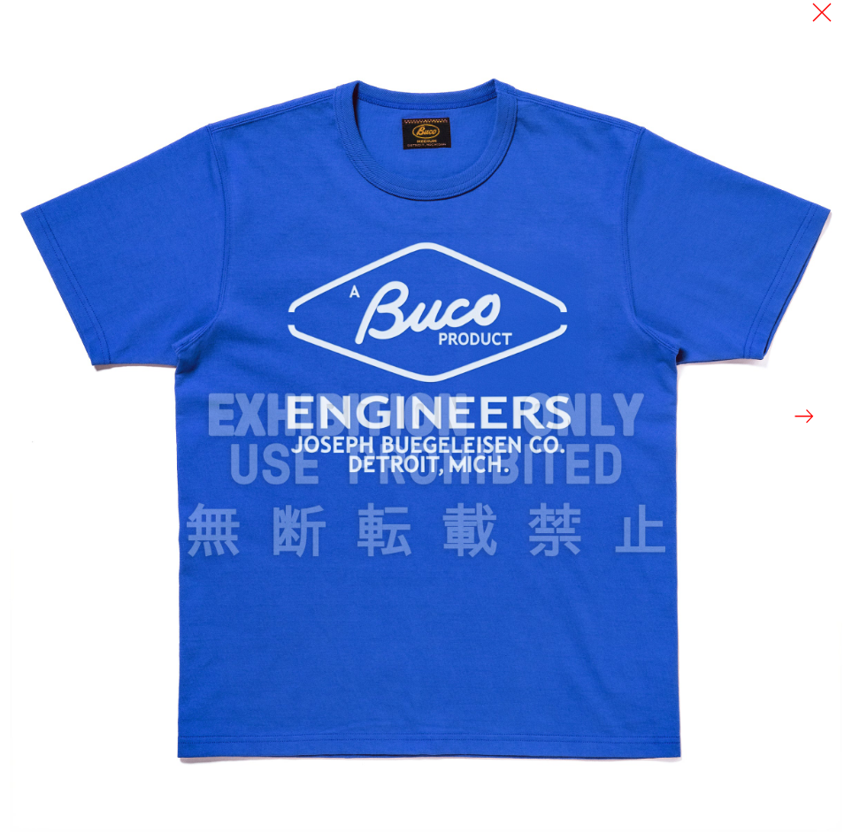
click at [795, 412] on button at bounding box center [803, 416] width 25 height 381
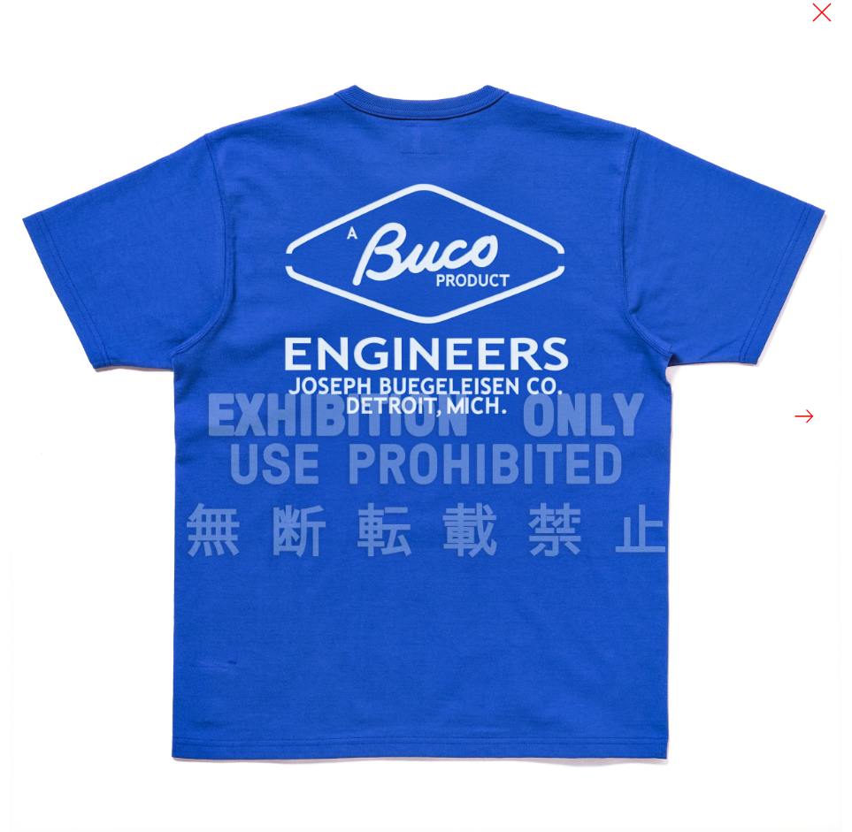
click at [795, 412] on button at bounding box center [803, 416] width 25 height 381
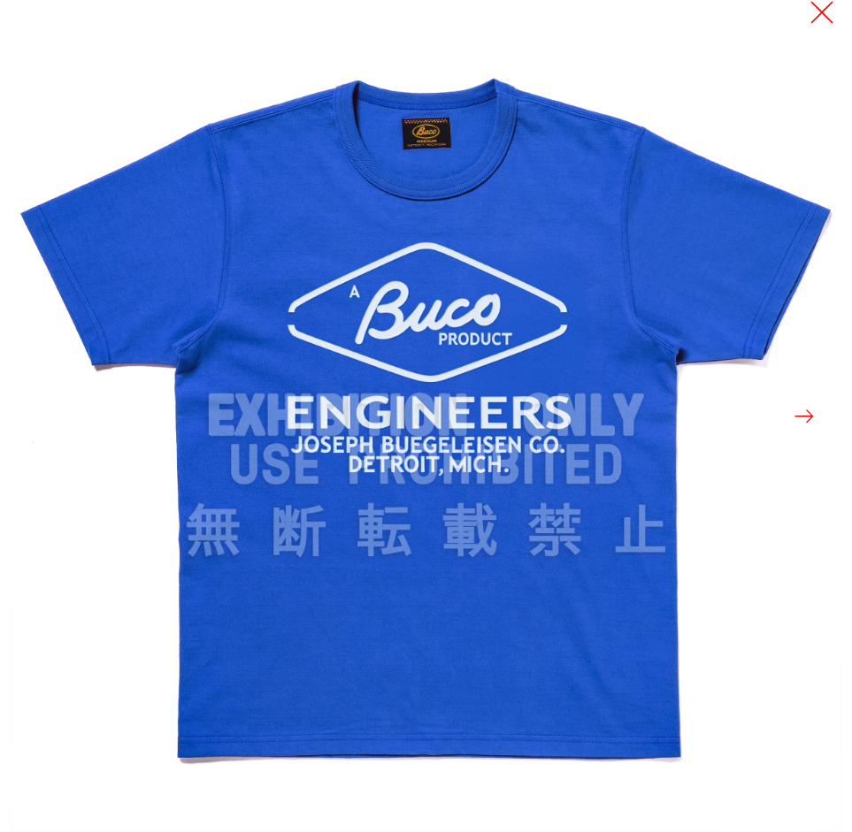
click at [821, 18] on button at bounding box center [821, 12] width 25 height 25
